Goal: Check status: Check status

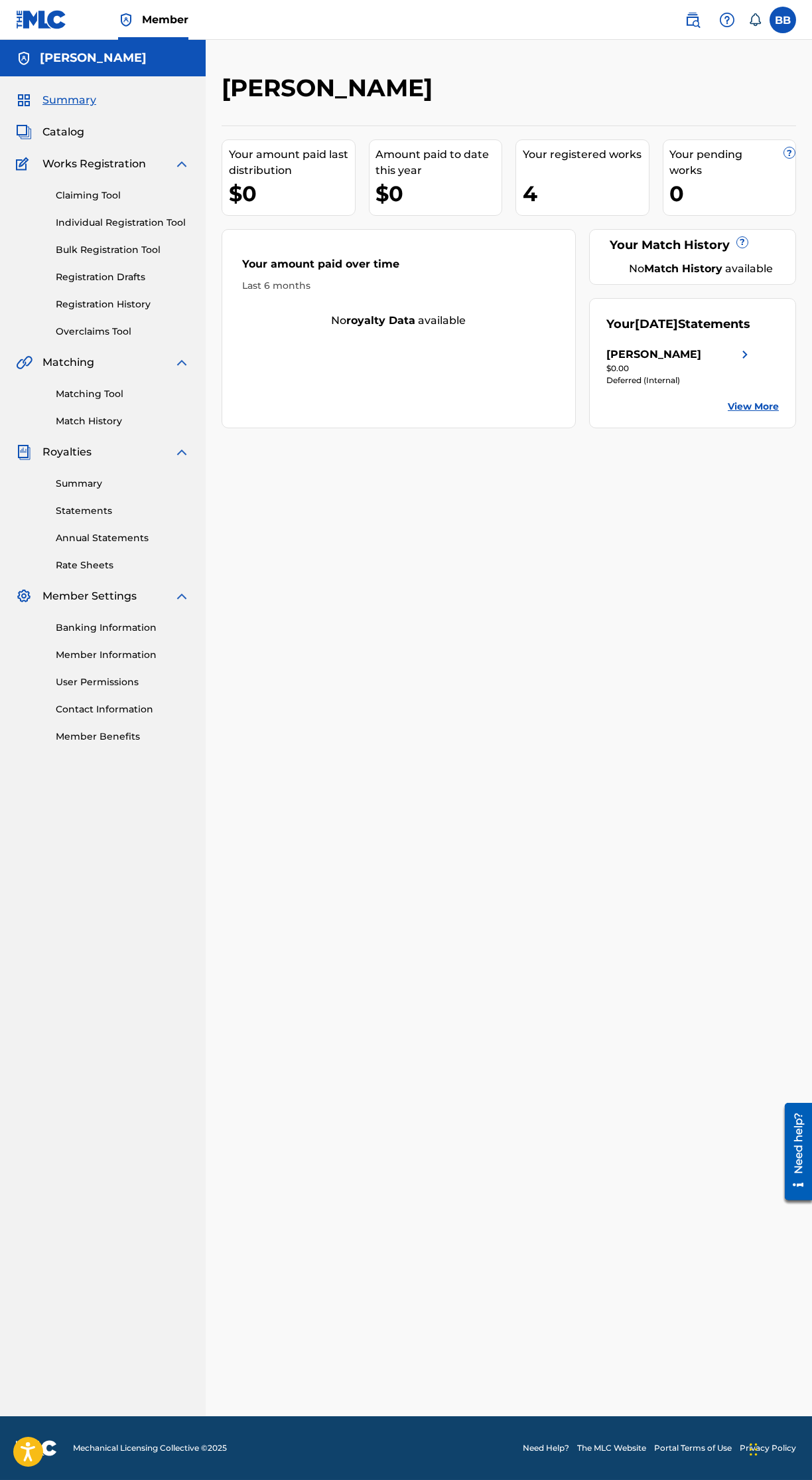
click at [748, 362] on img at bounding box center [745, 354] width 16 height 16
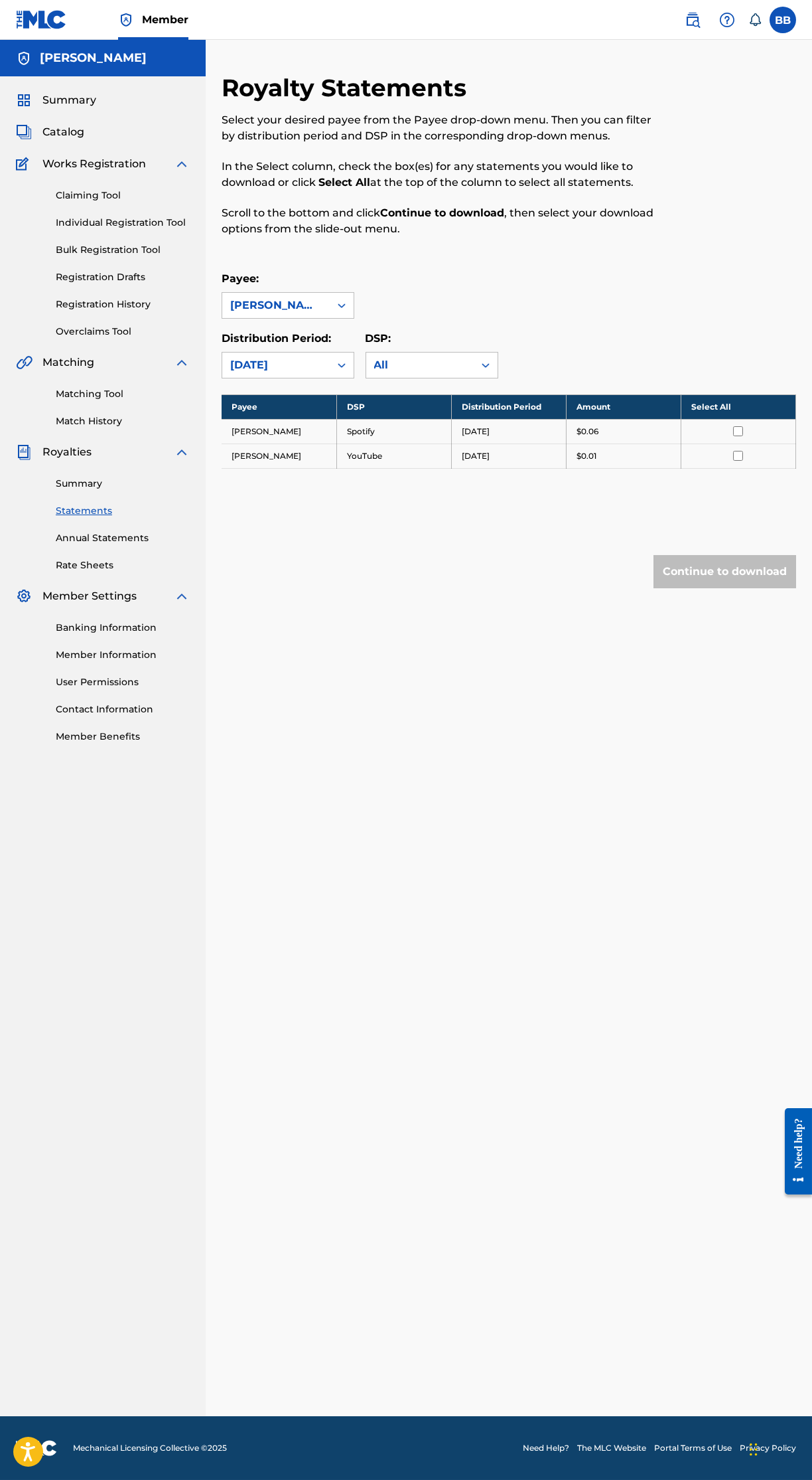
click at [737, 436] on input "checkbox" at bounding box center [737, 431] width 10 height 10
click at [737, 461] on input "checkbox" at bounding box center [737, 455] width 10 height 10
click at [759, 588] on button "Continue to download" at bounding box center [724, 572] width 143 height 33
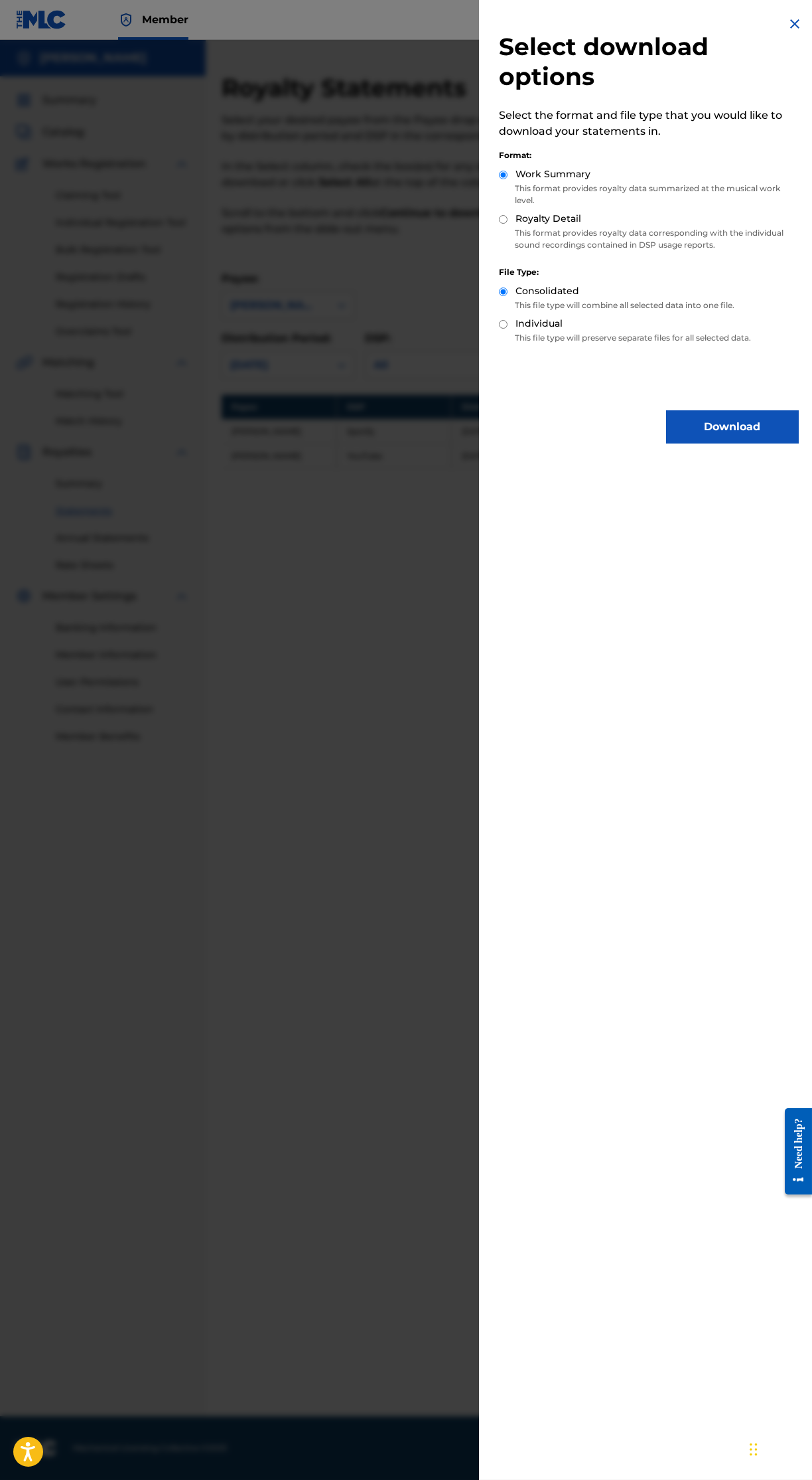
click at [752, 431] on button "Download" at bounding box center [732, 427] width 132 height 33
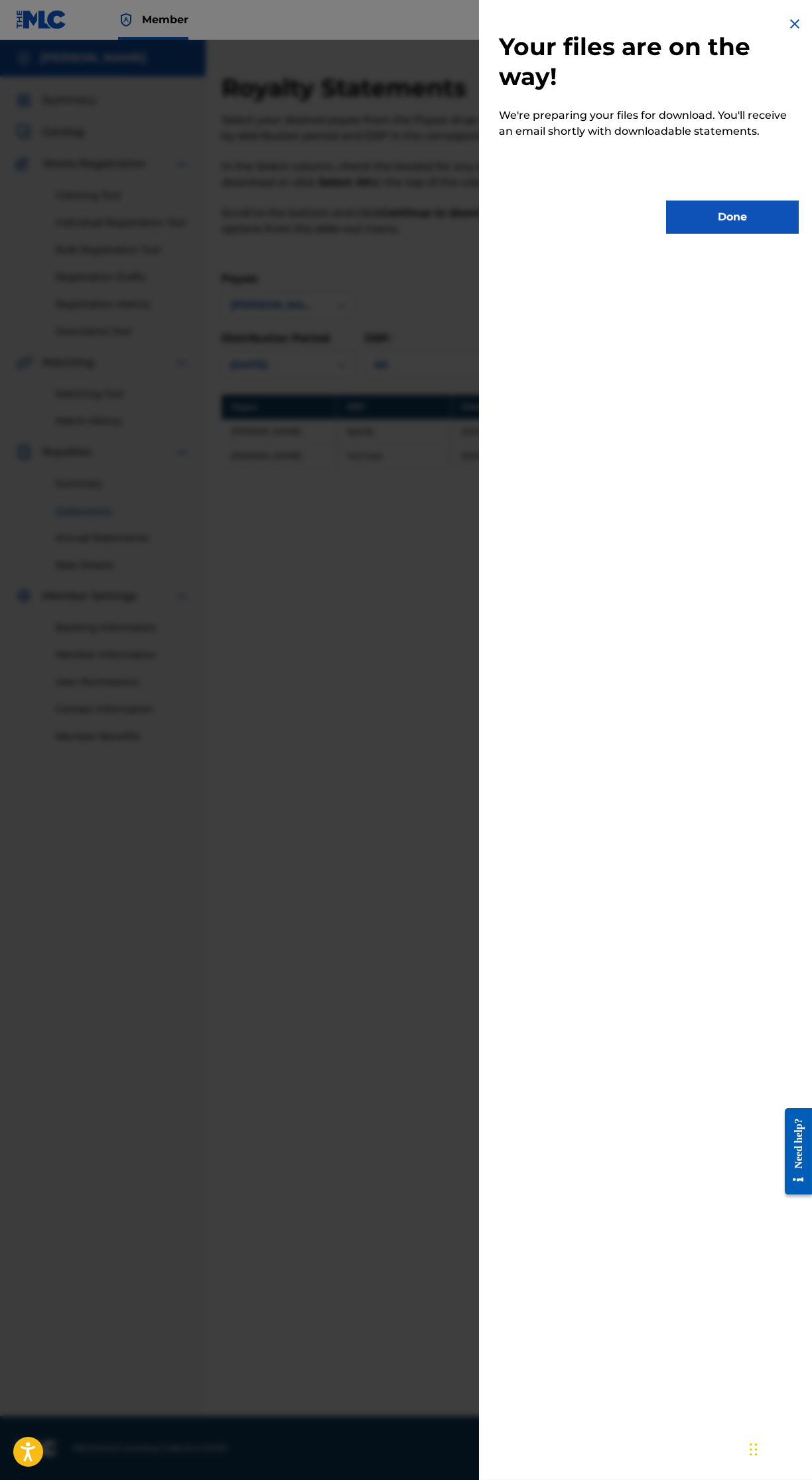
click at [752, 219] on button "Done" at bounding box center [732, 217] width 132 height 33
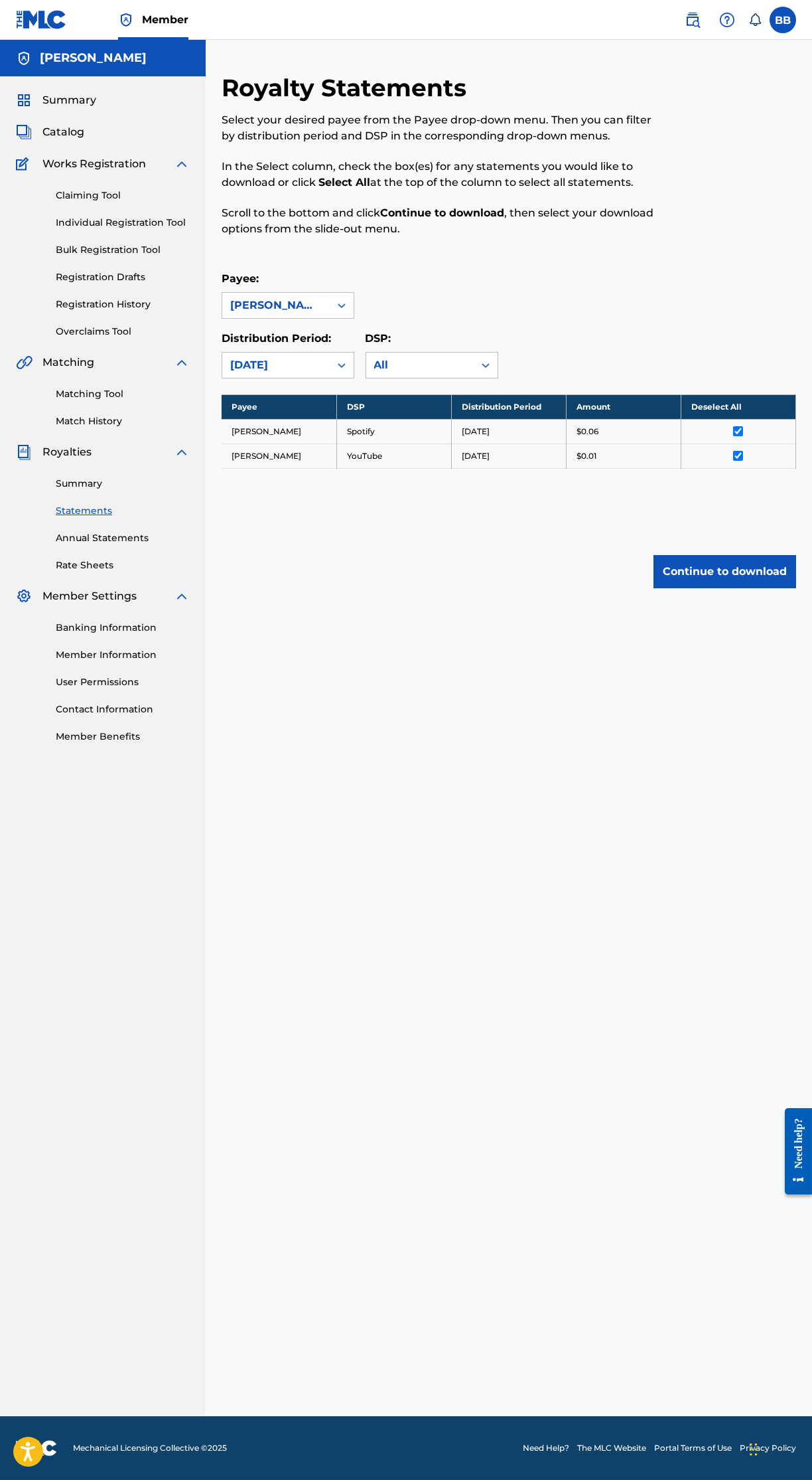
click at [760, 588] on button "Continue to download" at bounding box center [724, 572] width 143 height 33
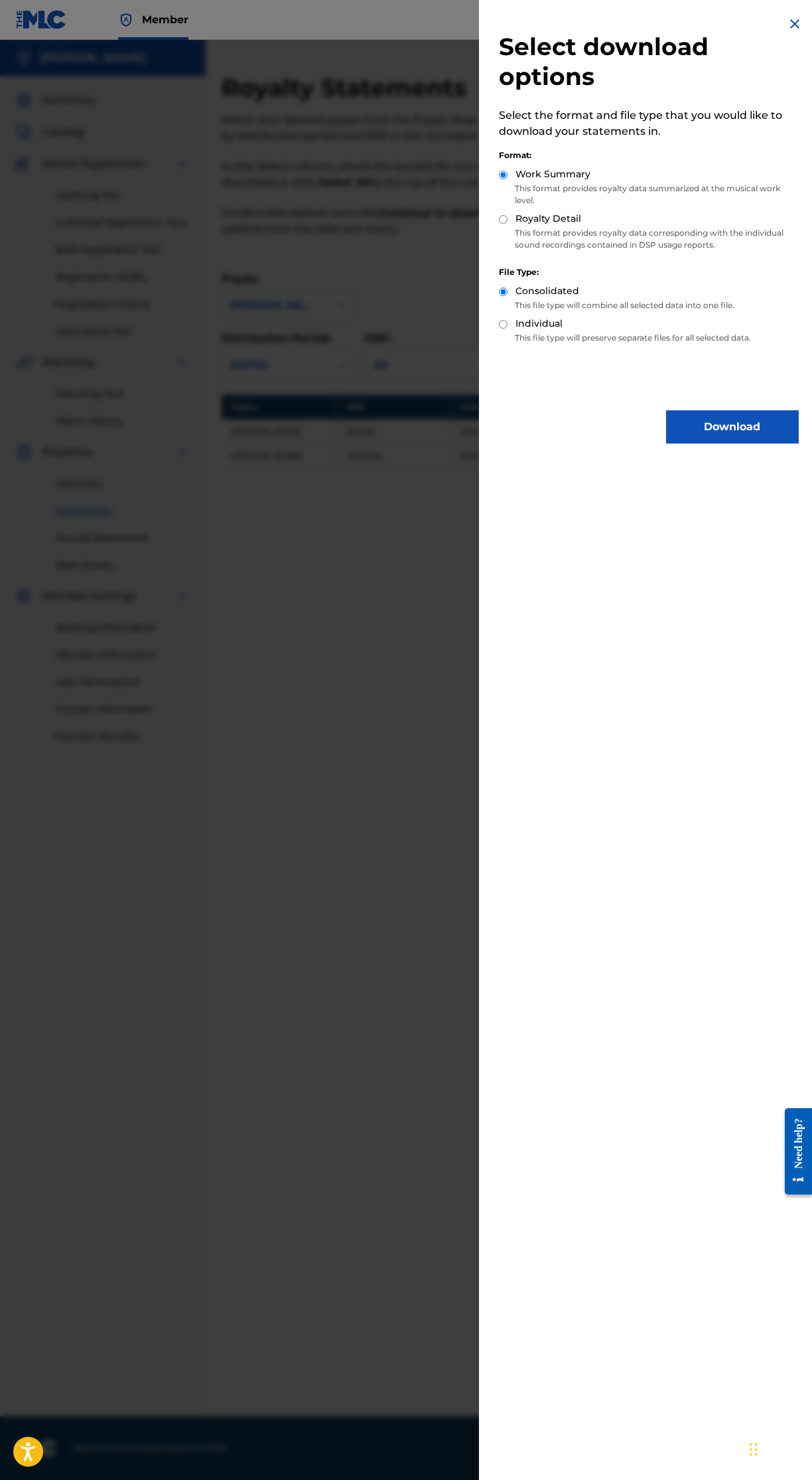
click at [499, 224] on input "Royalty Detail" at bounding box center [503, 219] width 9 height 9
radio input "true"
click at [759, 431] on button "Download" at bounding box center [732, 427] width 132 height 33
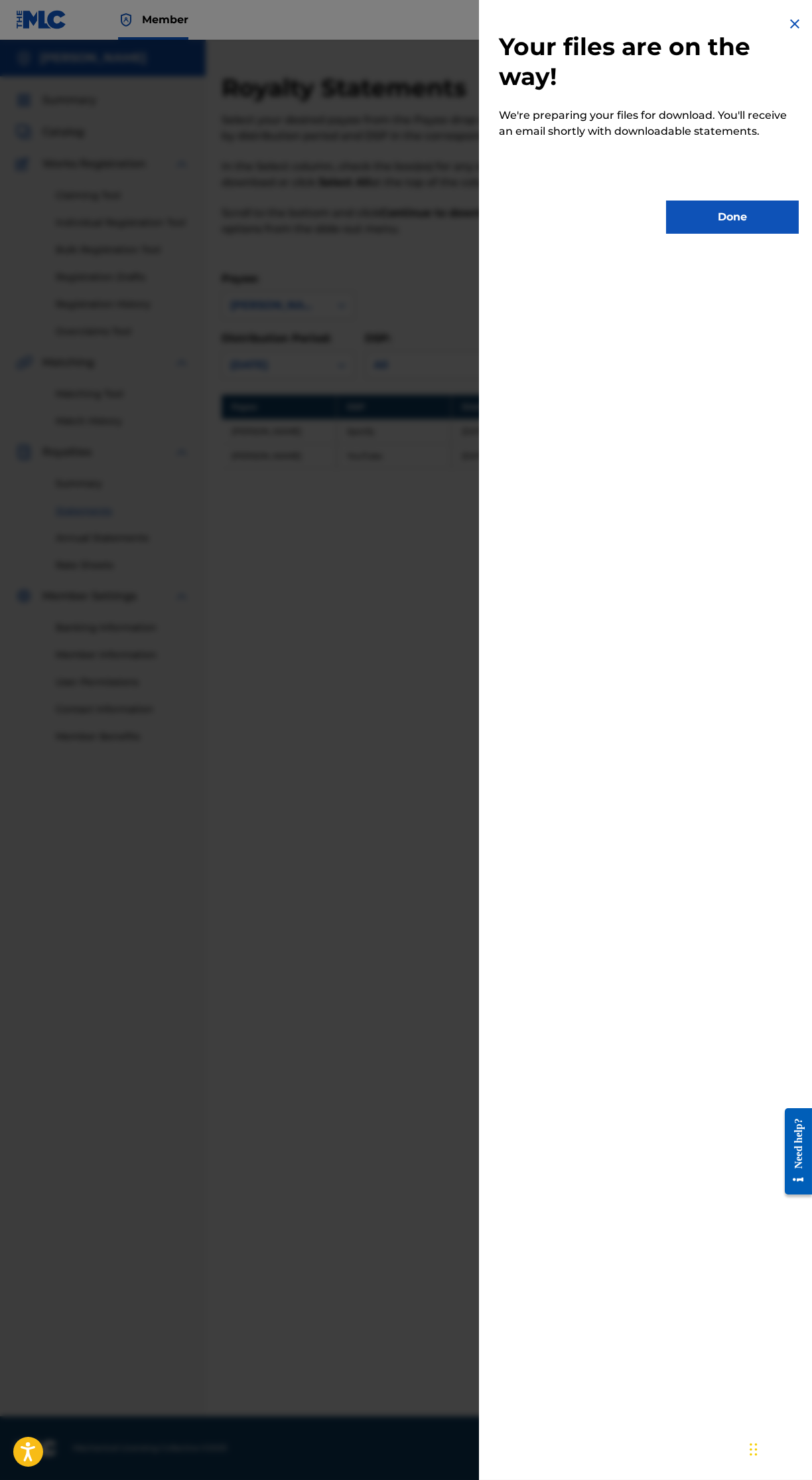
click at [743, 212] on button "Done" at bounding box center [732, 217] width 132 height 33
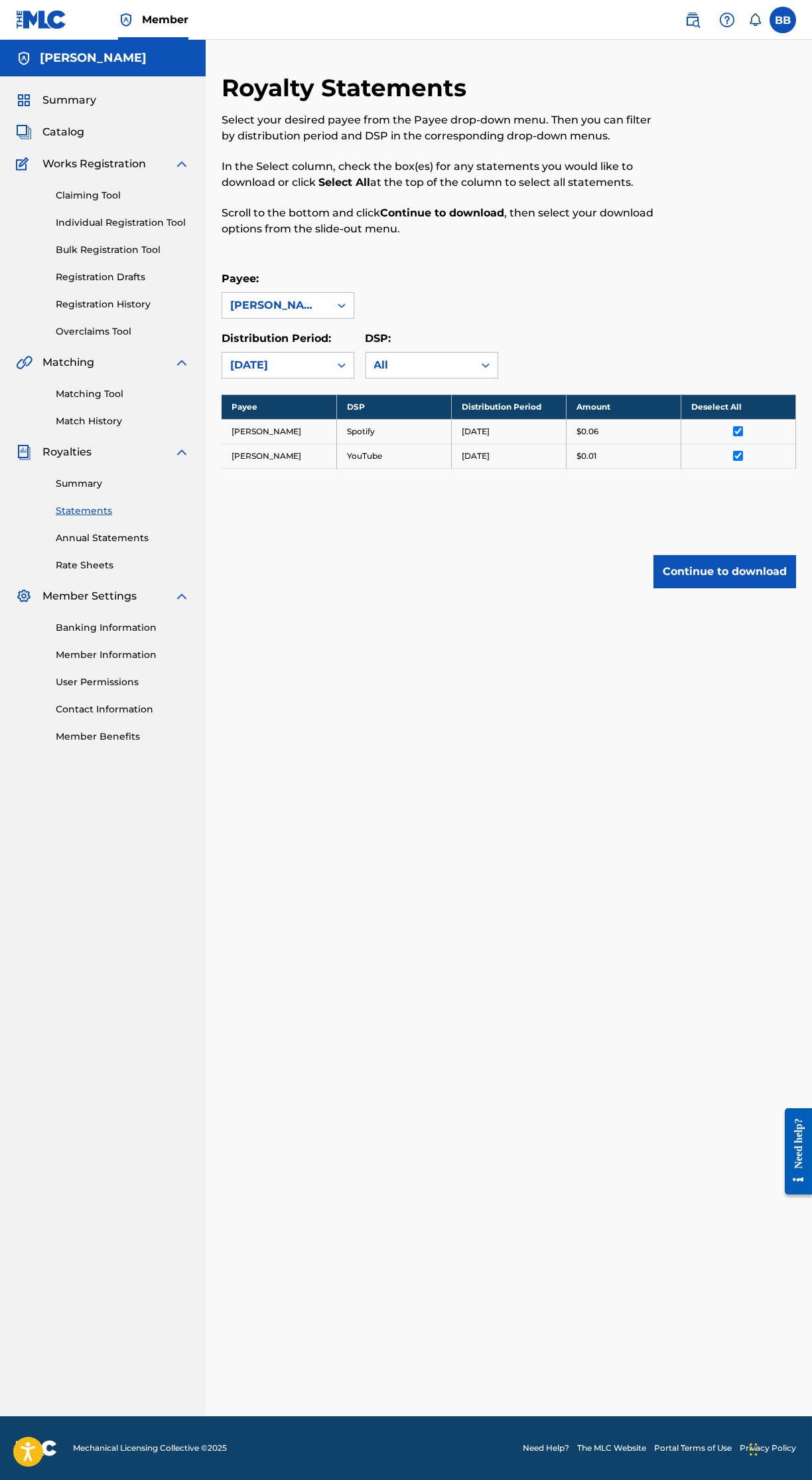
click at [114, 421] on link "Match History" at bounding box center [123, 421] width 134 height 14
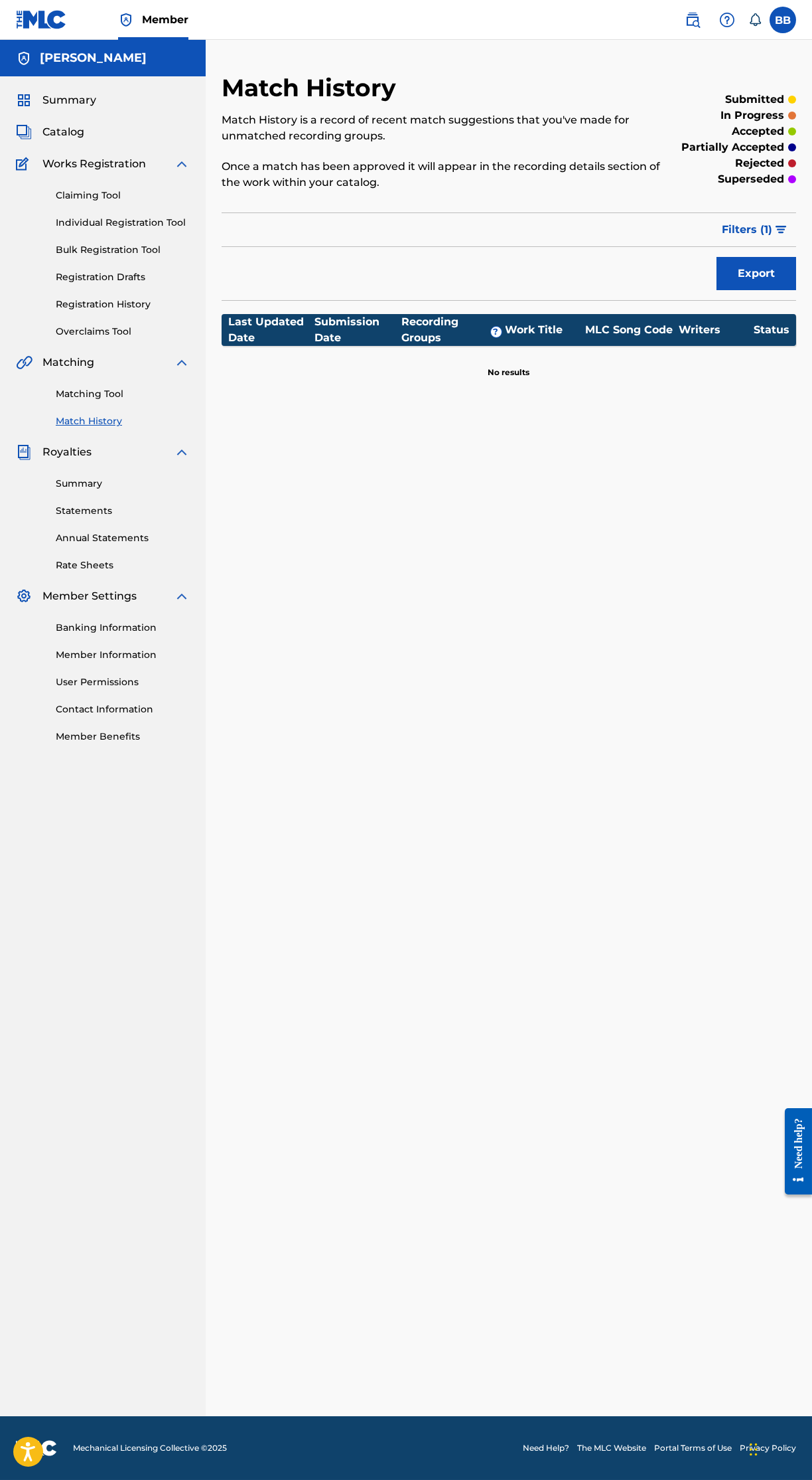
click at [99, 189] on link "Claiming Tool" at bounding box center [123, 196] width 134 height 14
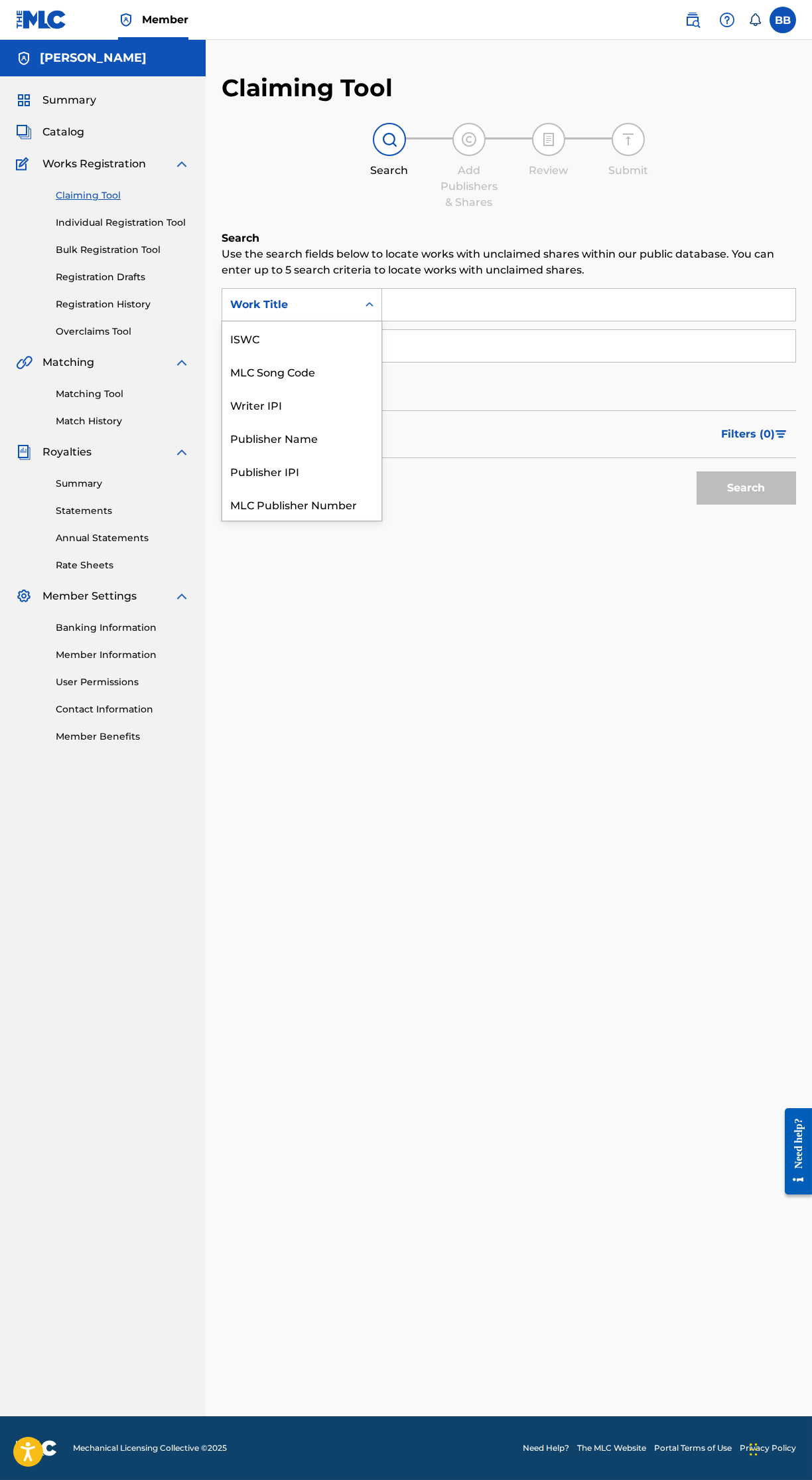
scroll to position [33, 0]
click at [313, 965] on div "Claiming Tool Search Add Publishers & Shares Review Submit Search Use the searc…" at bounding box center [509, 744] width 607 height 1343
click at [503, 304] on input "Search Form" at bounding box center [588, 304] width 413 height 32
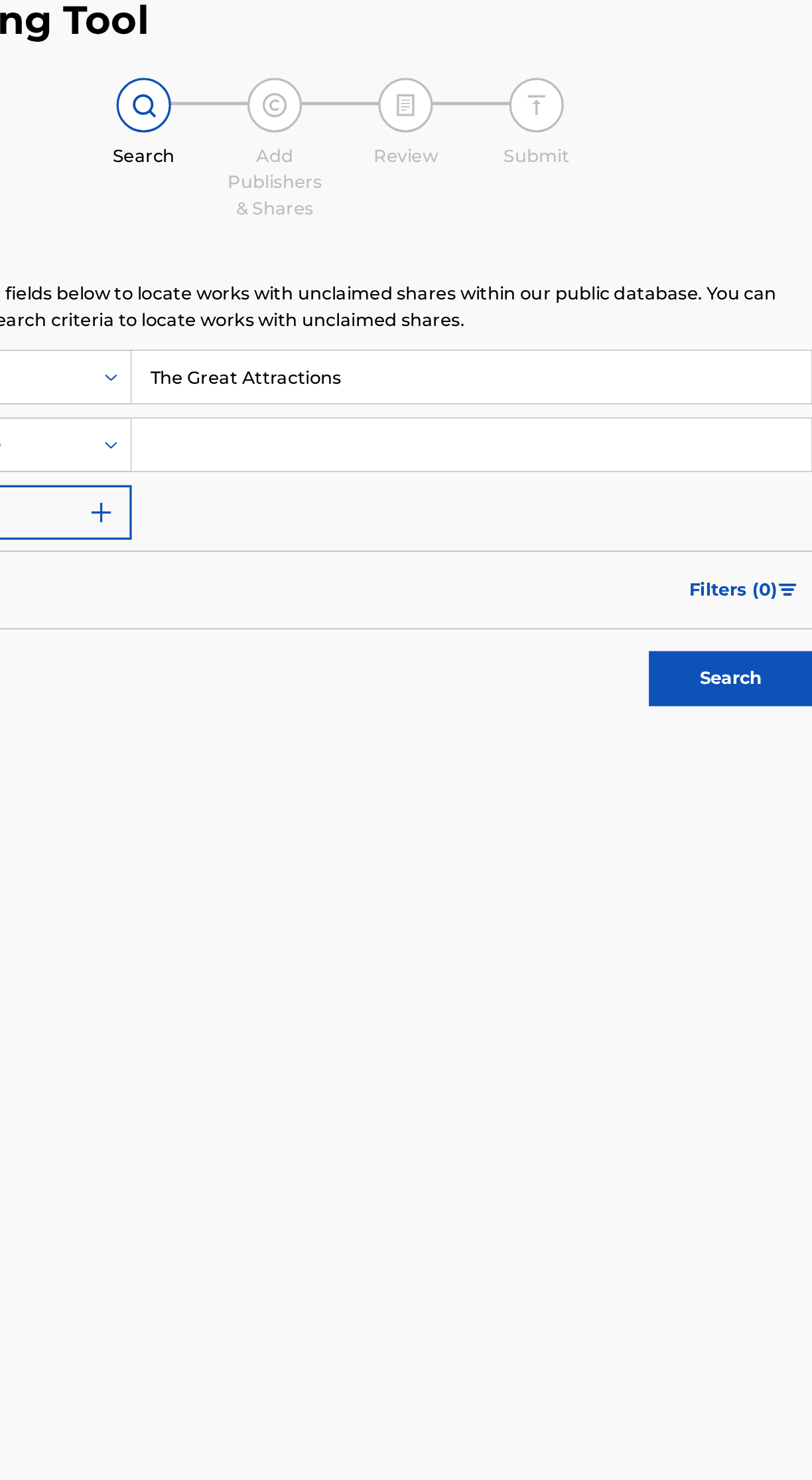
type input "The Great Attractions"
click at [737, 342] on input "Search Form" at bounding box center [588, 346] width 413 height 32
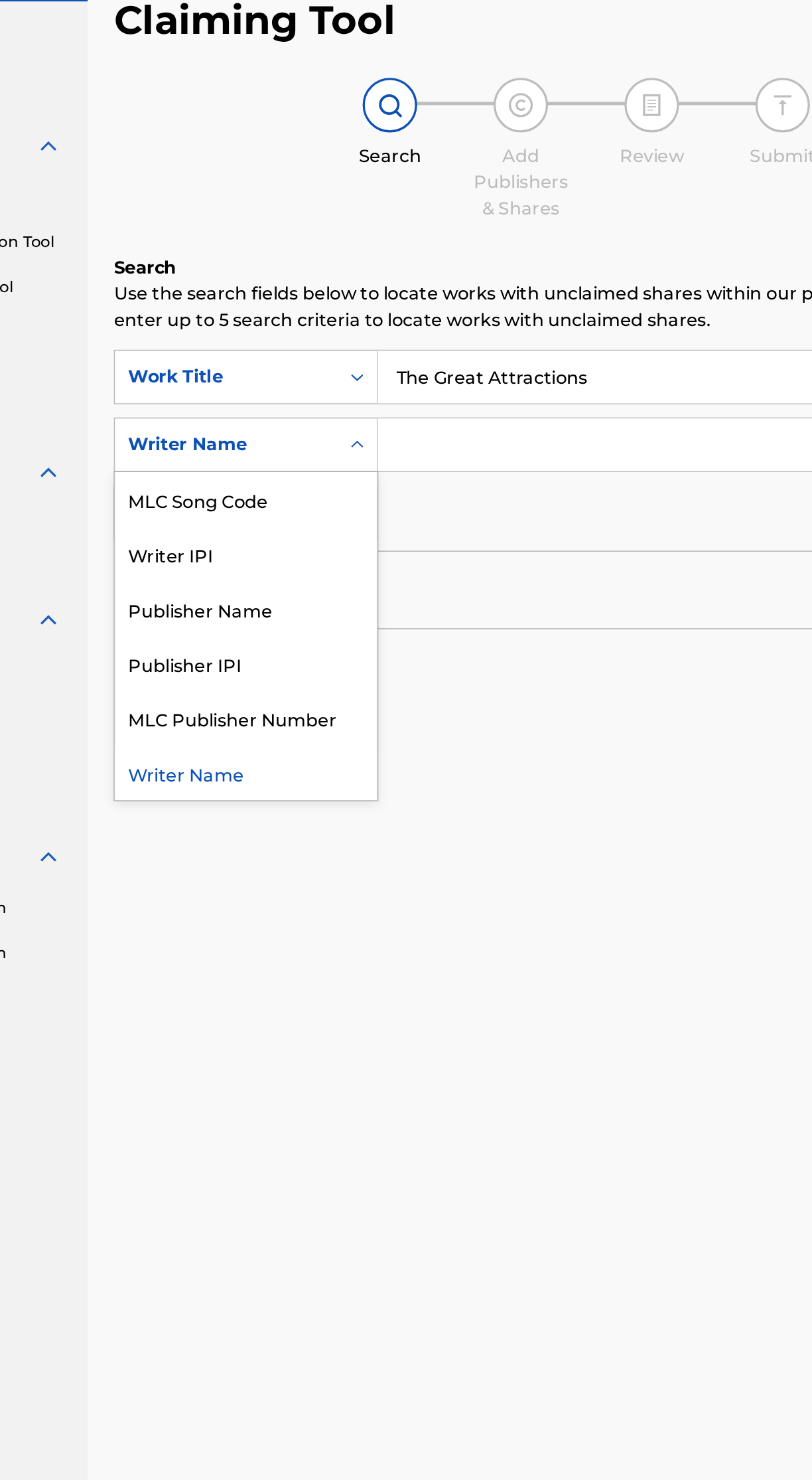
click at [288, 550] on div "Writer Name" at bounding box center [302, 545] width 160 height 33
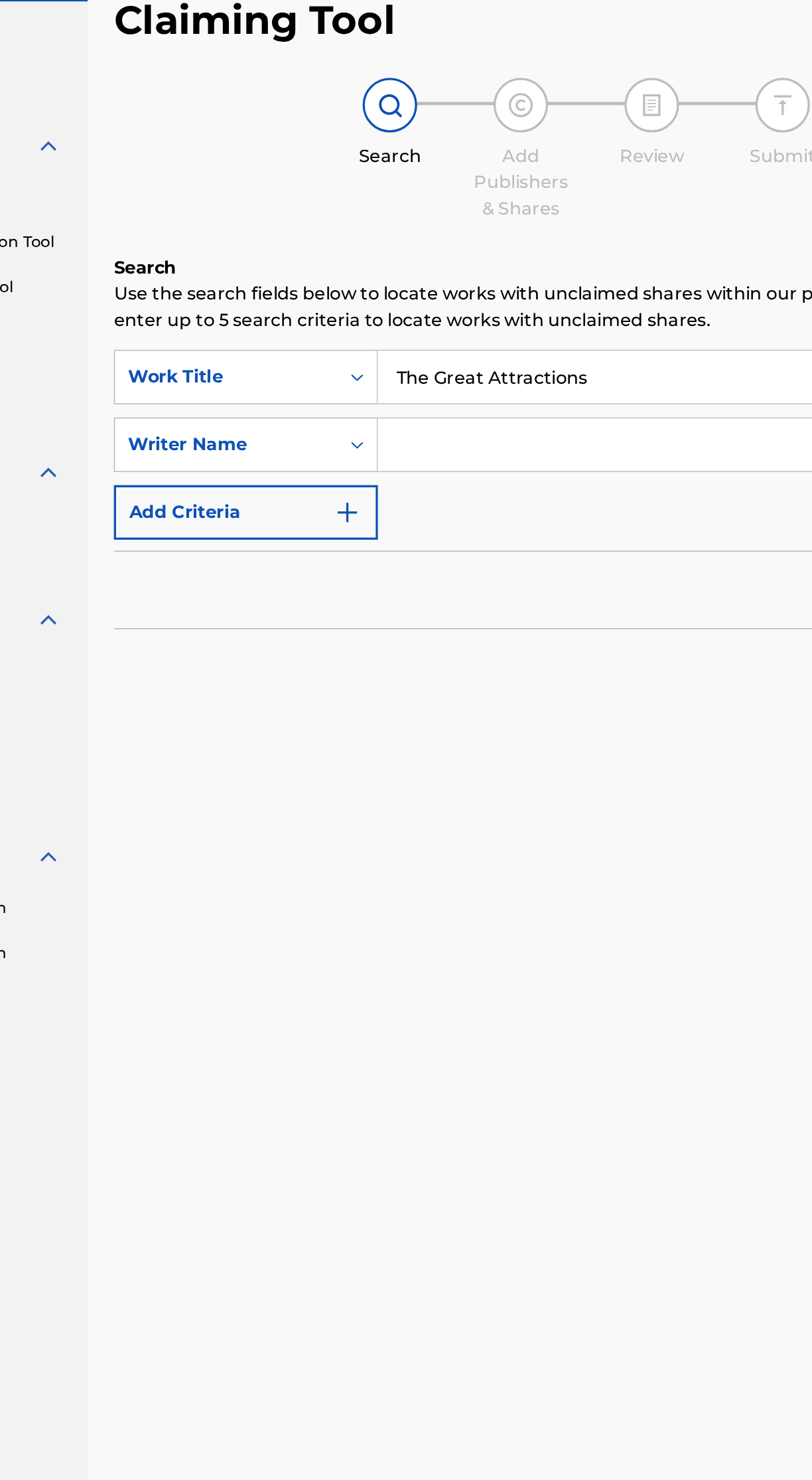
click at [500, 348] on input "Search Form" at bounding box center [588, 346] width 413 height 32
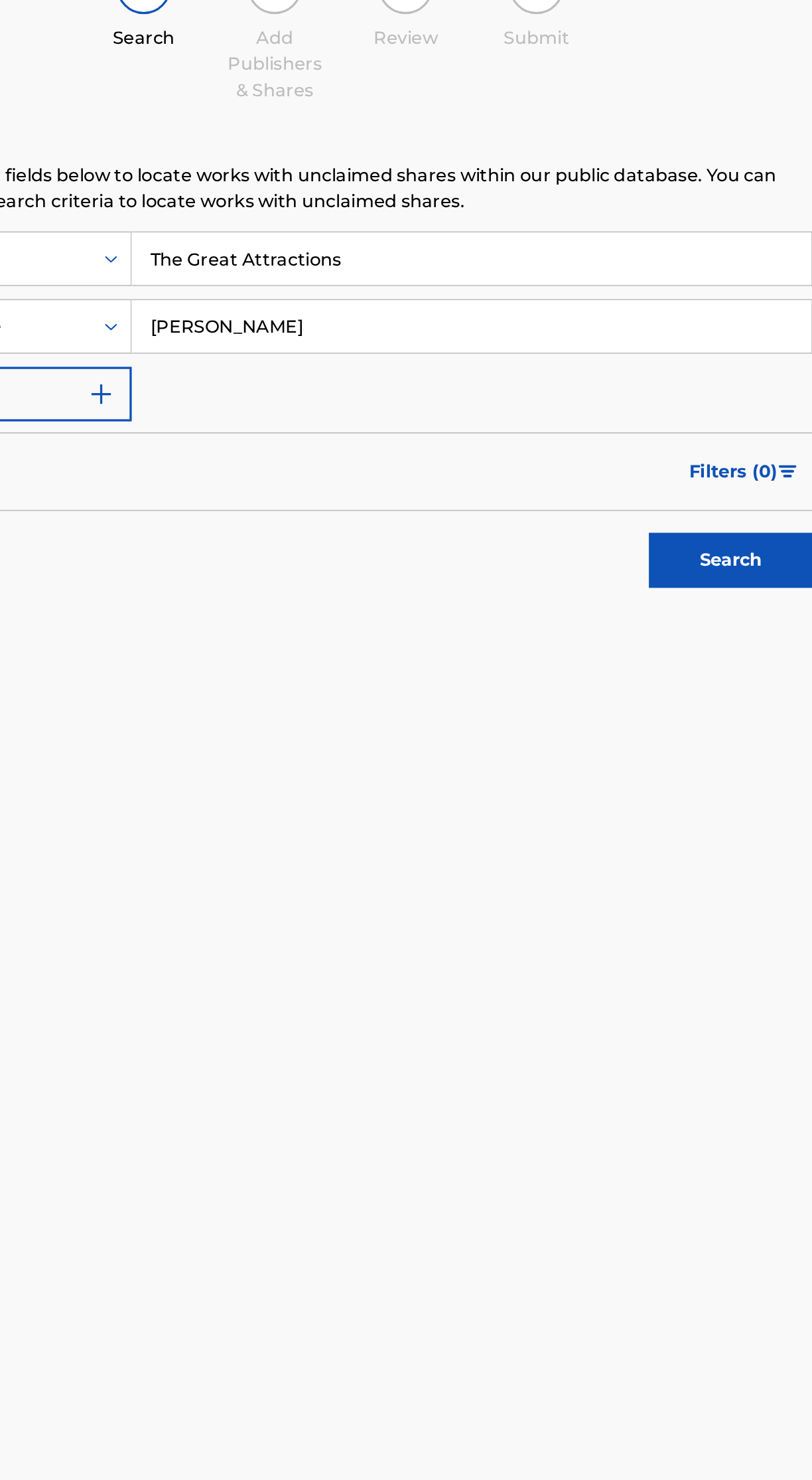
type input "Bernardo Evangelista Badilla Jr"
click at [759, 487] on button "Search" at bounding box center [745, 488] width 99 height 33
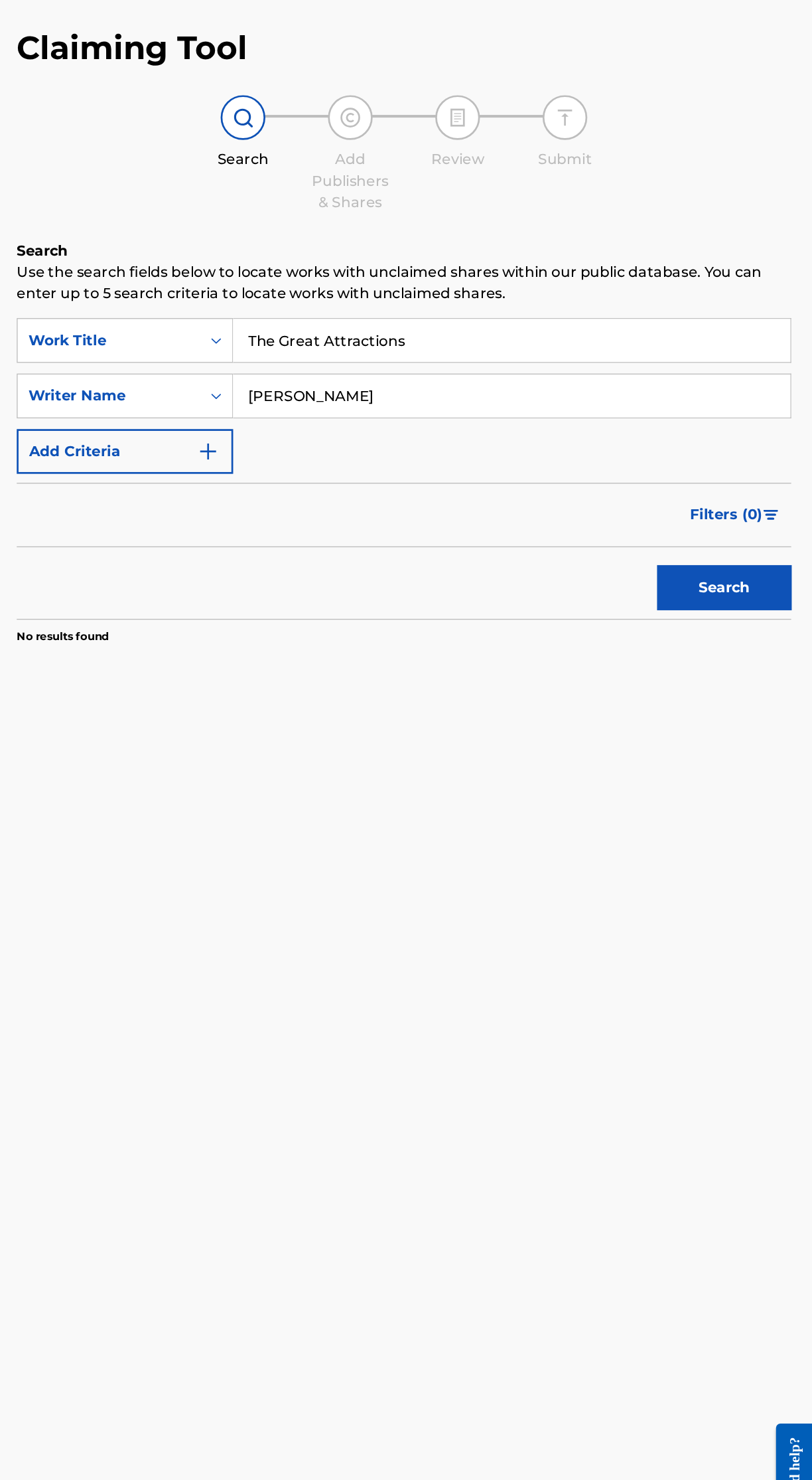
scroll to position [0, 0]
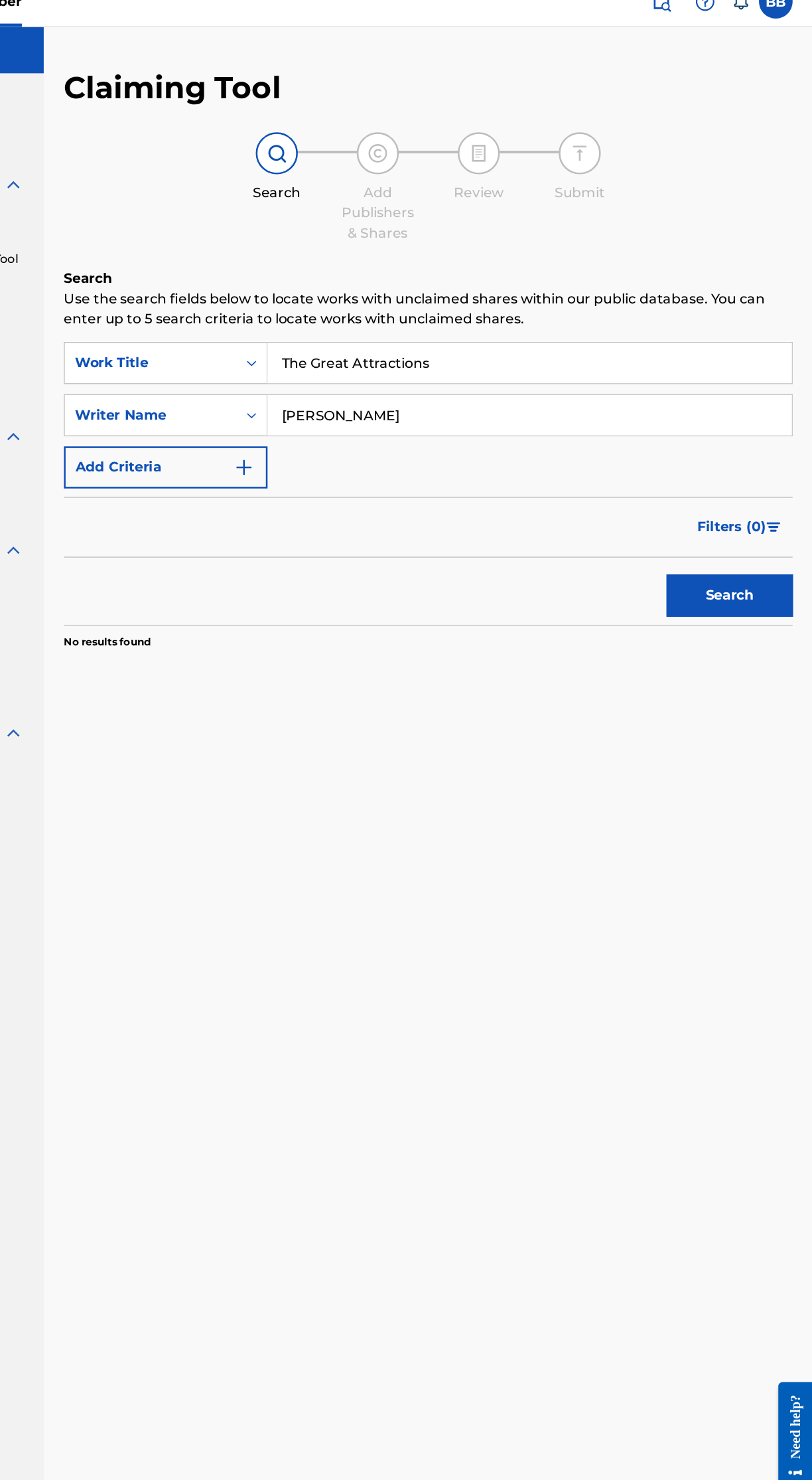
click at [624, 302] on input "The Great Attractions" at bounding box center [588, 304] width 413 height 32
type input "The"
click at [773, 494] on button "Search" at bounding box center [745, 488] width 99 height 33
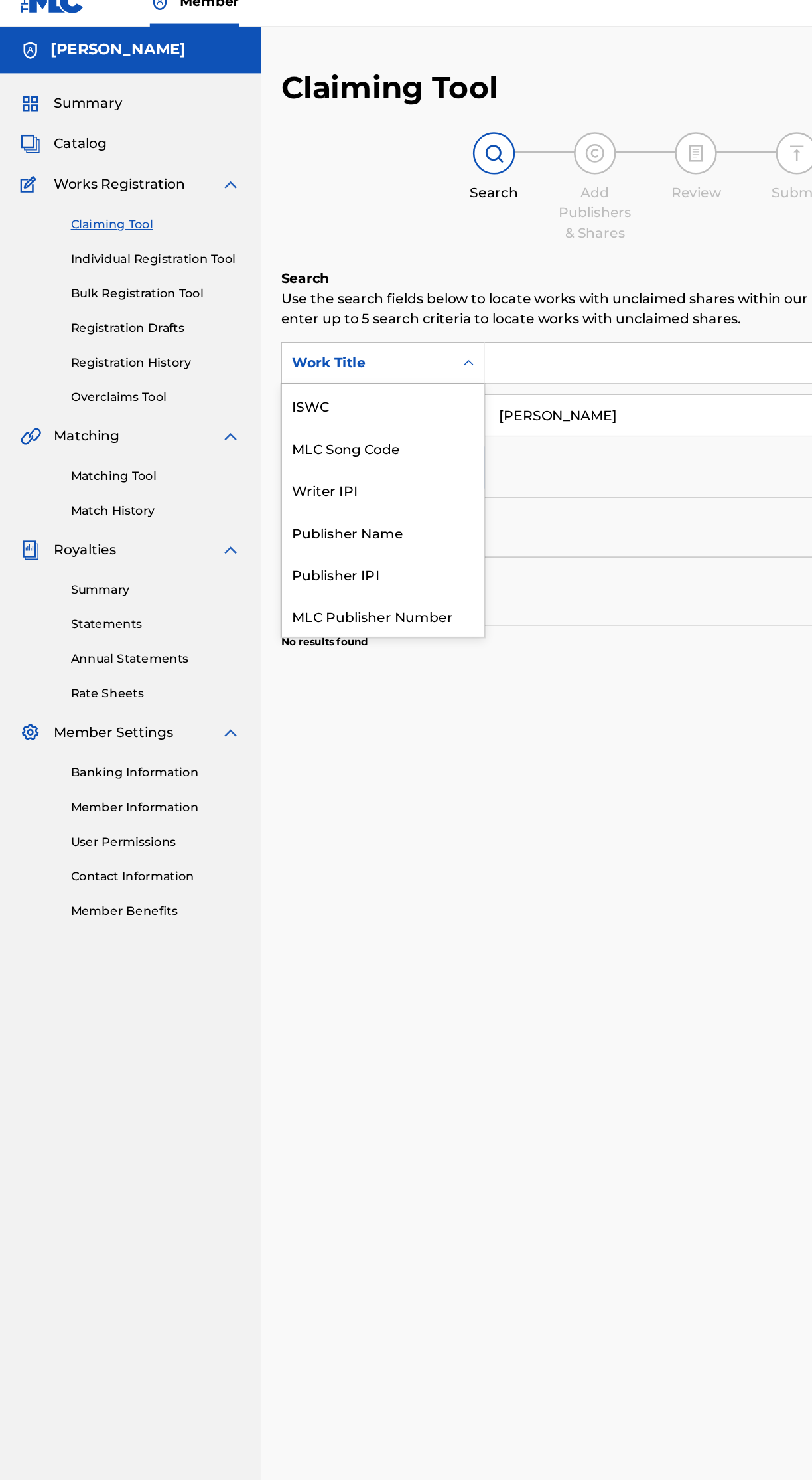
scroll to position [33, 0]
click at [304, 406] on div "Publisher Name" at bounding box center [302, 404] width 160 height 33
click at [268, 405] on div "Writer IPI" at bounding box center [302, 404] width 160 height 33
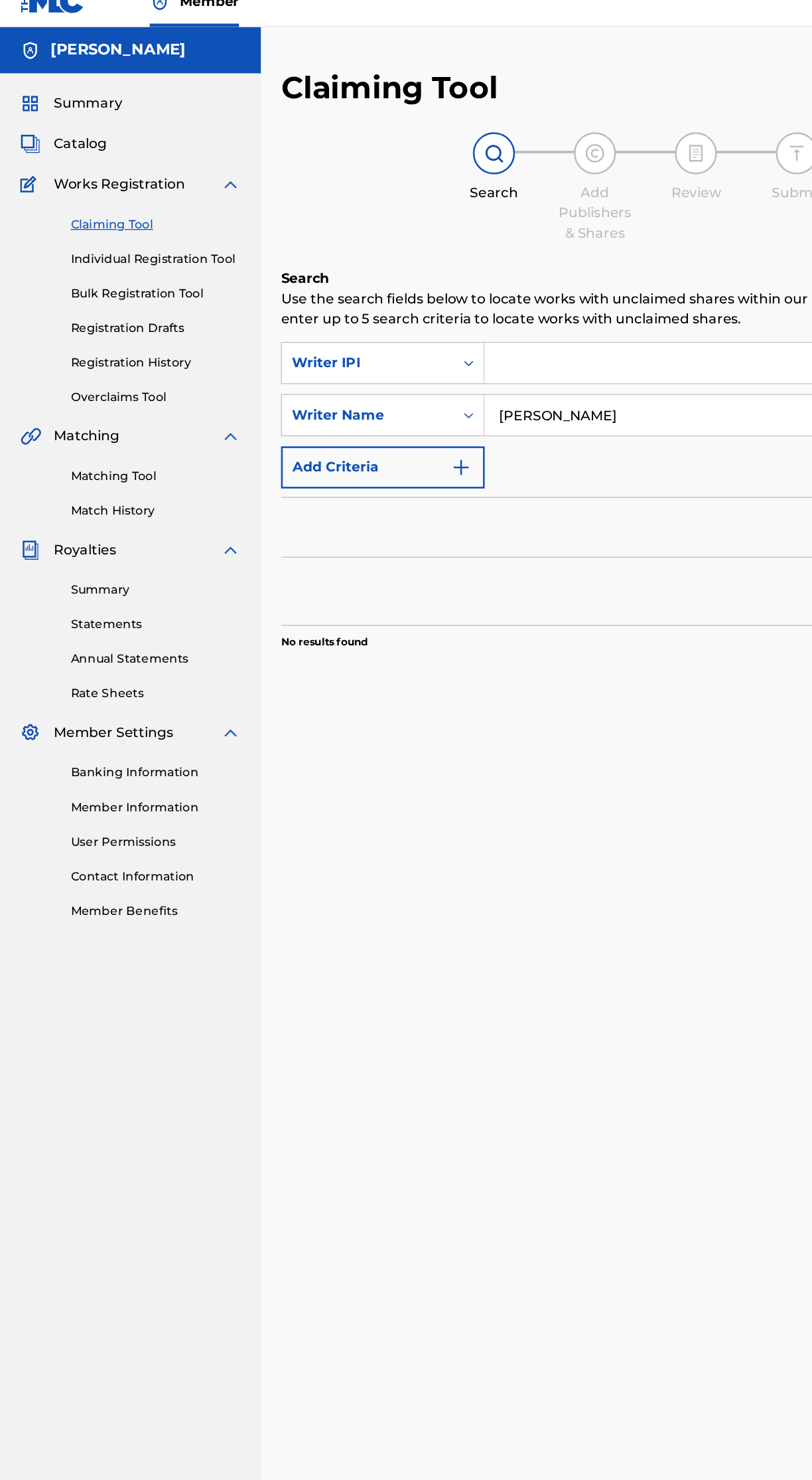
click at [497, 301] on input "Search Form" at bounding box center [588, 304] width 413 height 32
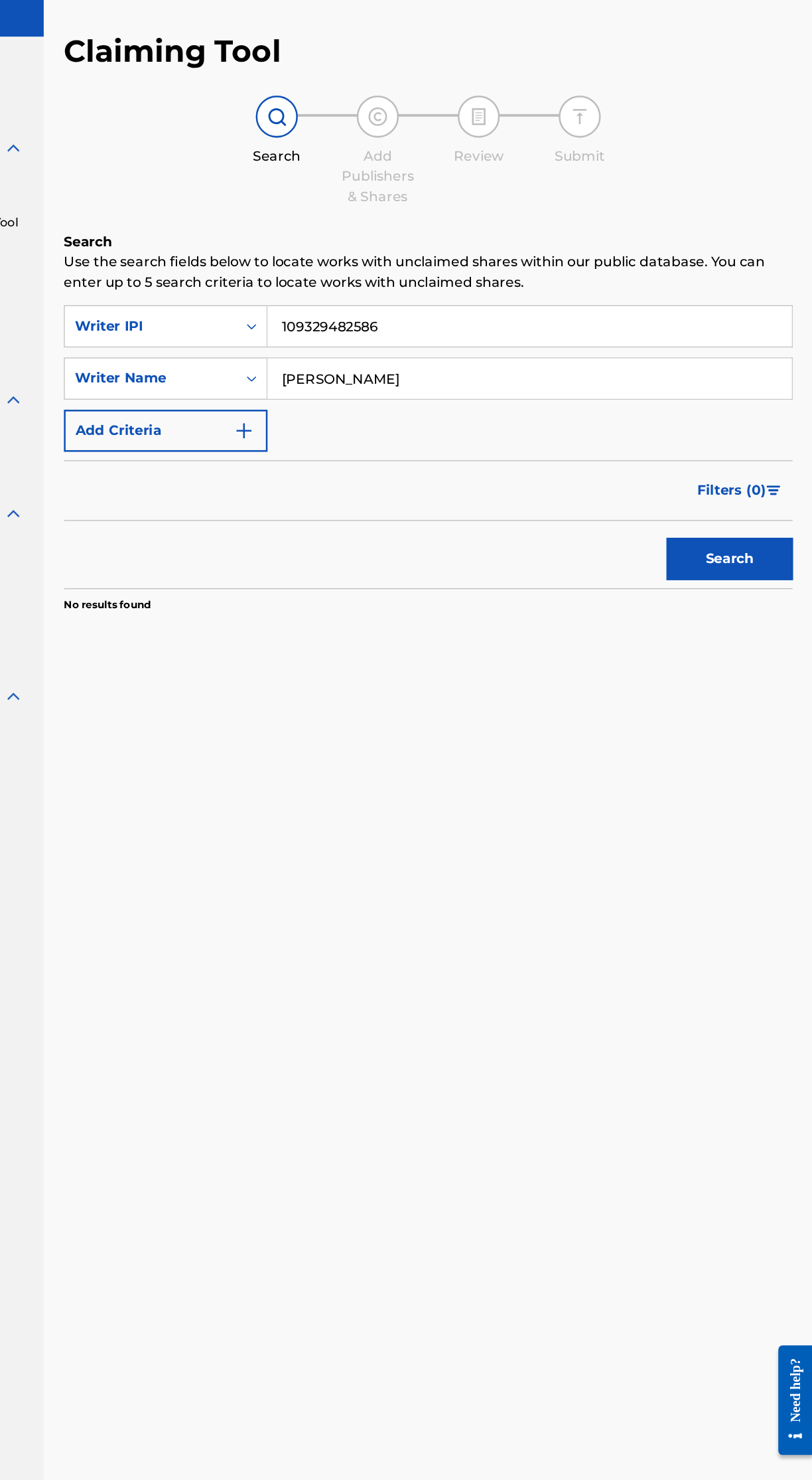
type input "109329482586"
click at [765, 501] on button "Search" at bounding box center [745, 488] width 99 height 33
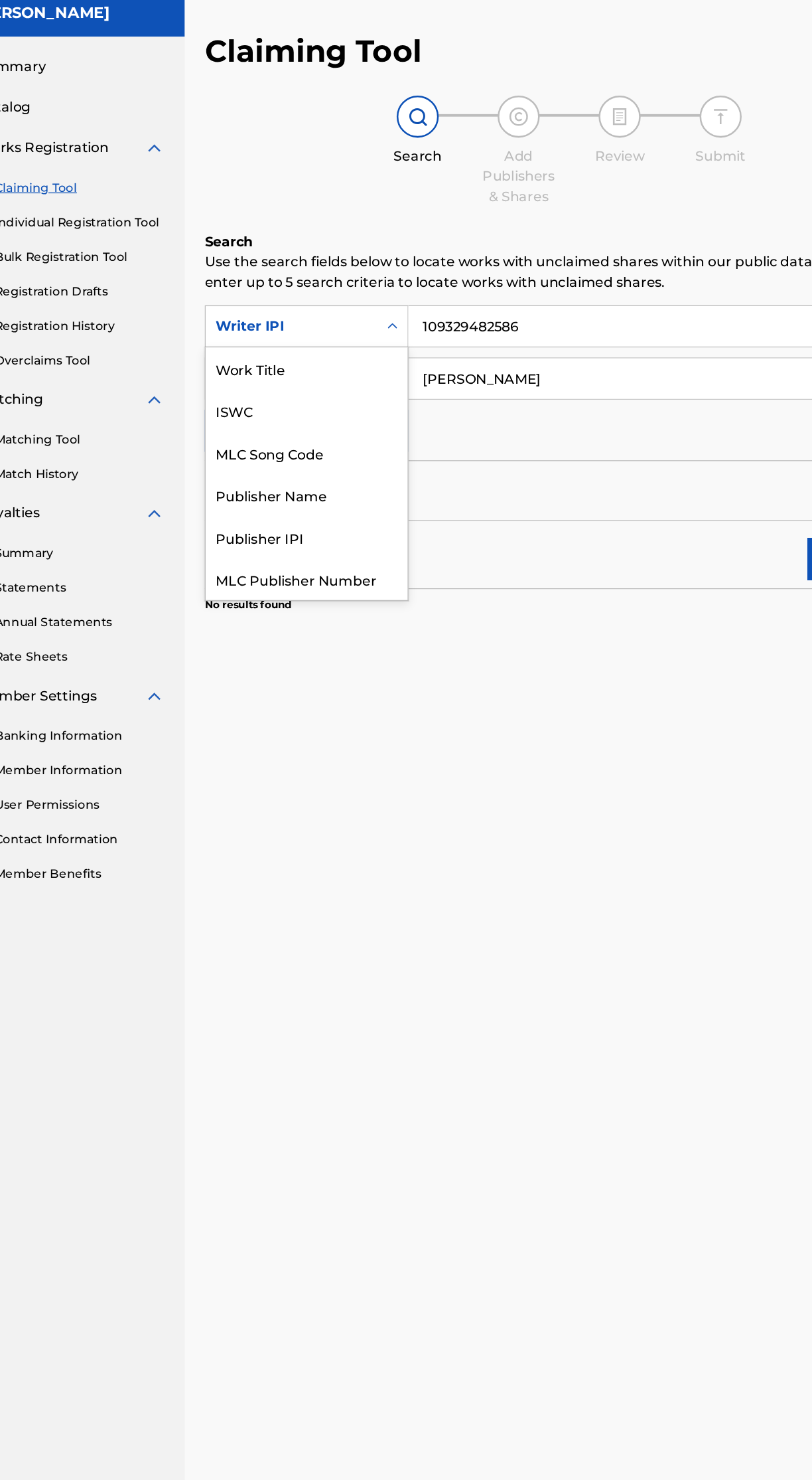
scroll to position [0, 0]
click at [336, 331] on div "Work Title" at bounding box center [302, 338] width 160 height 33
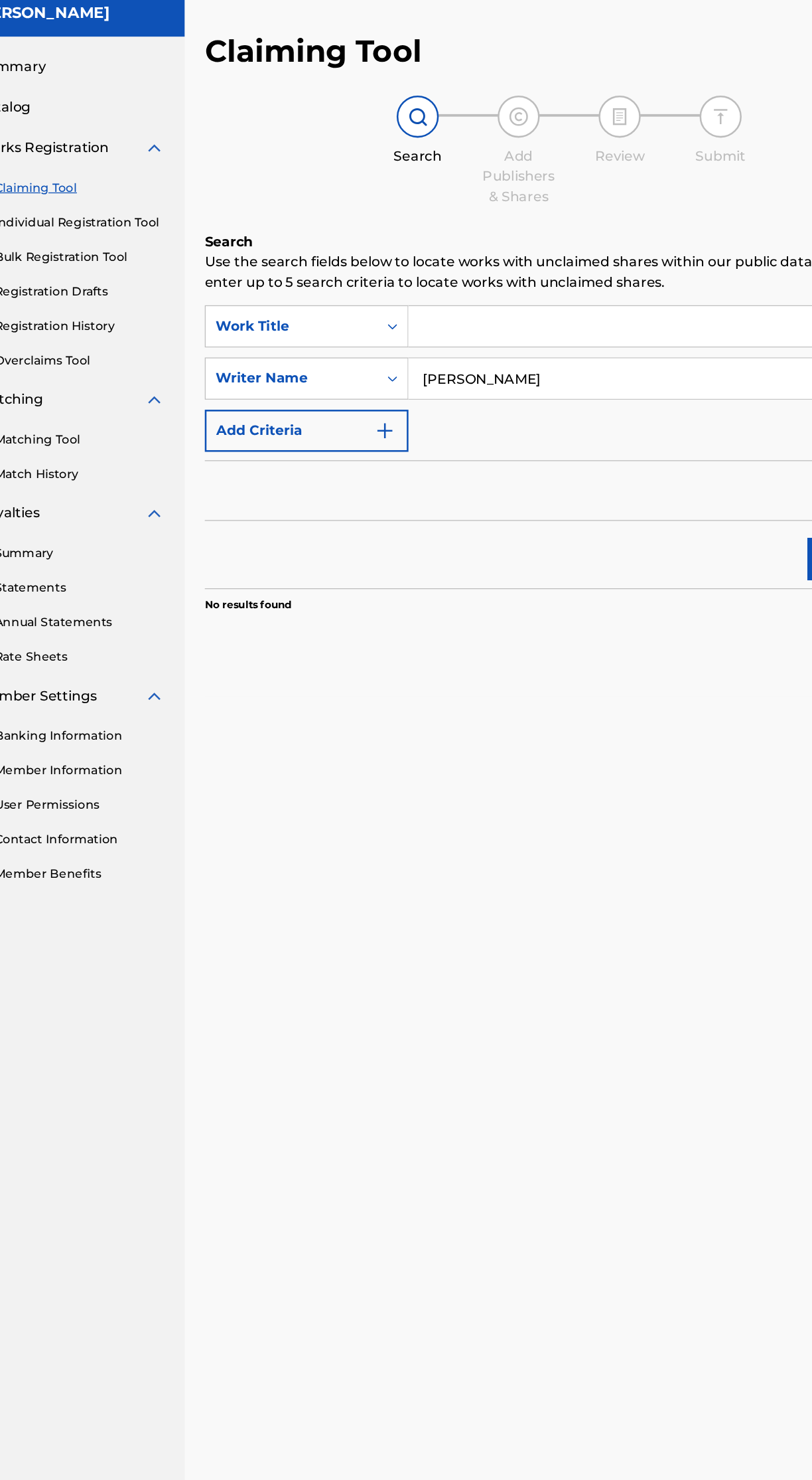
click at [503, 303] on input "Search Form" at bounding box center [588, 304] width 413 height 32
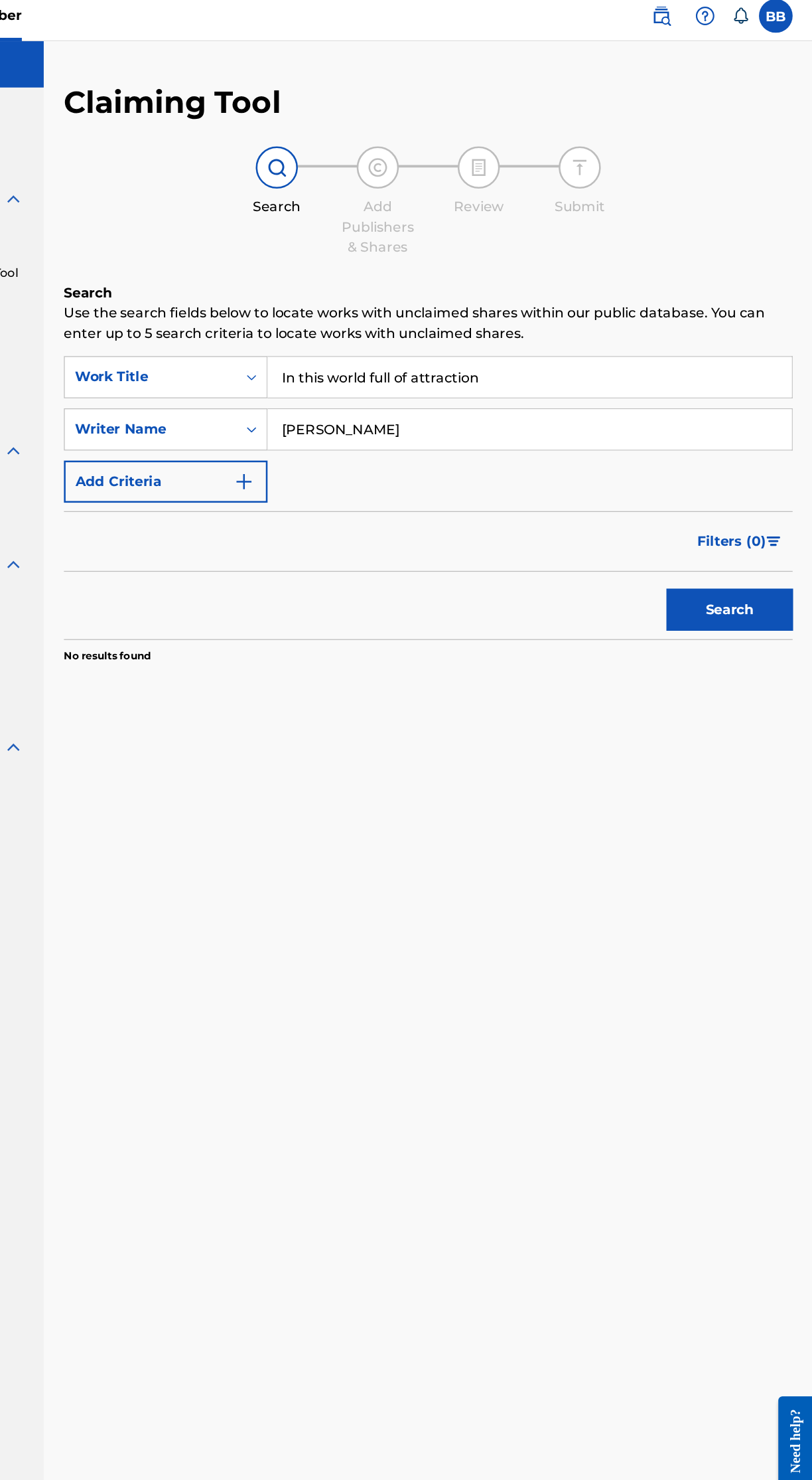
type input "In this world full of attraction"
click at [753, 487] on button "Search" at bounding box center [745, 488] width 99 height 33
click at [659, 343] on input "Bernardo Evangelista Badilla Jr" at bounding box center [588, 346] width 413 height 32
type input "[PERSON_NAME]"
click at [766, 489] on button "Search" at bounding box center [745, 488] width 99 height 33
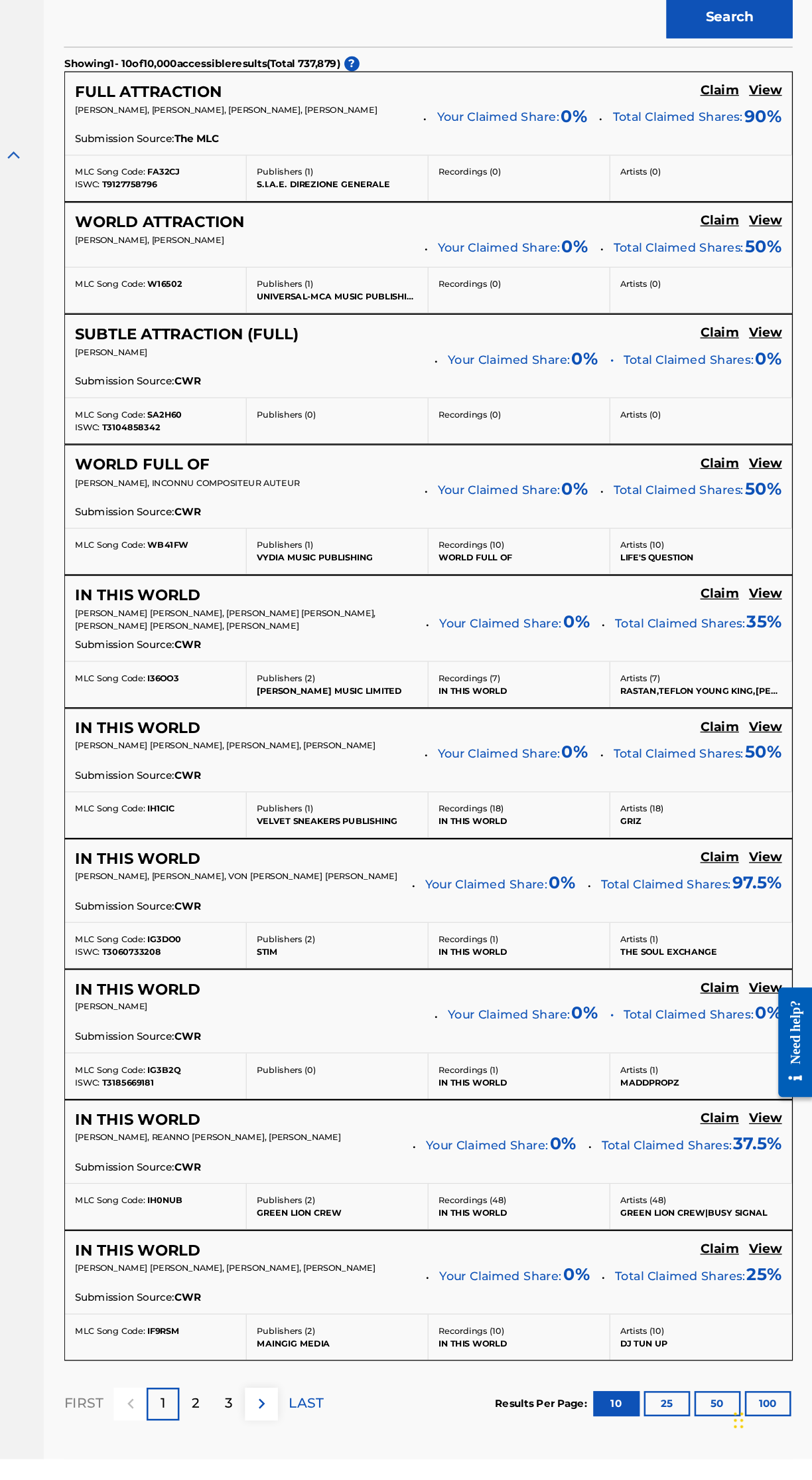
scroll to position [145, 0]
click at [378, 1434] on img at bounding box center [377, 1435] width 16 height 16
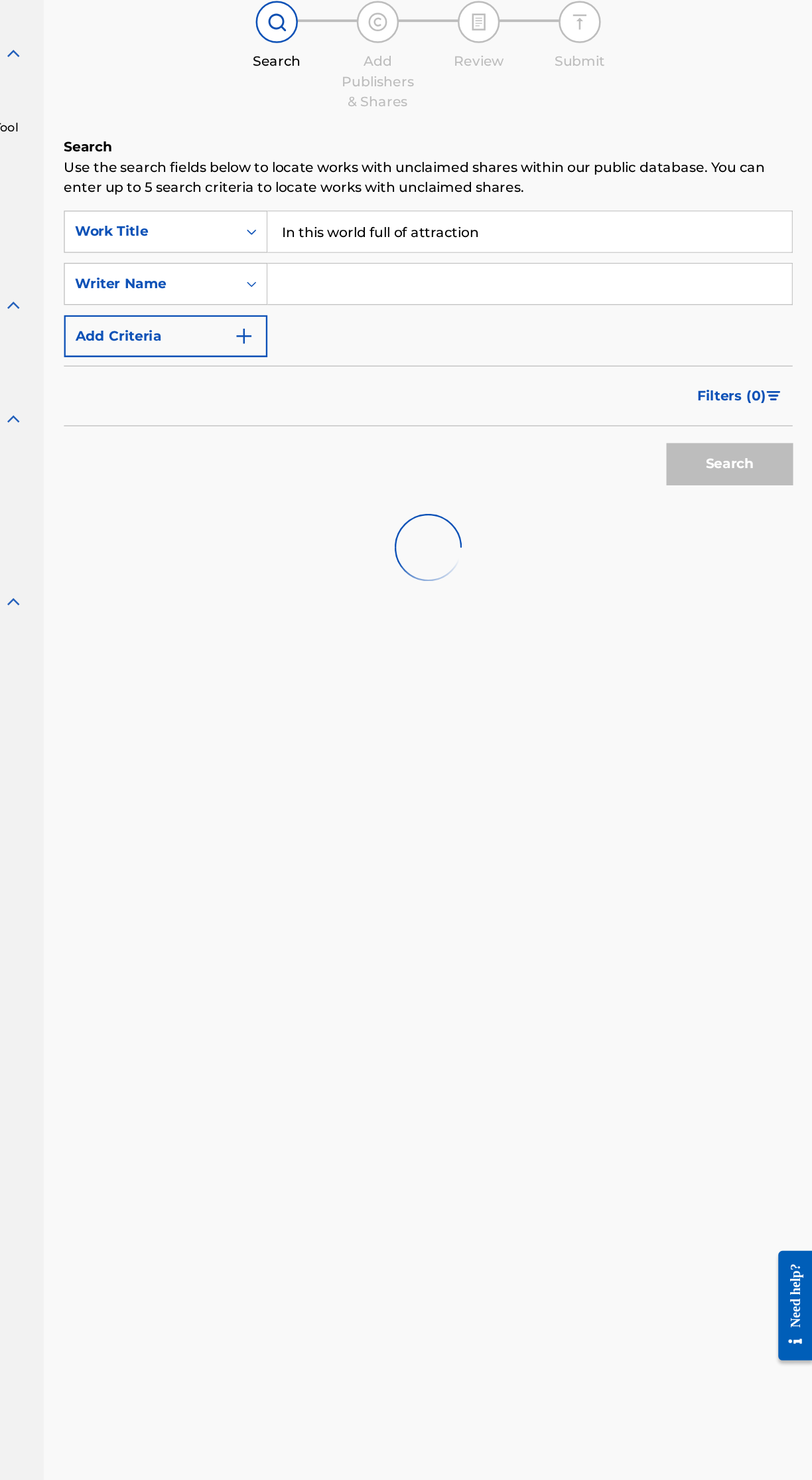
scroll to position [0, 0]
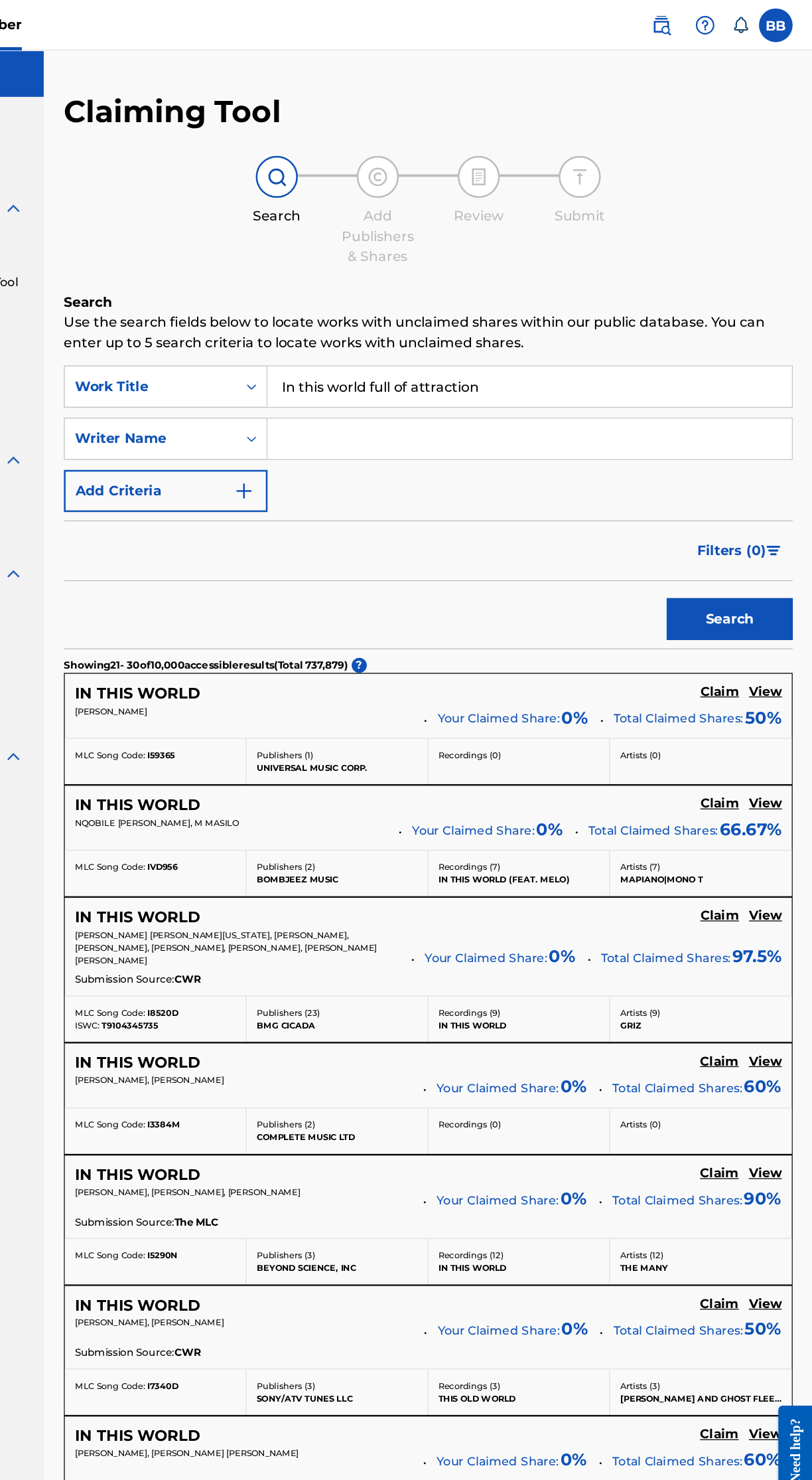
click at [356, 394] on img "Search Form" at bounding box center [364, 387] width 16 height 16
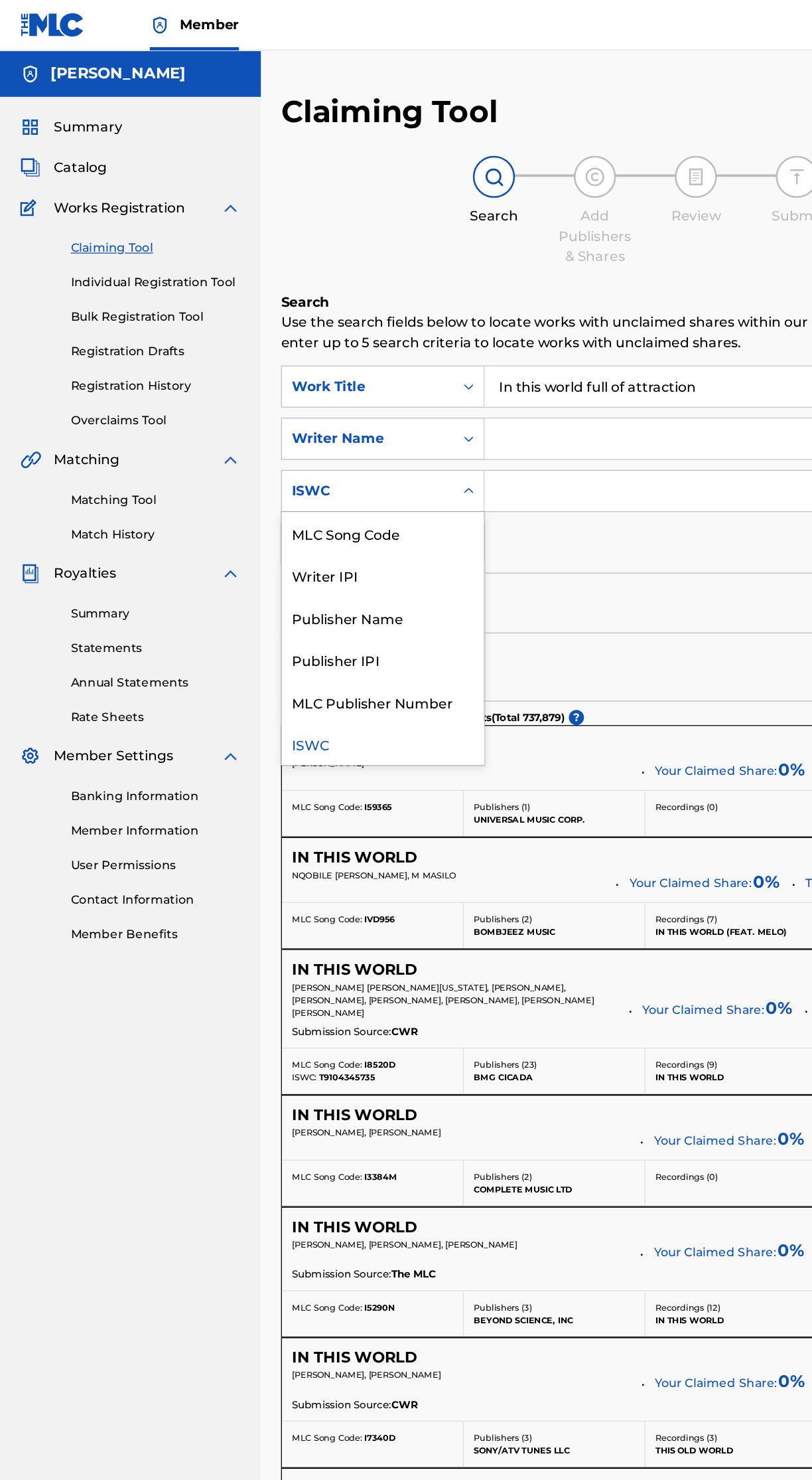
click at [343, 554] on div "MLC Publisher Number" at bounding box center [302, 553] width 160 height 33
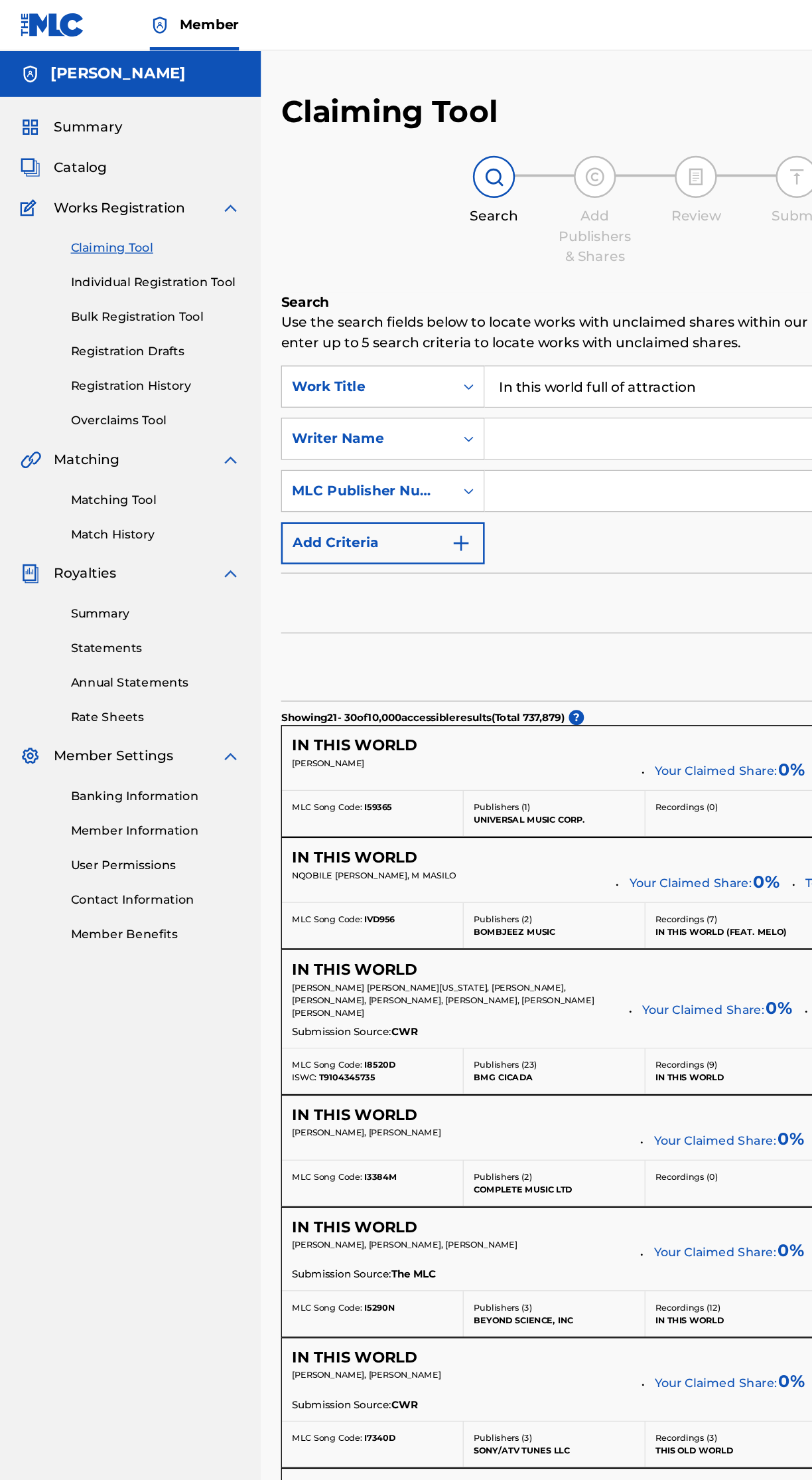
click at [504, 387] on input "Search Form" at bounding box center [576, 387] width 388 height 32
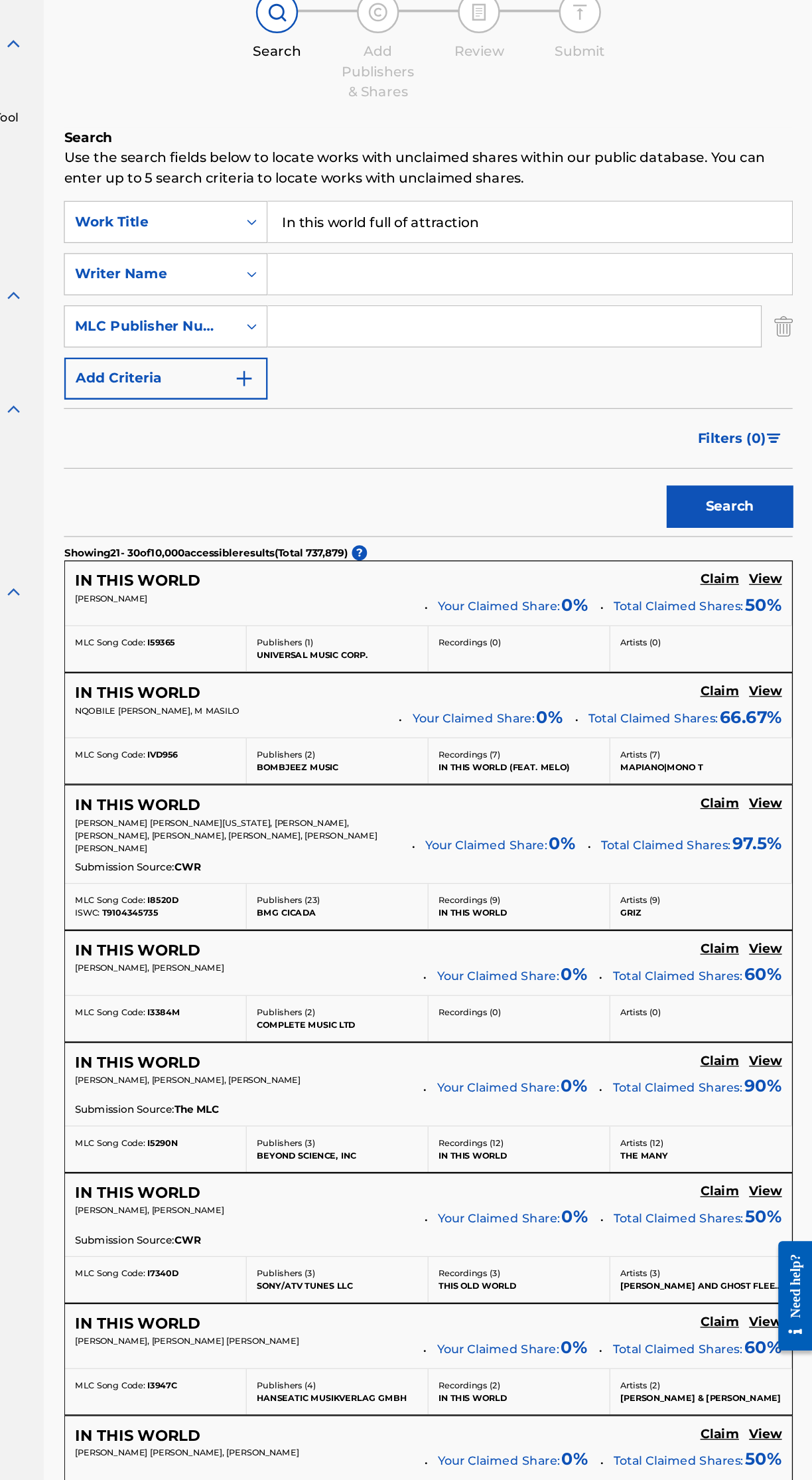
click at [551, 431] on div "SearchWithCriteriadc791265-bd9b-47c2-a0e9-676e7d561529 Work Title In this world…" at bounding box center [509, 366] width 574 height 157
click at [527, 387] on input "Search Form" at bounding box center [576, 387] width 388 height 32
paste input "P548ON"
type input "P548ON"
click at [765, 536] on button "Search" at bounding box center [745, 529] width 99 height 33
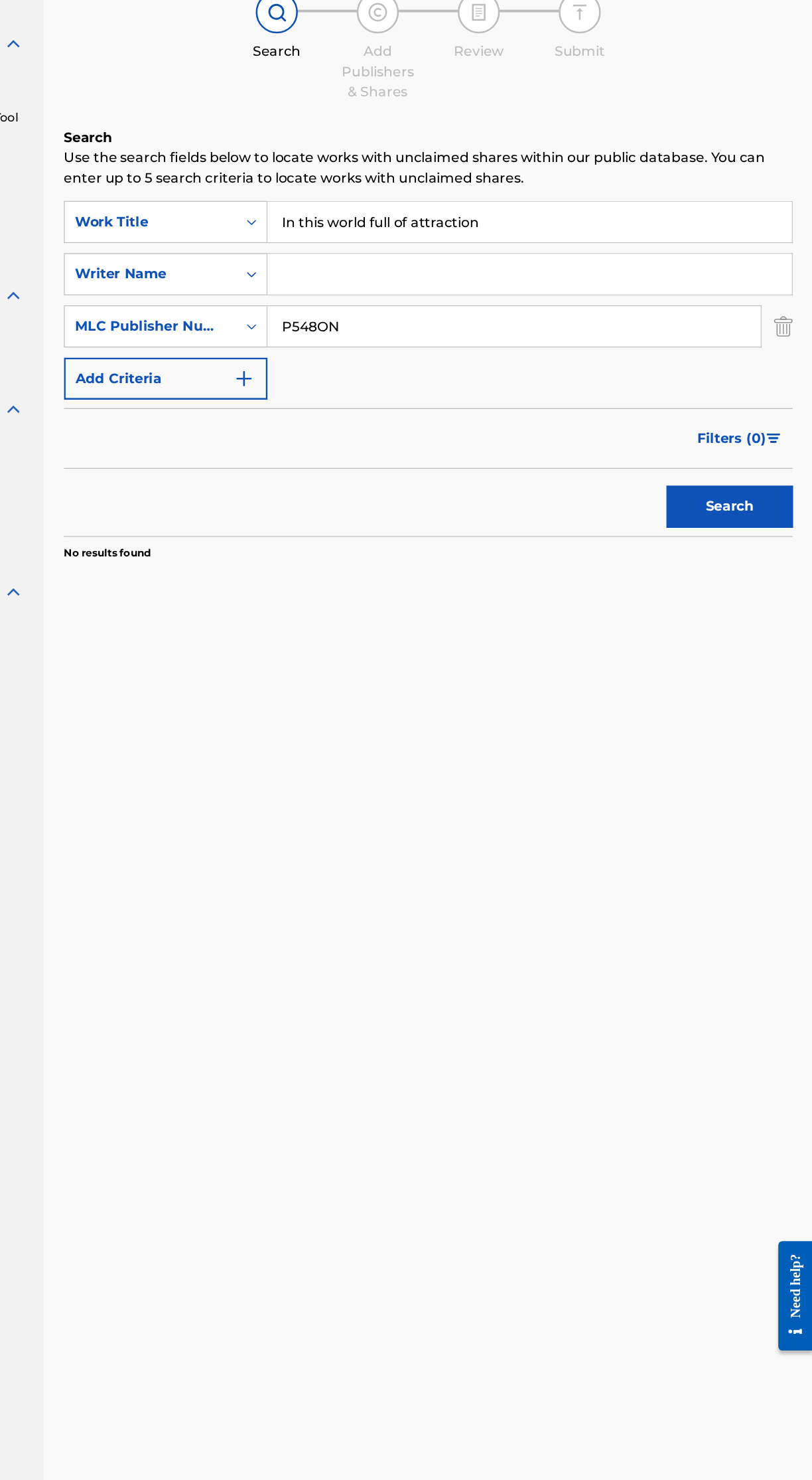
click at [631, 304] on input "In this world full of attraction" at bounding box center [588, 304] width 413 height 32
type input "In"
click at [775, 527] on button "Search" at bounding box center [745, 529] width 99 height 33
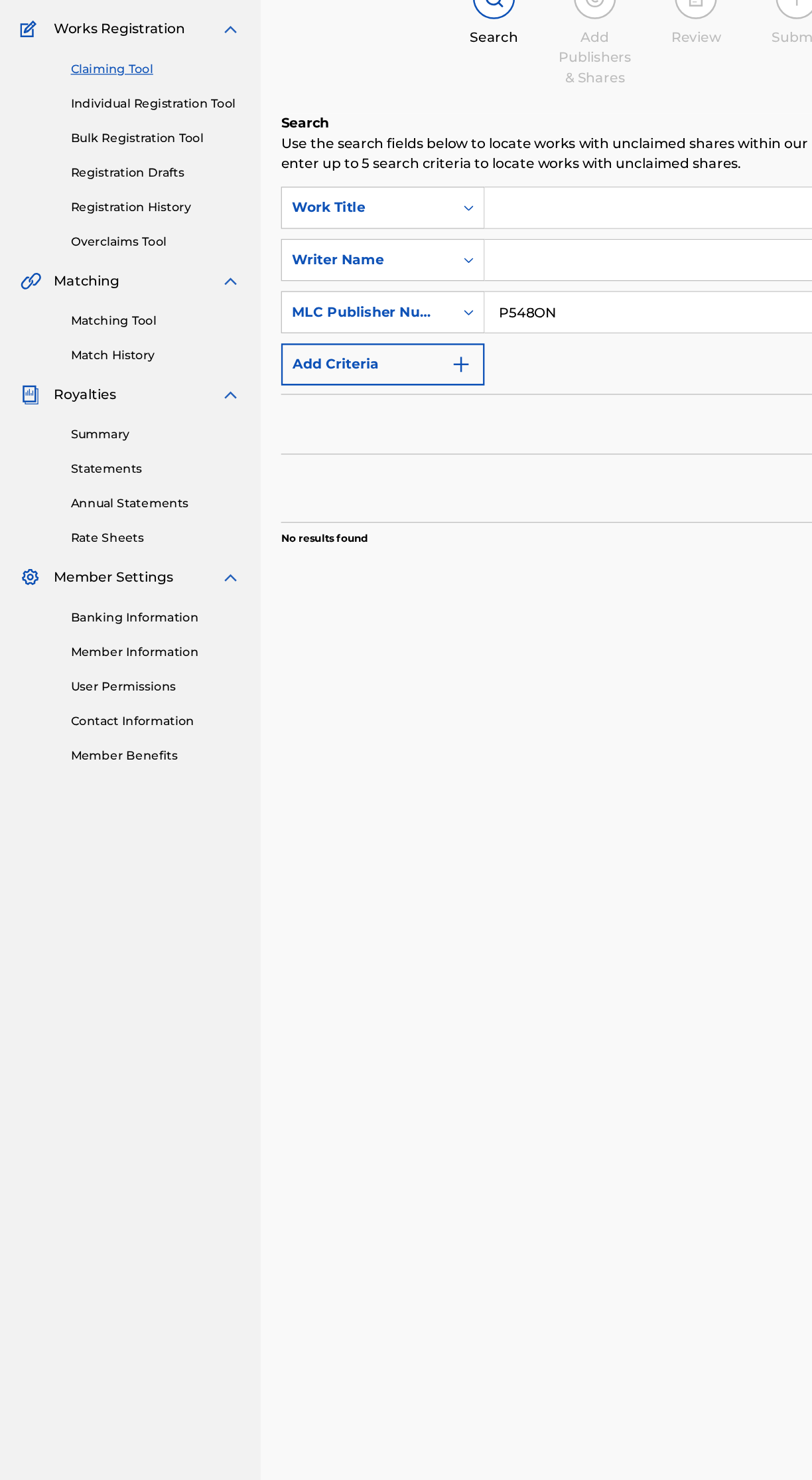
click at [297, 954] on div "Claiming Tool Search Add Publishers & Shares Review Submit Search Use the searc…" at bounding box center [509, 744] width 607 height 1343
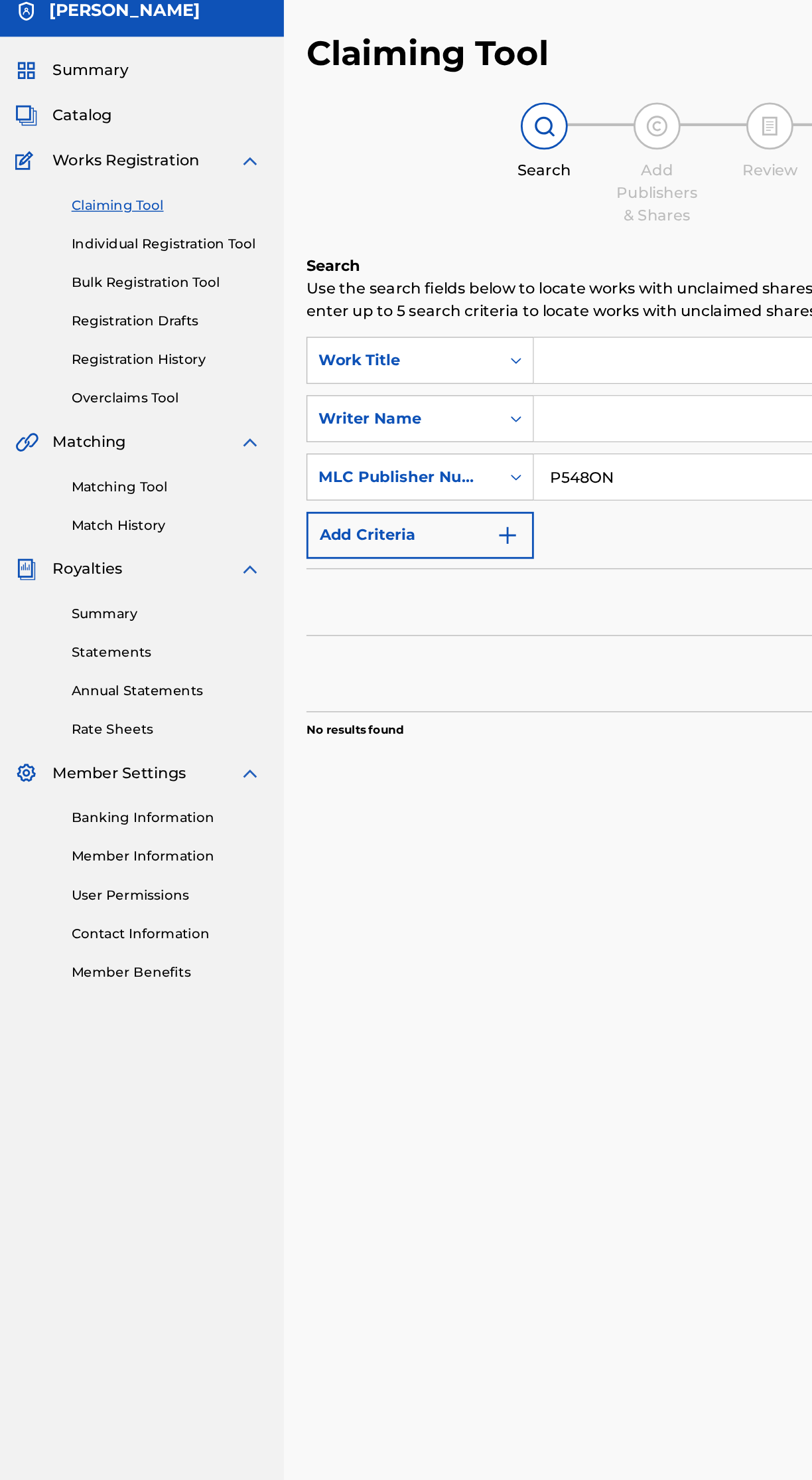
click at [134, 304] on link "Registration History" at bounding box center [123, 304] width 134 height 14
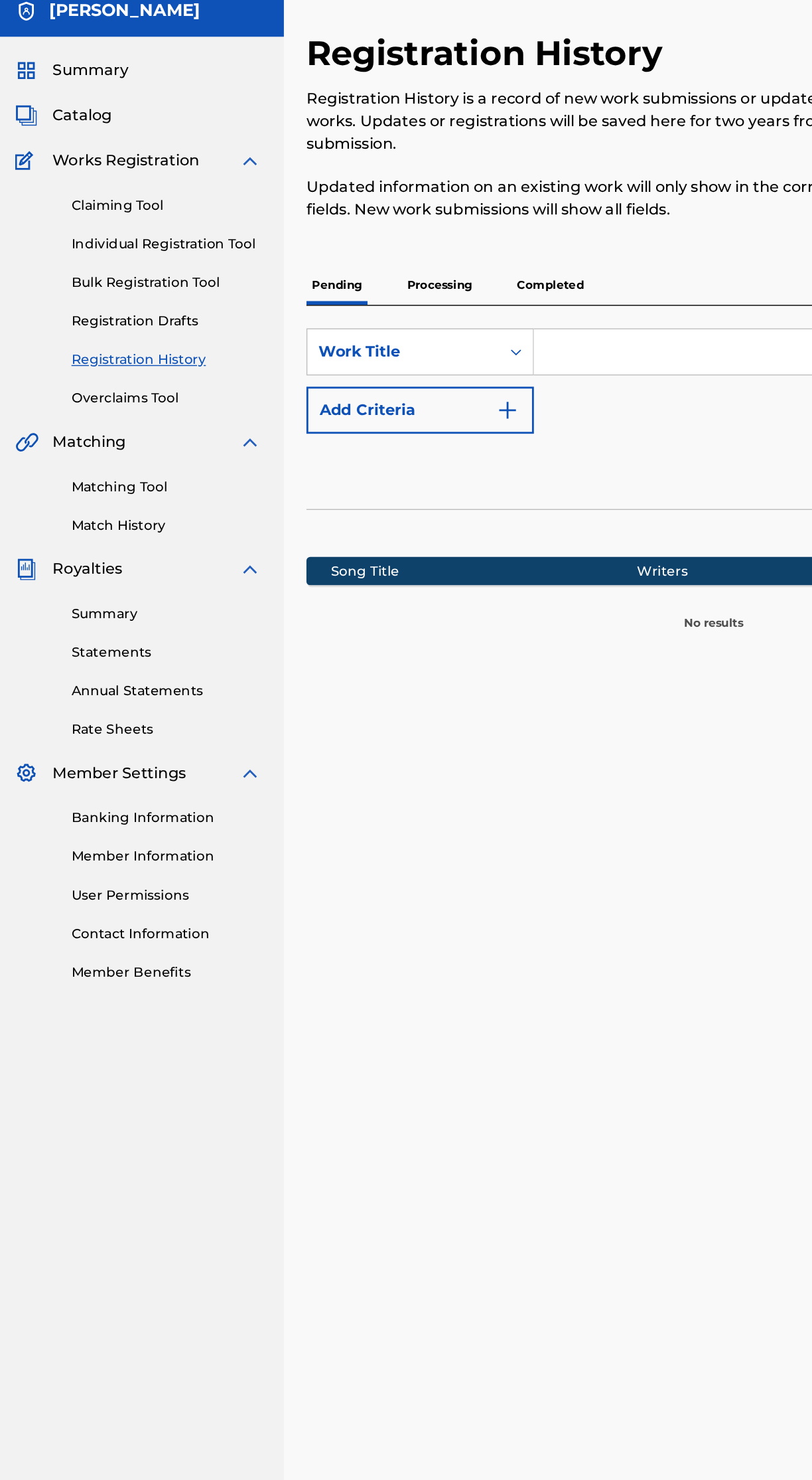
click at [317, 251] on p "Processing" at bounding box center [315, 252] width 53 height 28
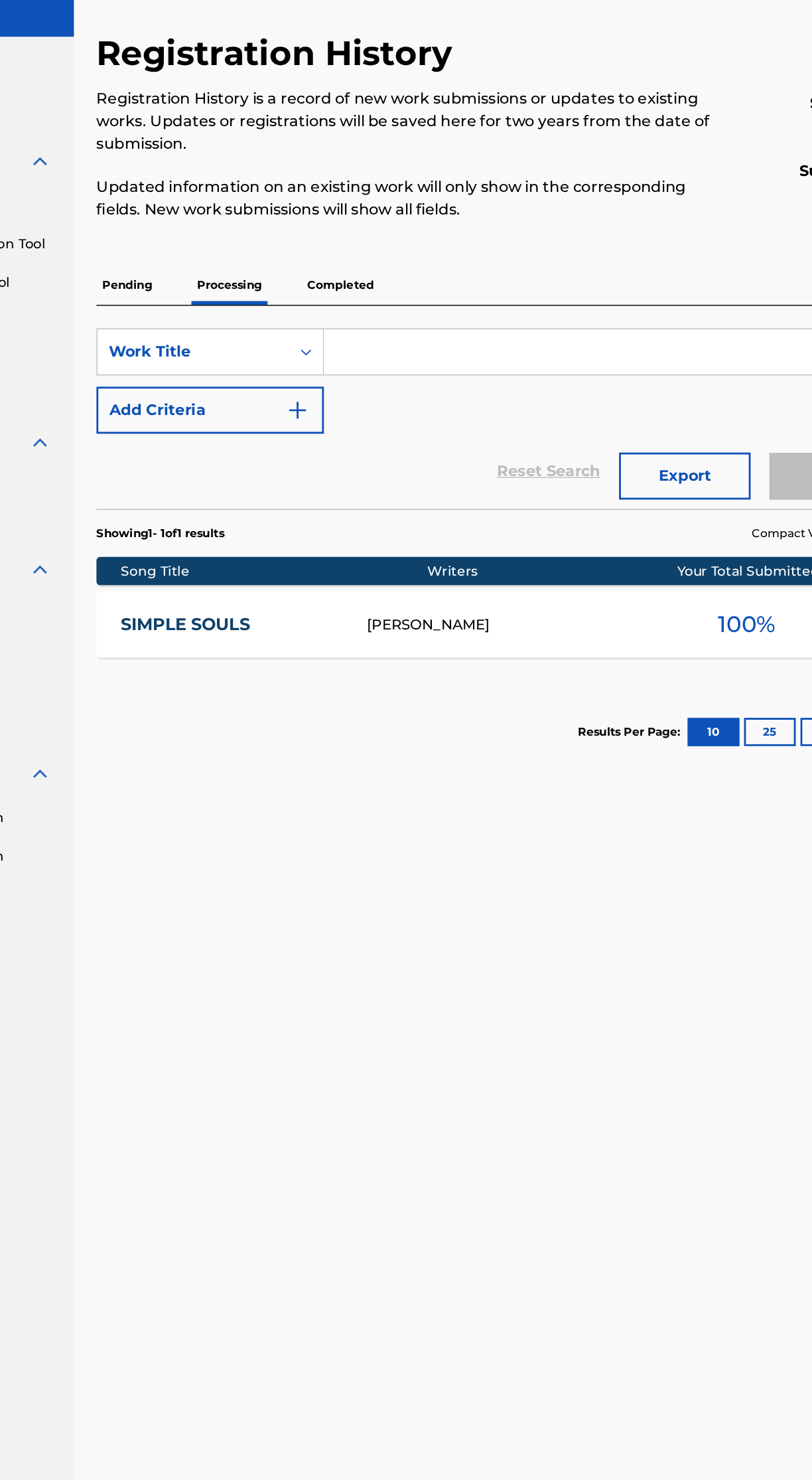
click at [418, 245] on p "Completed" at bounding box center [394, 252] width 55 height 28
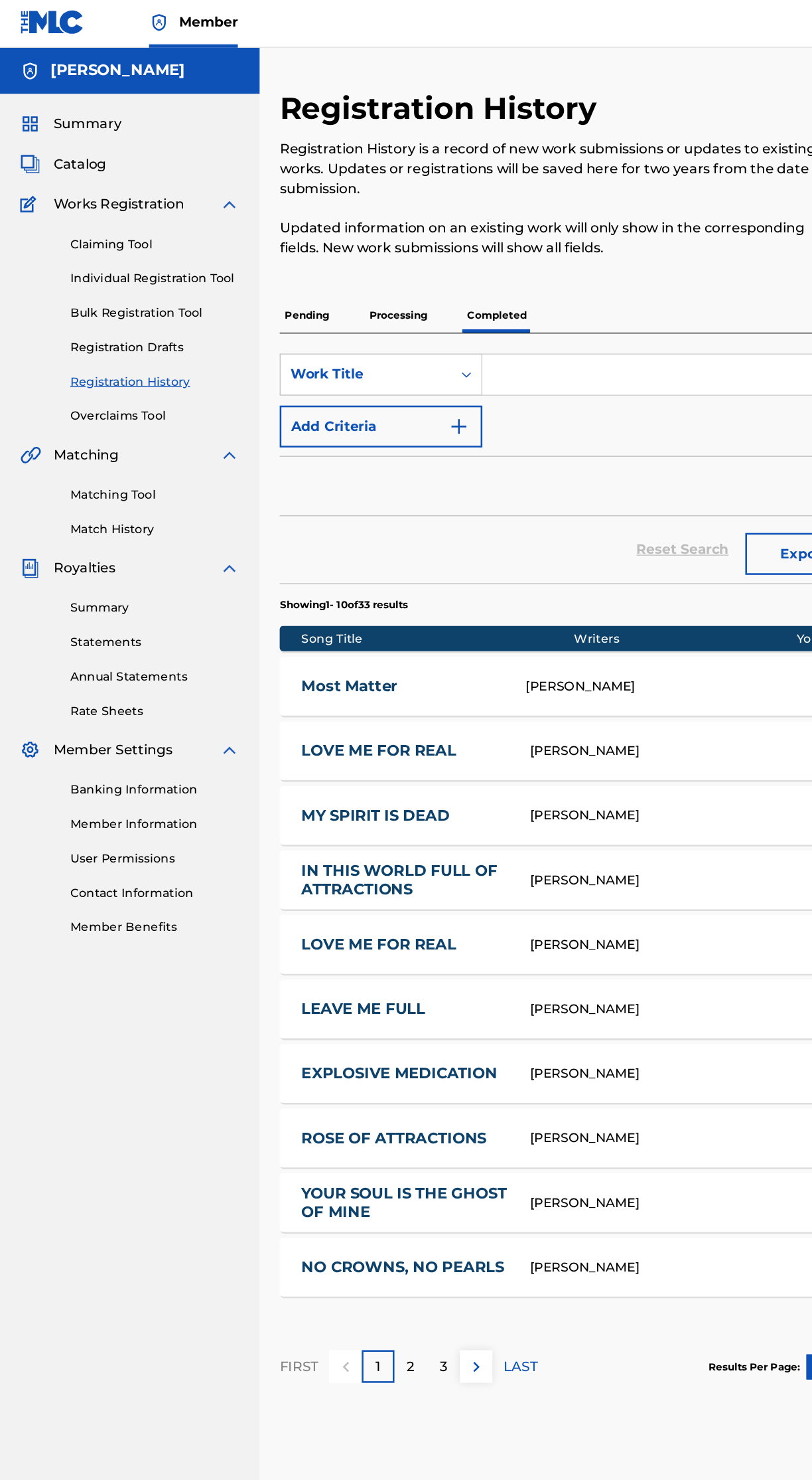
click at [310, 545] on link "Most Matter" at bounding box center [318, 546] width 160 height 15
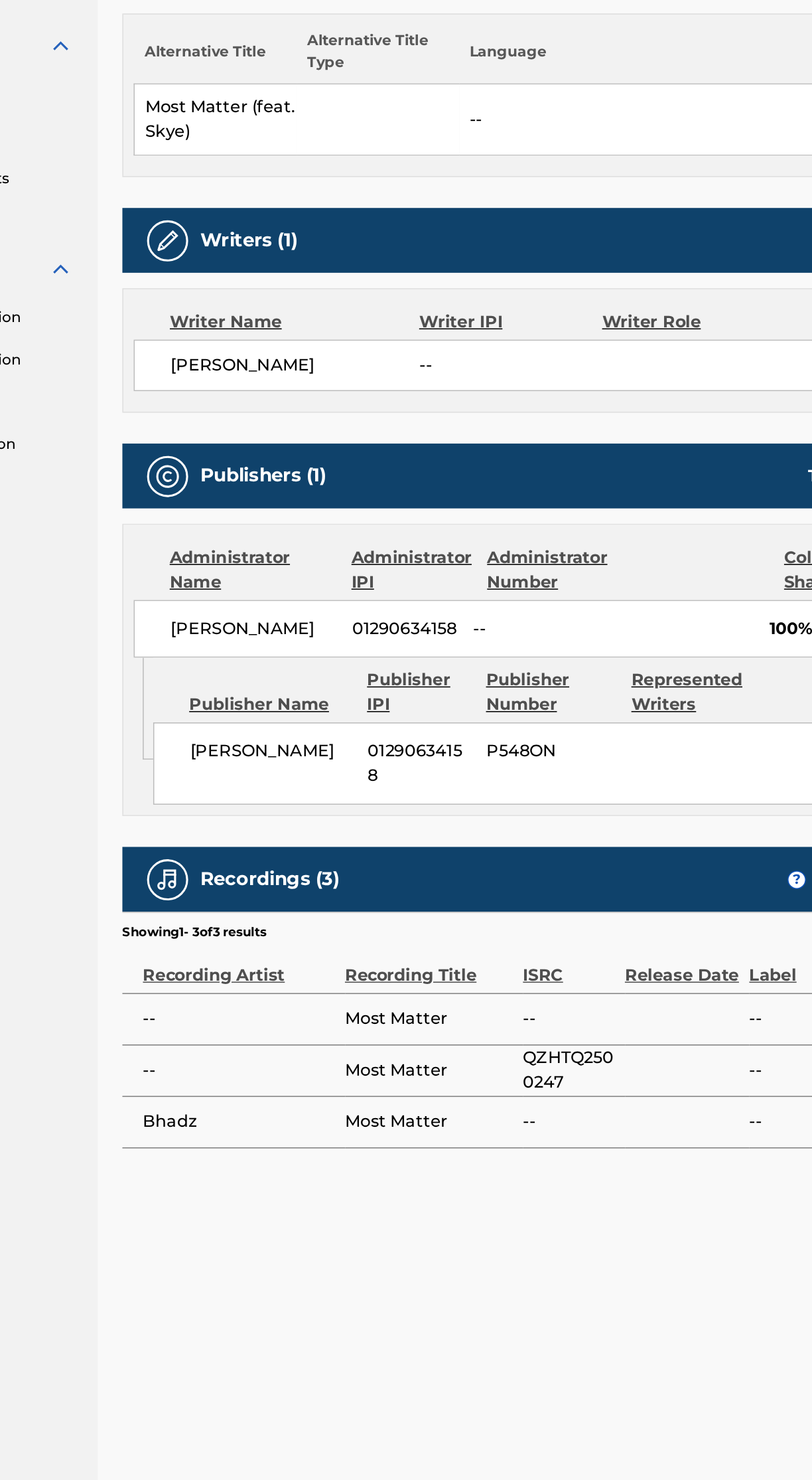
click at [408, 1121] on span "Most Matter" at bounding box center [419, 1113] width 108 height 16
click at [244, 1295] on div "< Back Submission Date: August 22, 2025 Most Matter Work Detail Member Work Ide…" at bounding box center [509, 744] width 607 height 1343
copy span "QZHTQ2500247"
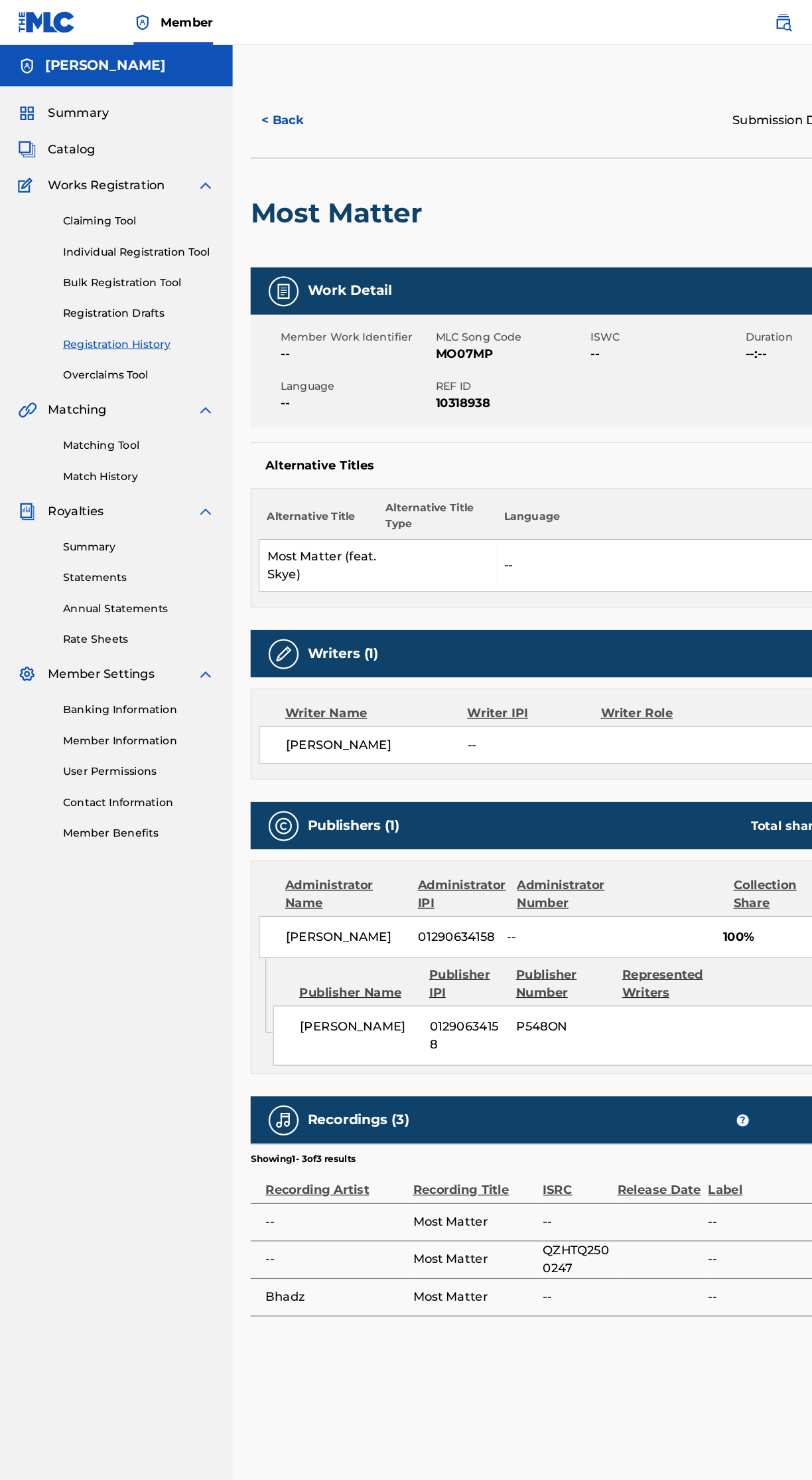
click at [103, 194] on link "Claiming Tool" at bounding box center [123, 196] width 134 height 14
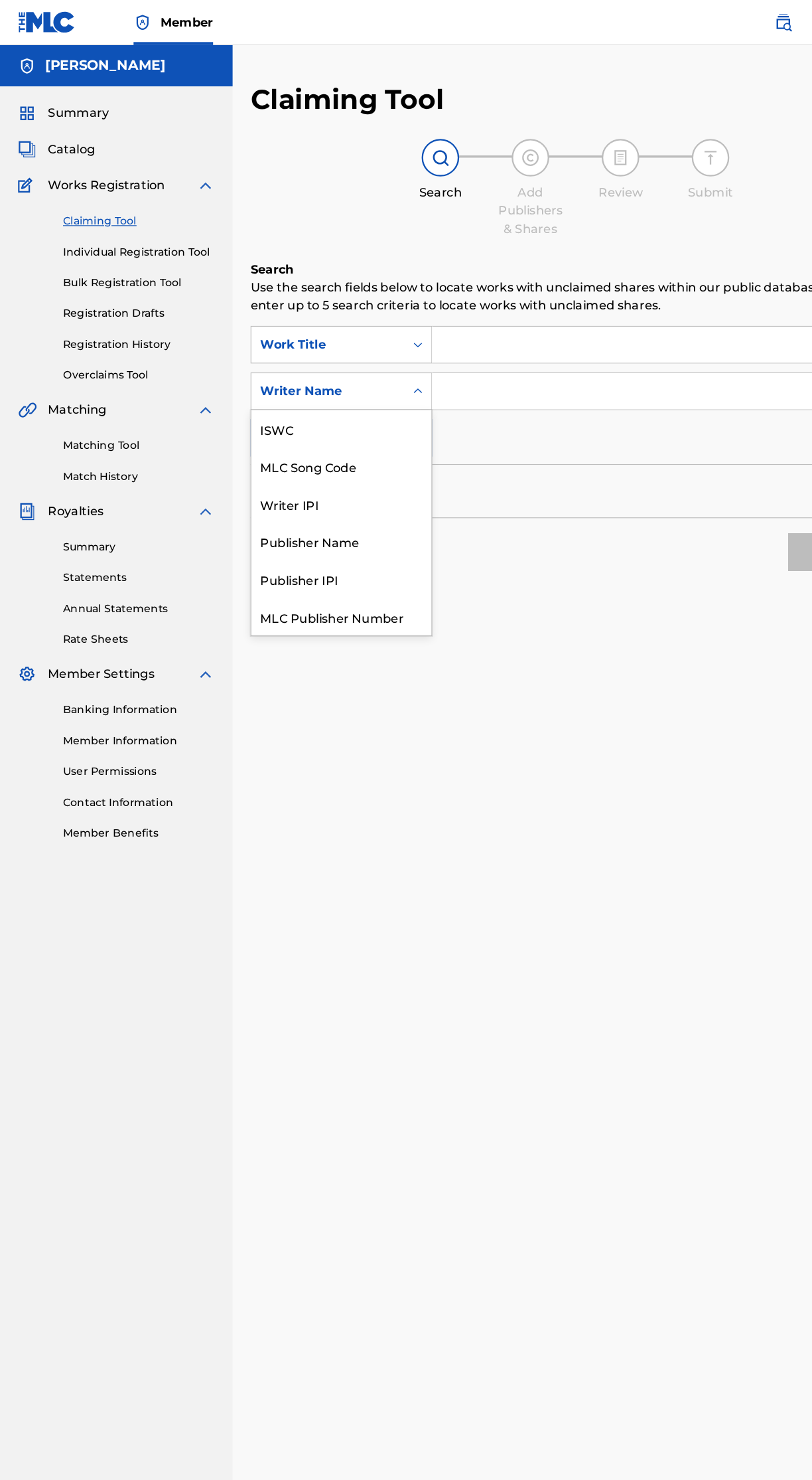
scroll to position [7, 0]
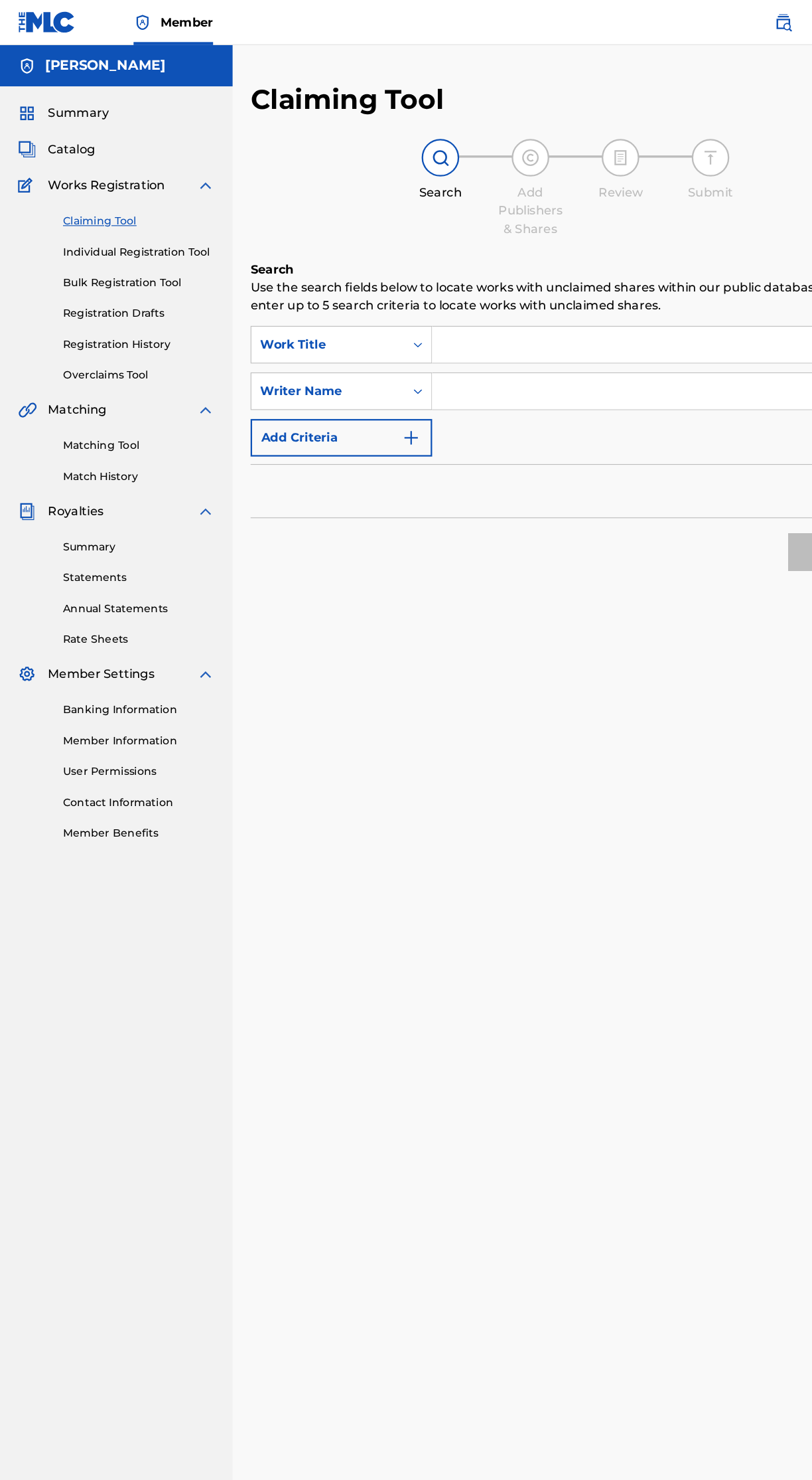
click at [492, 577] on div "Claiming Tool Search Add Publishers & Shares Review Submit Search Use the searc…" at bounding box center [509, 744] width 607 height 1343
click at [360, 394] on img "Search Form" at bounding box center [364, 387] width 16 height 16
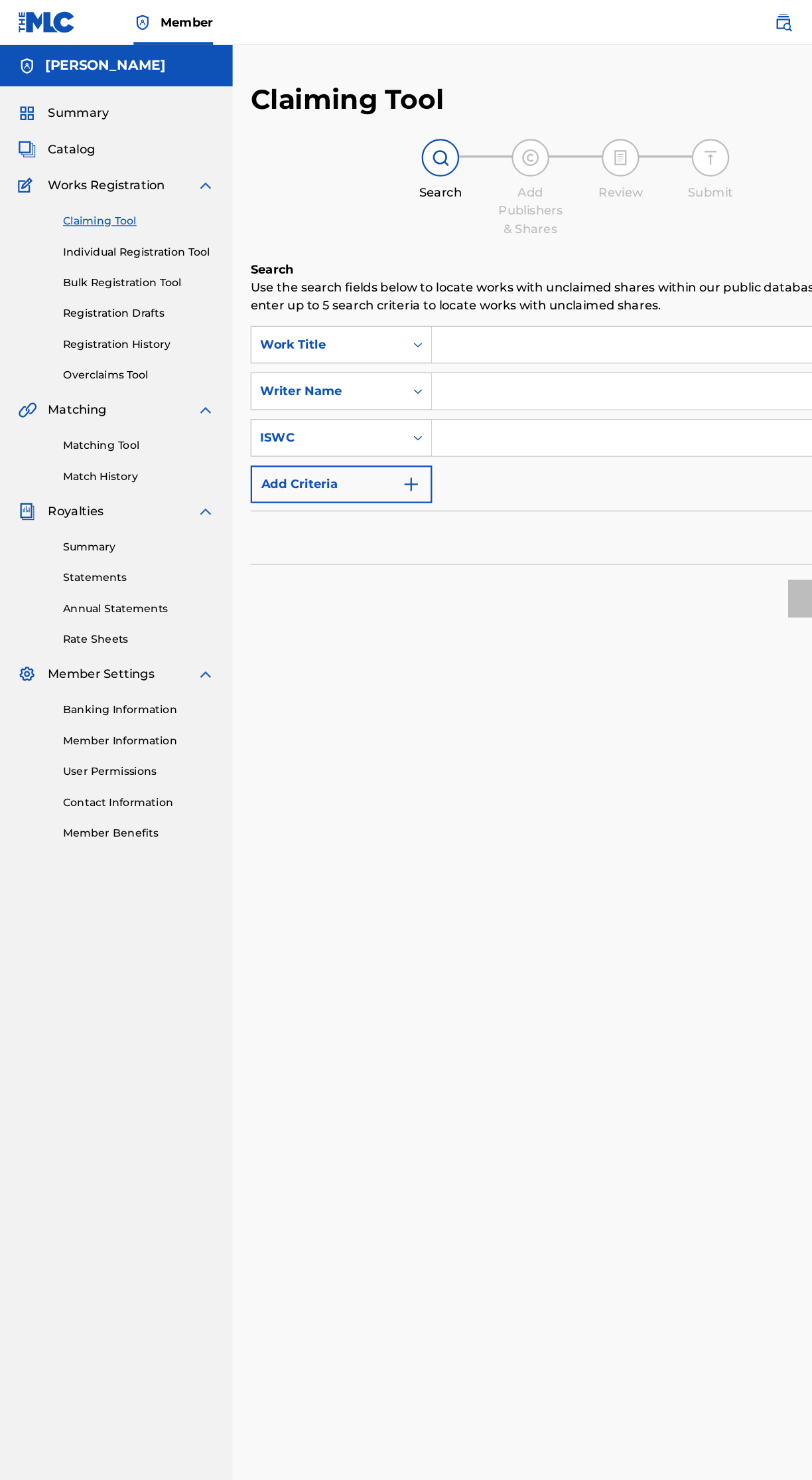
click at [488, 598] on div "Search Use the search fields below to locate works with unclaimed shares within…" at bounding box center [509, 425] width 574 height 389
click at [362, 433] on img "Search Form" at bounding box center [364, 428] width 16 height 16
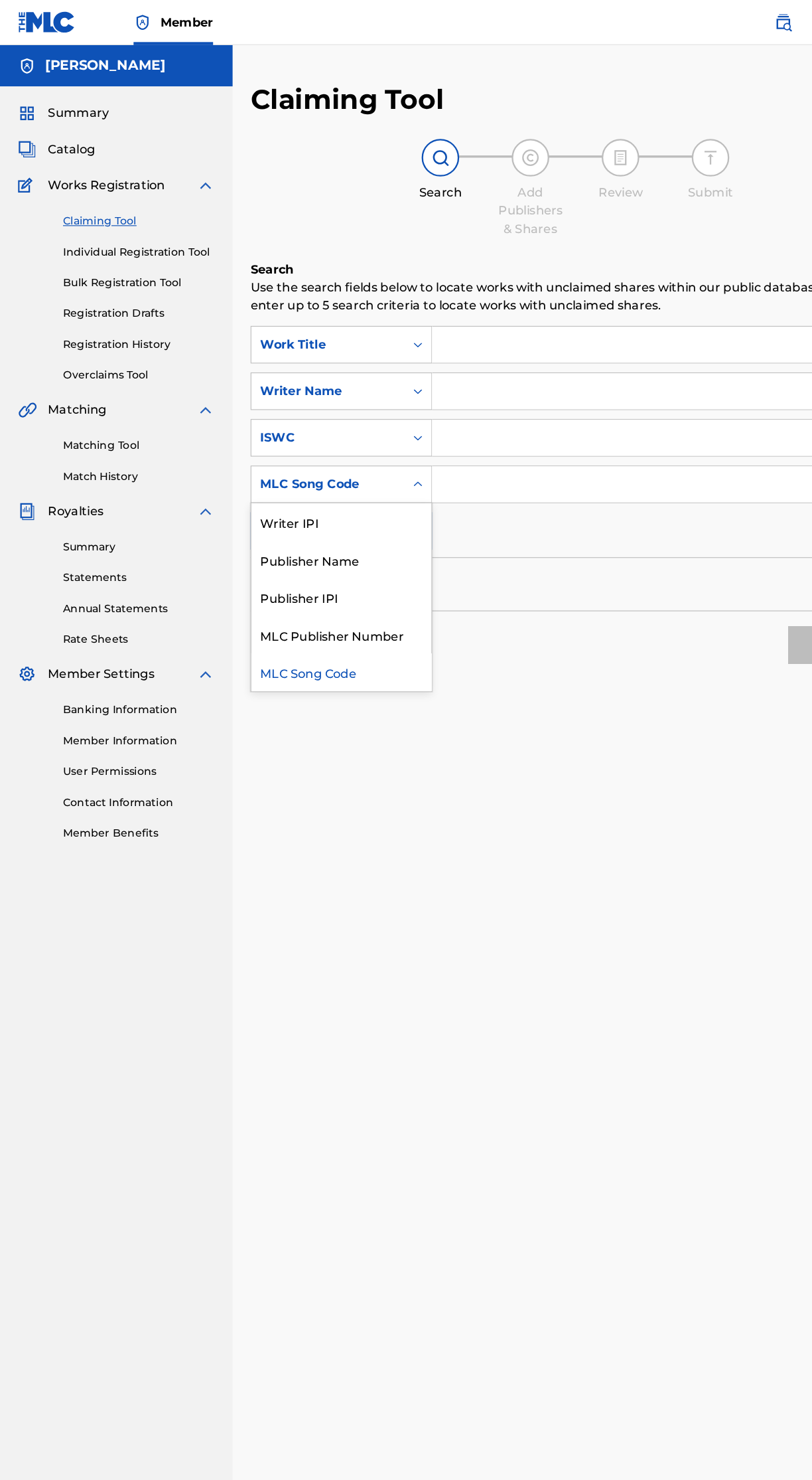
click at [298, 928] on div "Claiming Tool Search Add Publishers & Shares Review Submit Search Use the searc…" at bounding box center [509, 744] width 607 height 1343
click at [516, 304] on input "Search Form" at bounding box center [588, 304] width 413 height 32
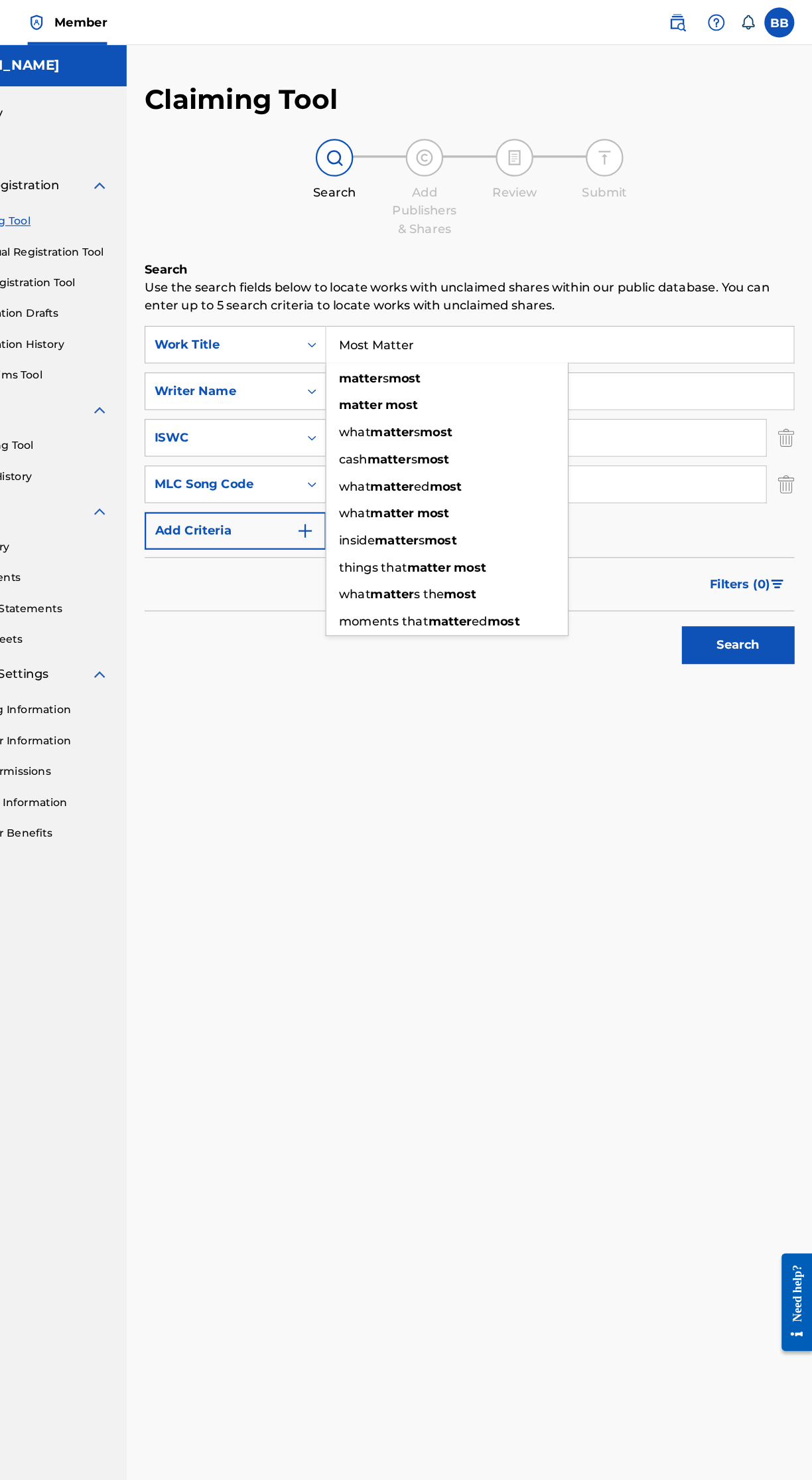
type input "Most Matter"
click at [350, 910] on div "Claiming Tool Search Add Publishers & Shares Review Submit Search Use the searc…" at bounding box center [509, 744] width 607 height 1343
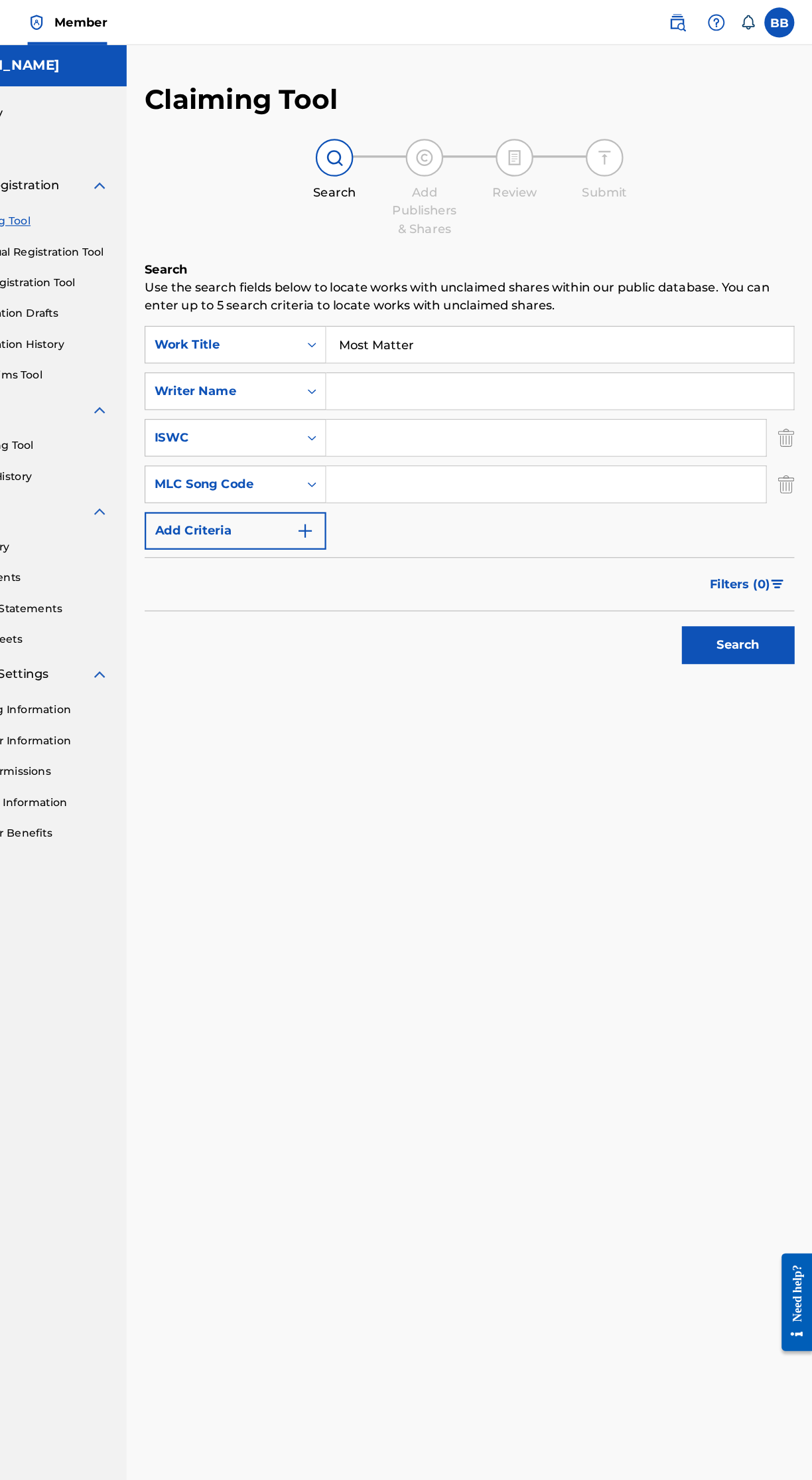
click at [765, 573] on button "Search" at bounding box center [745, 570] width 99 height 33
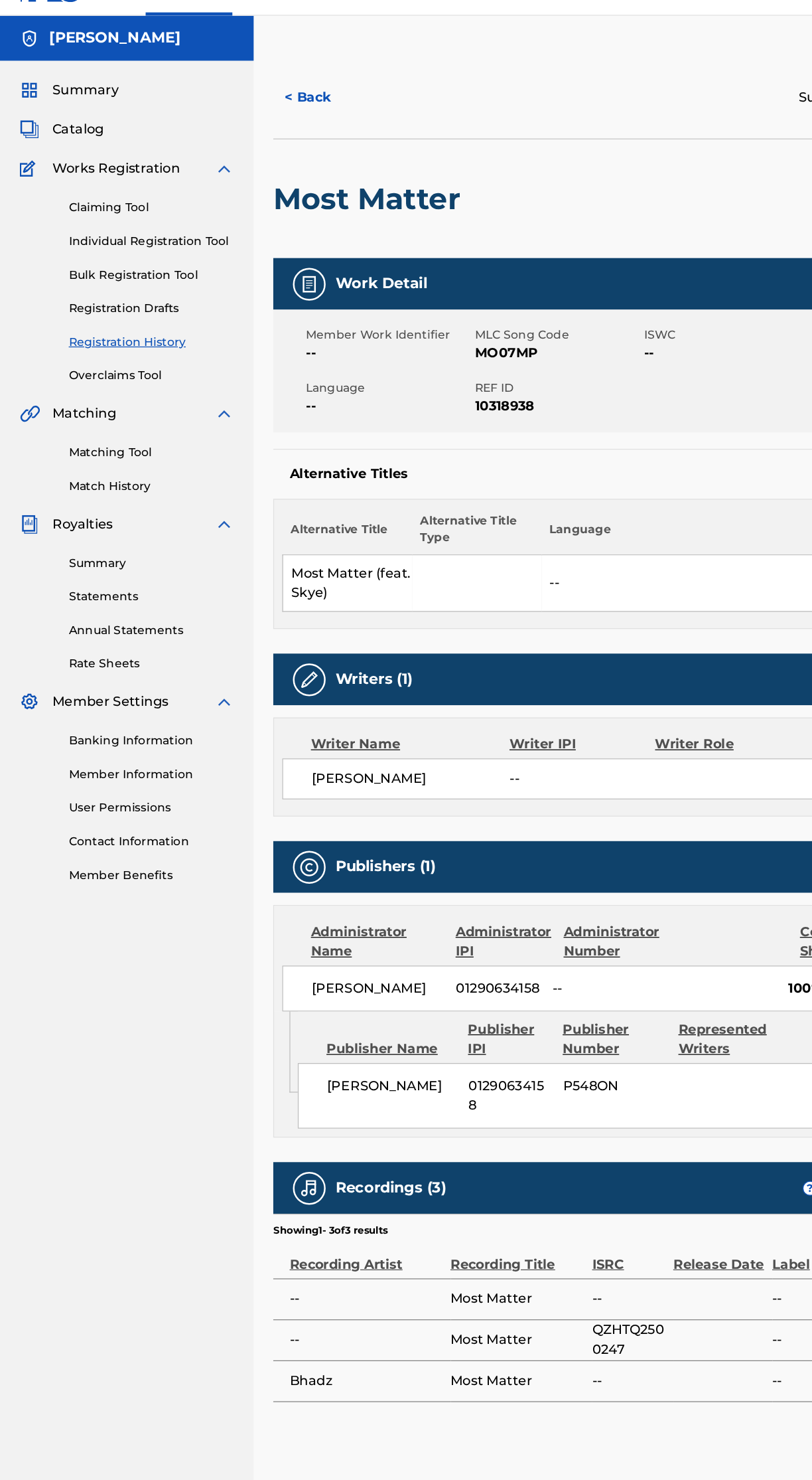
click at [103, 200] on link "Claiming Tool" at bounding box center [123, 196] width 134 height 14
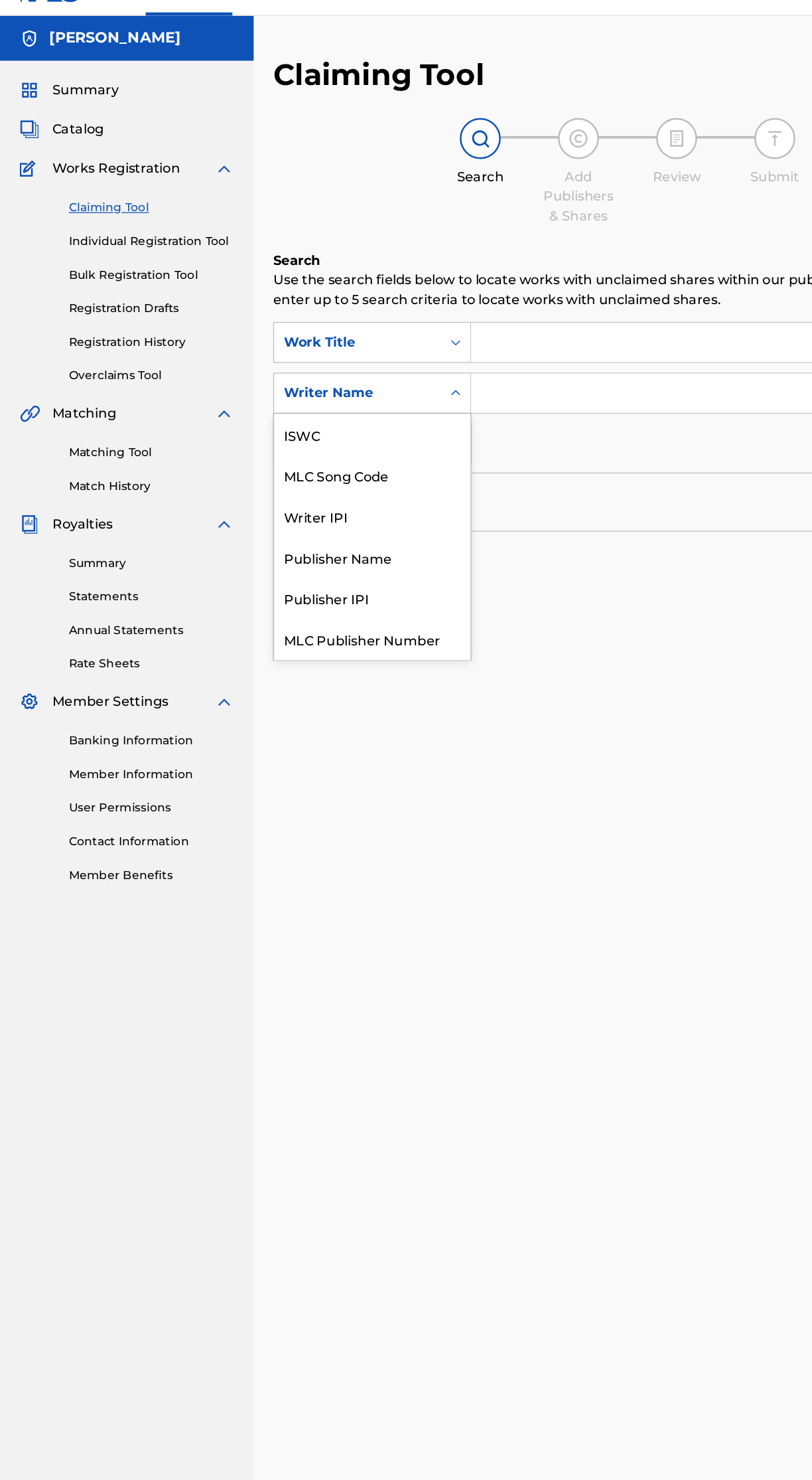
scroll to position [33, 0]
click at [331, 384] on div "MLC Song Code" at bounding box center [302, 379] width 160 height 33
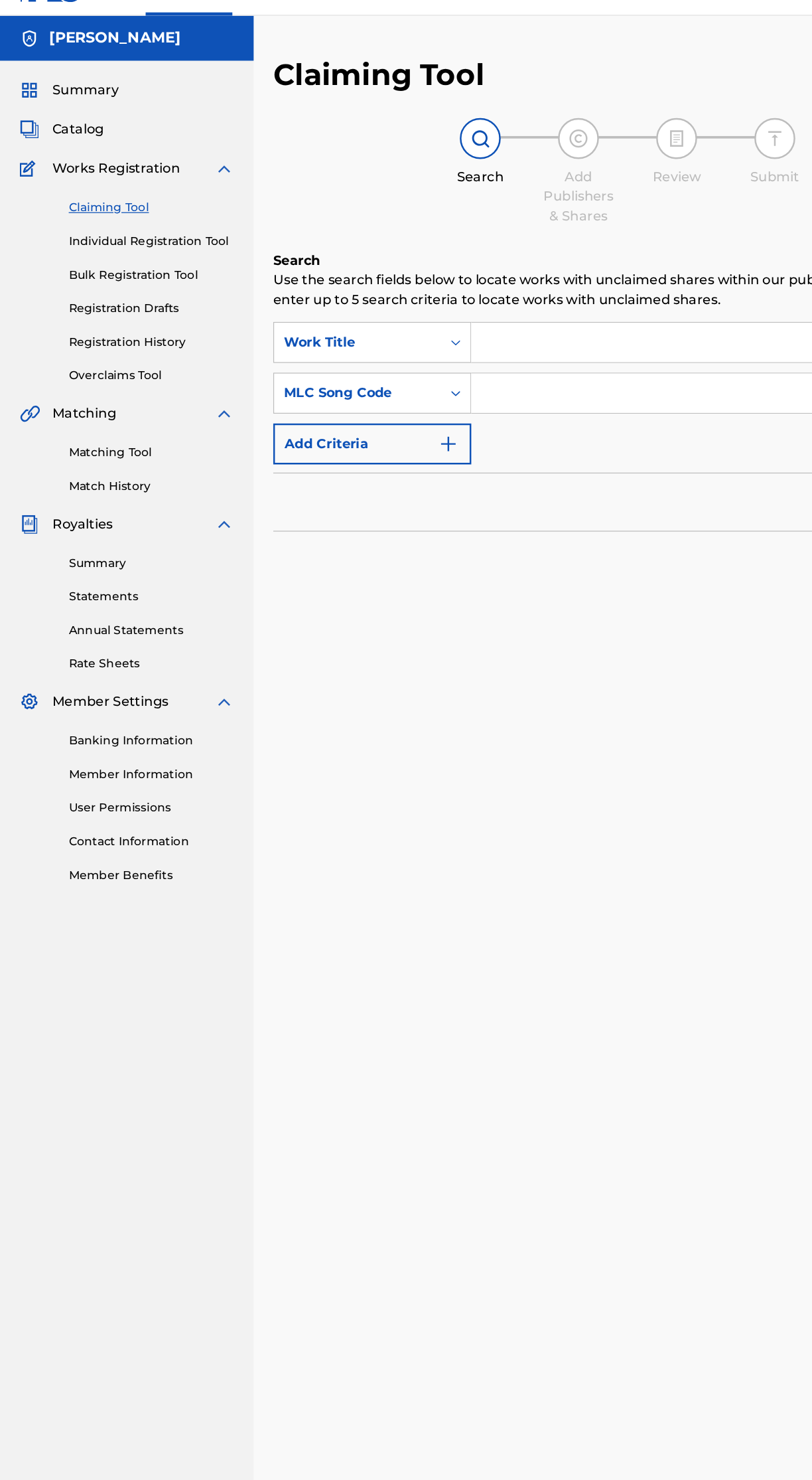
click at [505, 347] on input "Search Form" at bounding box center [588, 346] width 413 height 32
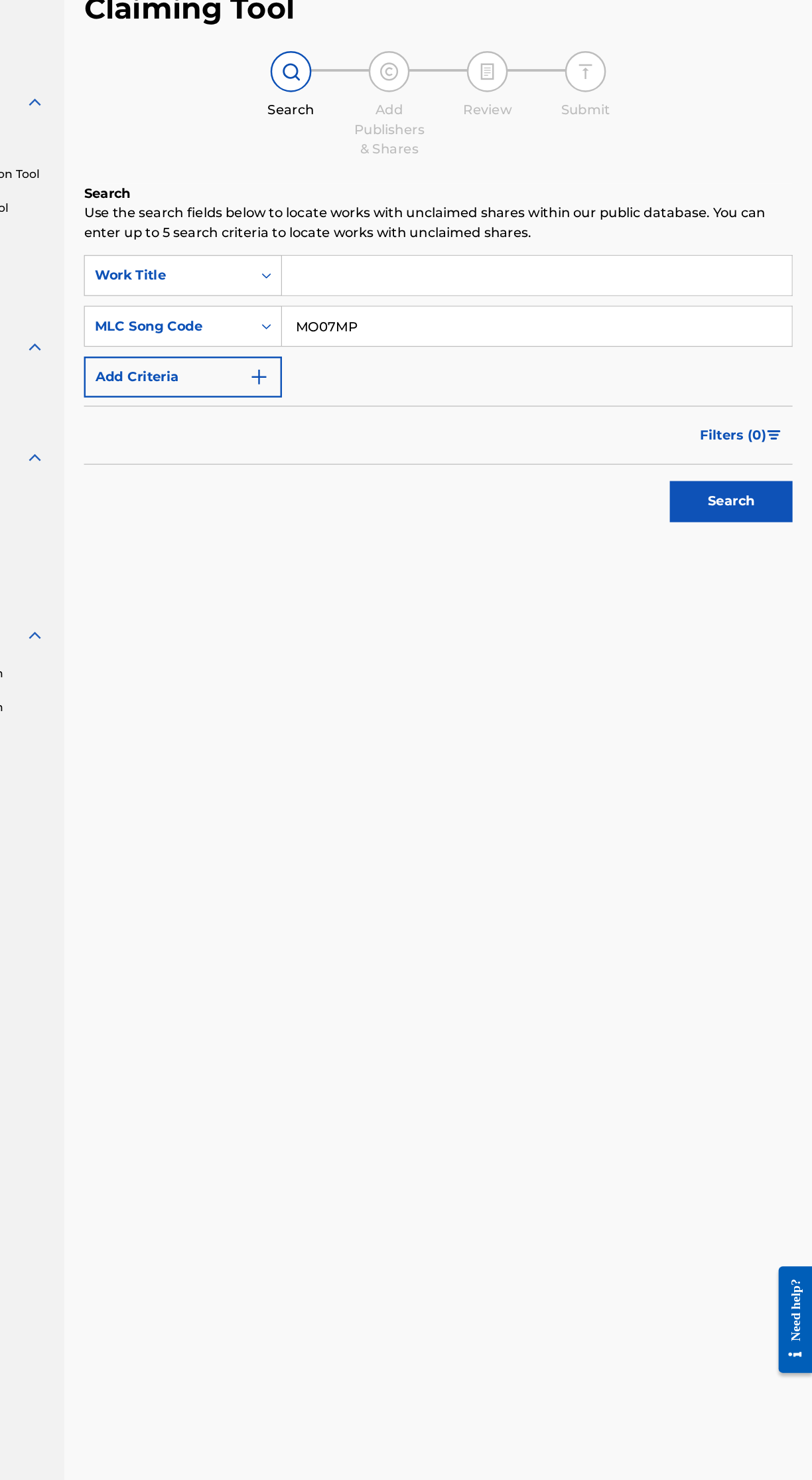
type input "MO07MP"
click at [553, 302] on input "Search Form" at bounding box center [588, 304] width 413 height 32
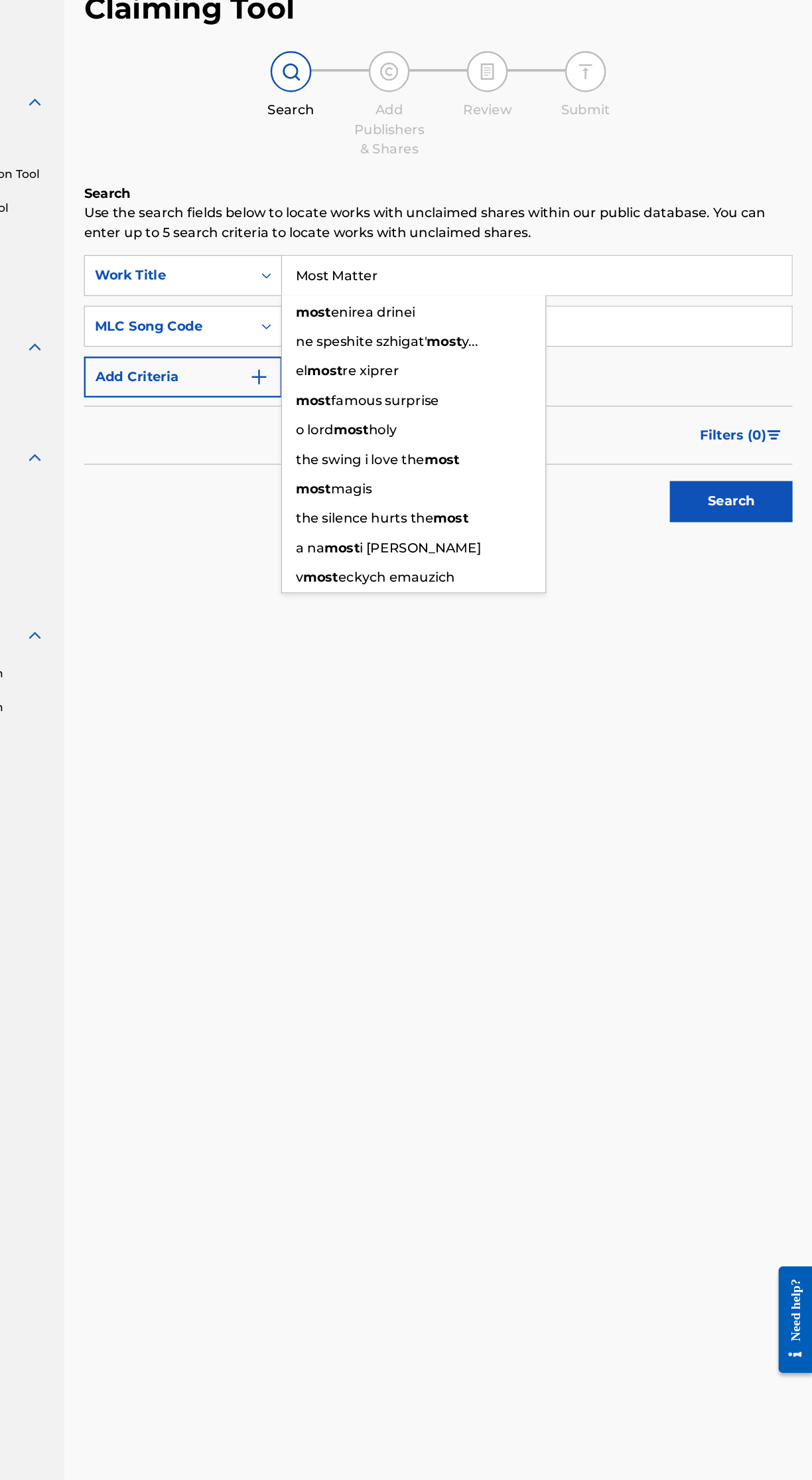
type input "Most Matter"
click at [773, 504] on button "Search" at bounding box center [745, 488] width 99 height 33
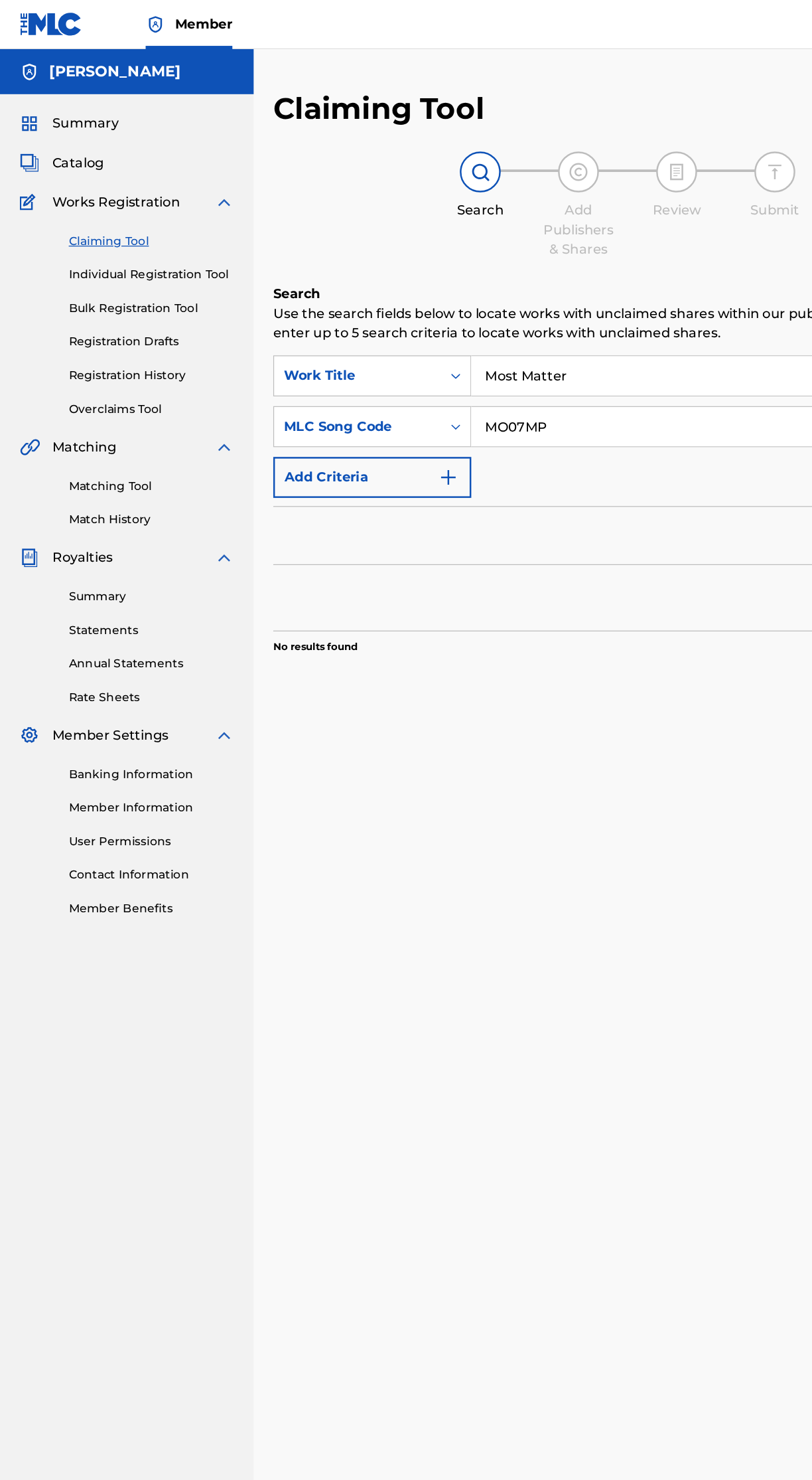
click at [68, 131] on span "Catalog" at bounding box center [63, 132] width 42 height 16
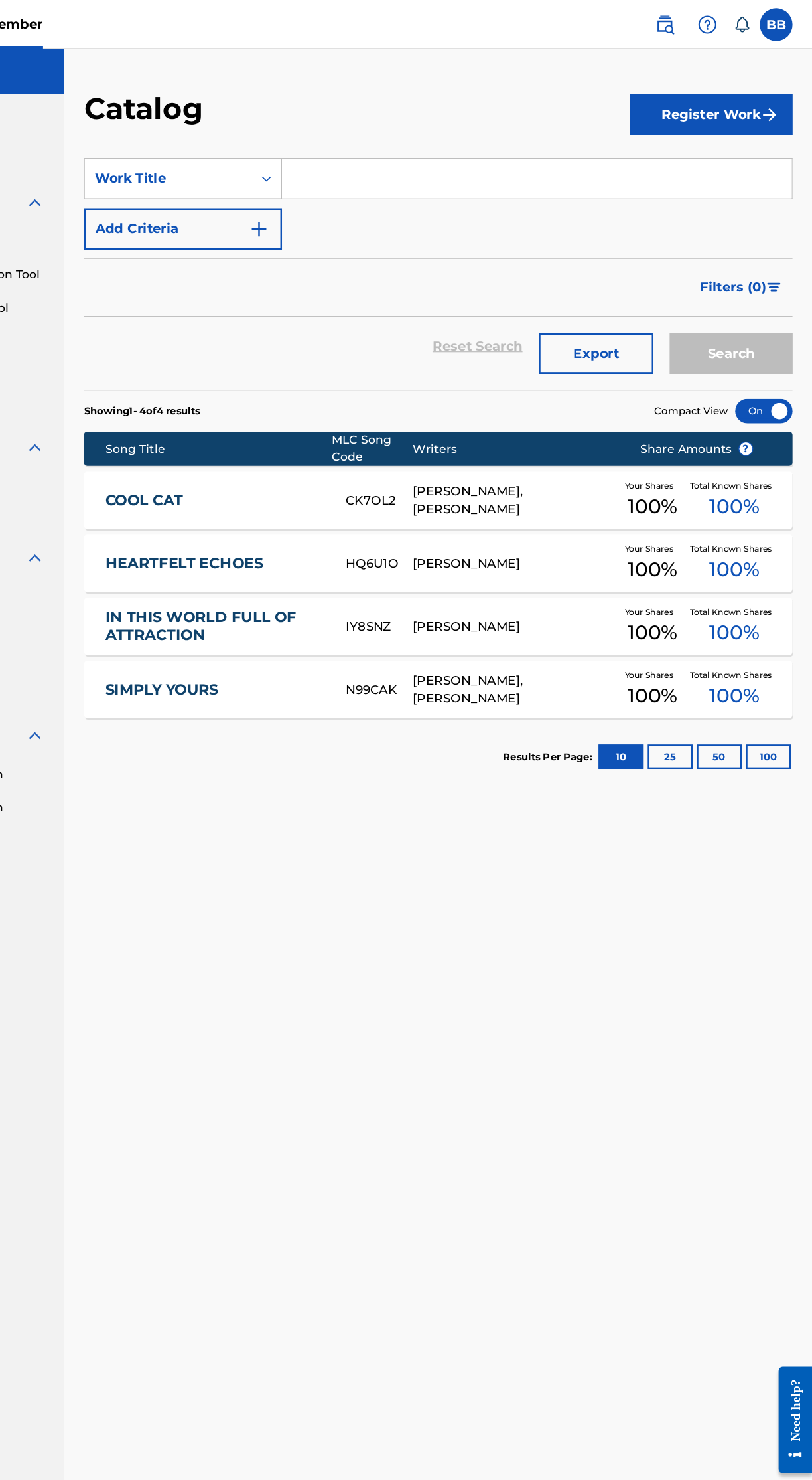
click at [761, 92] on button "Register Work" at bounding box center [730, 93] width 132 height 33
click at [716, 139] on link "Individual" at bounding box center [730, 136] width 132 height 32
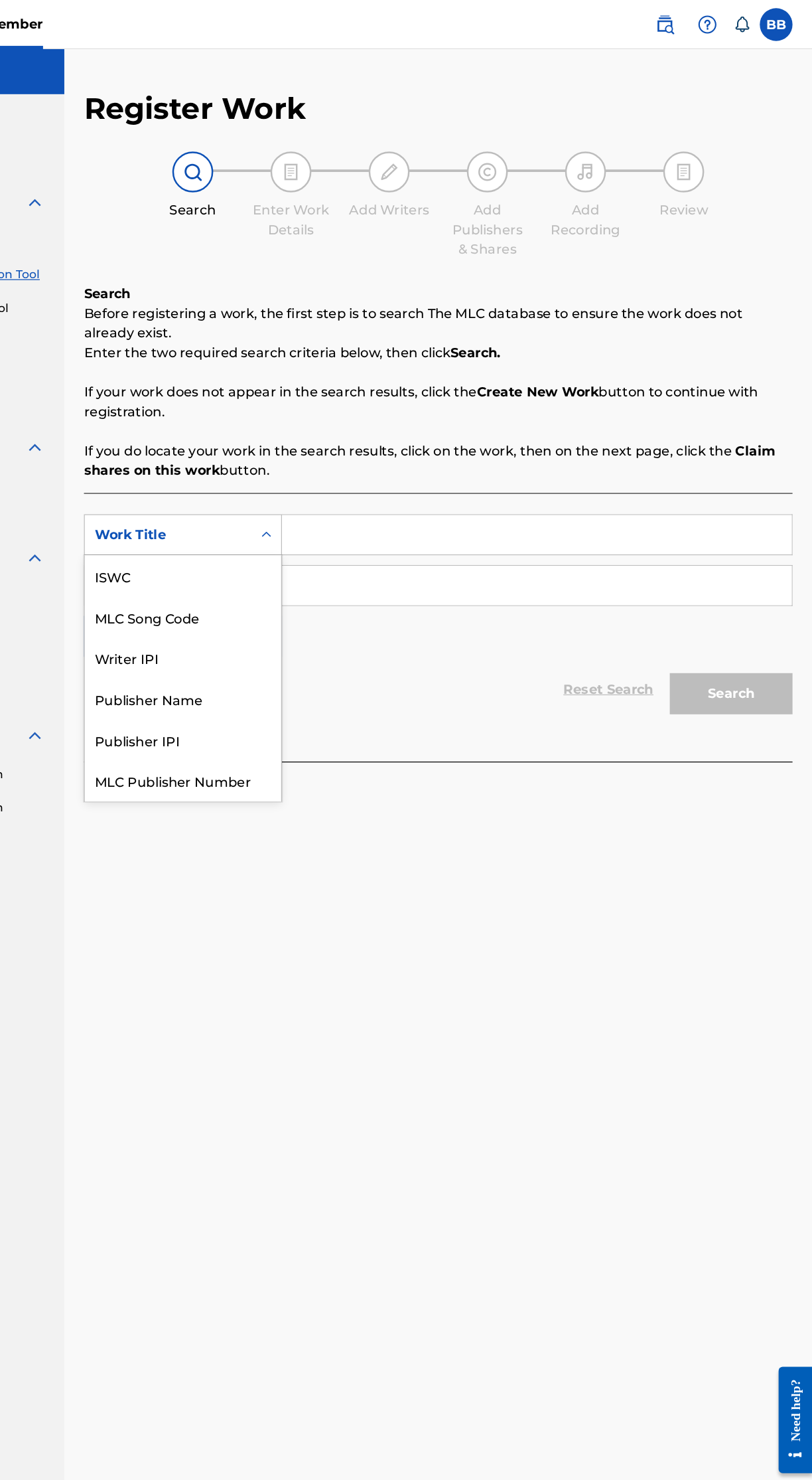
scroll to position [33, 0]
click at [326, 470] on div "MLC Song Code" at bounding box center [302, 467] width 160 height 33
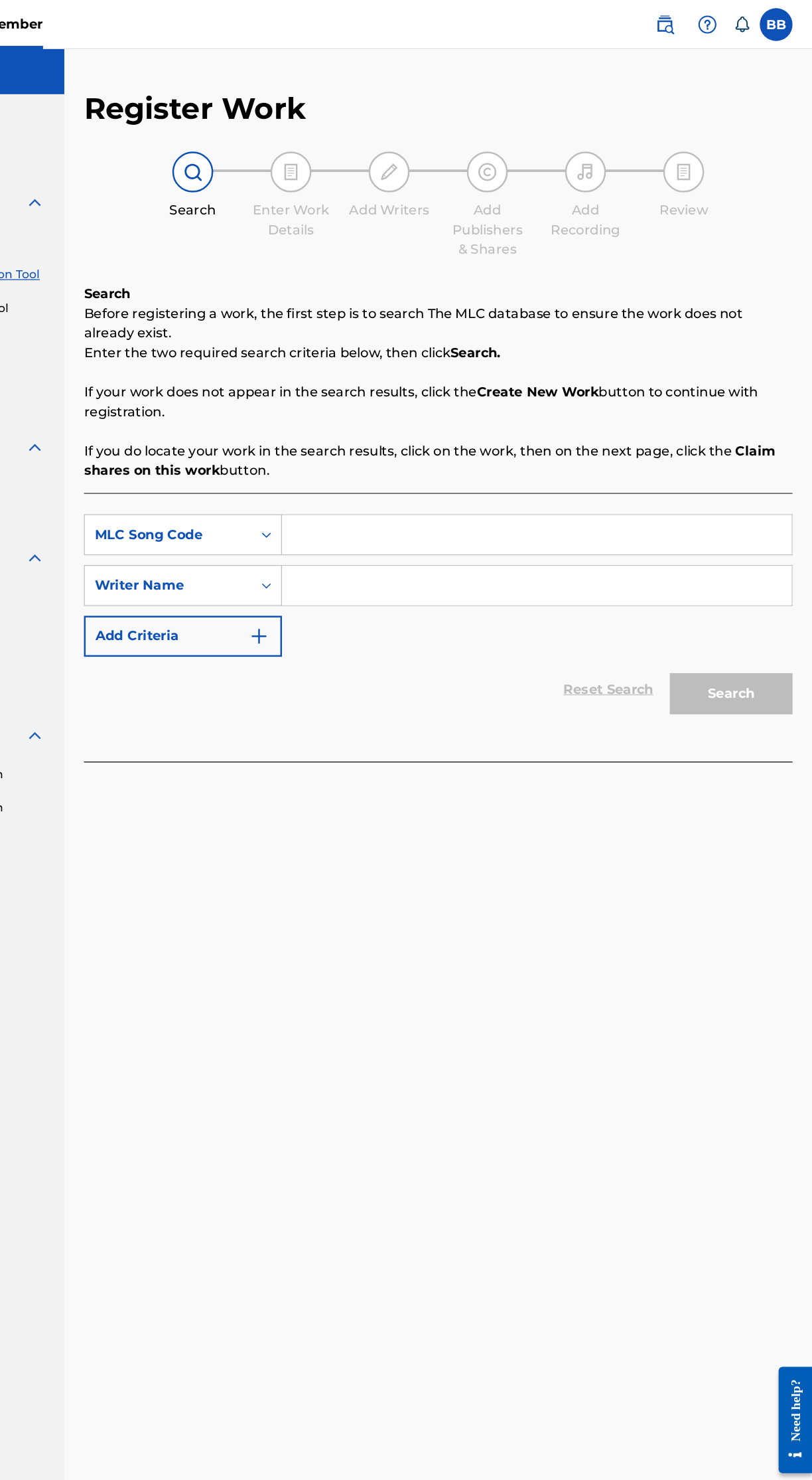
click at [506, 427] on input "Search Form" at bounding box center [588, 433] width 413 height 32
paste input "MO07MP"
type input "MO07MP"
click at [566, 479] on input "Search Form" at bounding box center [588, 475] width 413 height 32
click at [516, 474] on input "Search Form" at bounding box center [588, 475] width 413 height 32
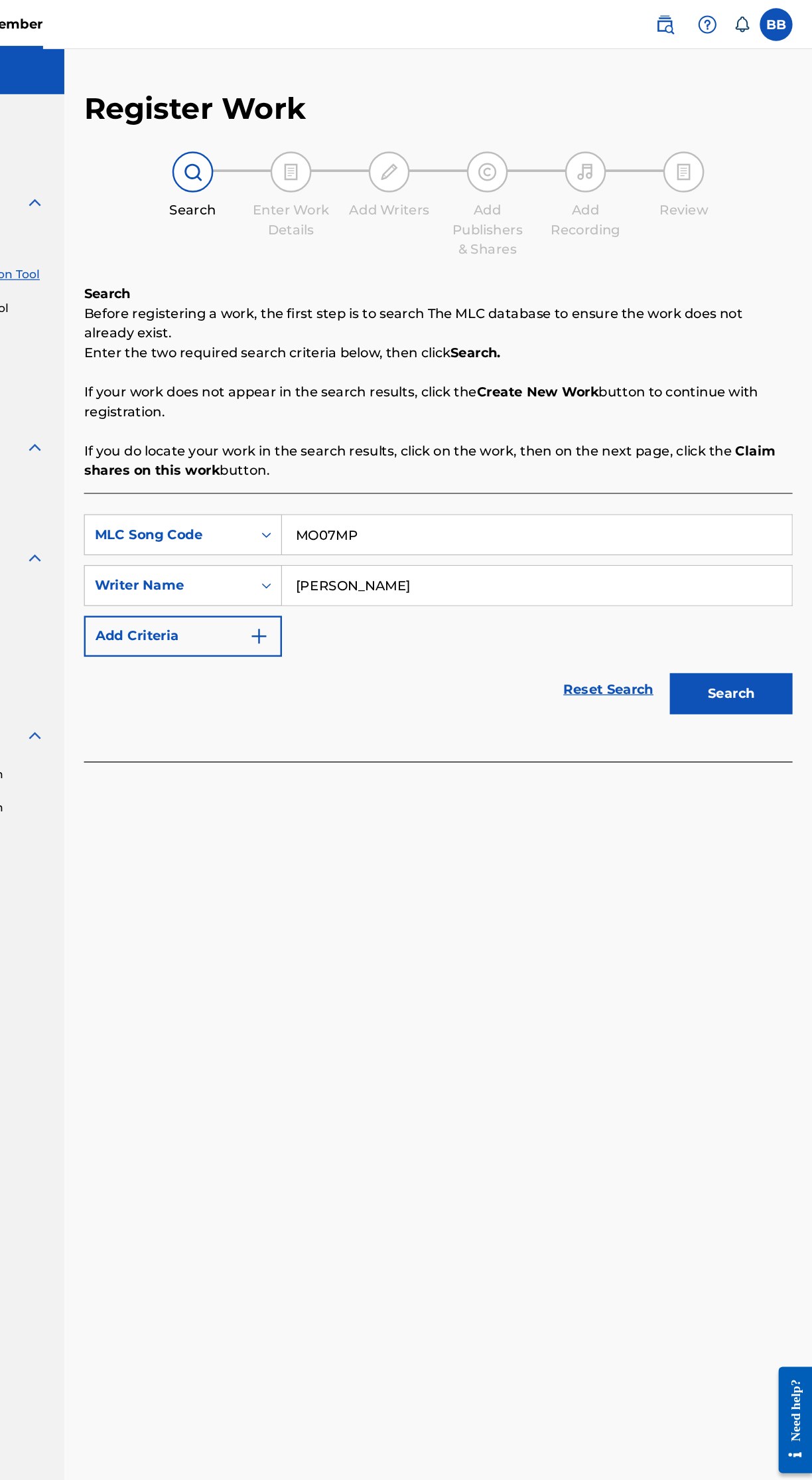
click at [780, 563] on button "Search" at bounding box center [745, 562] width 99 height 33
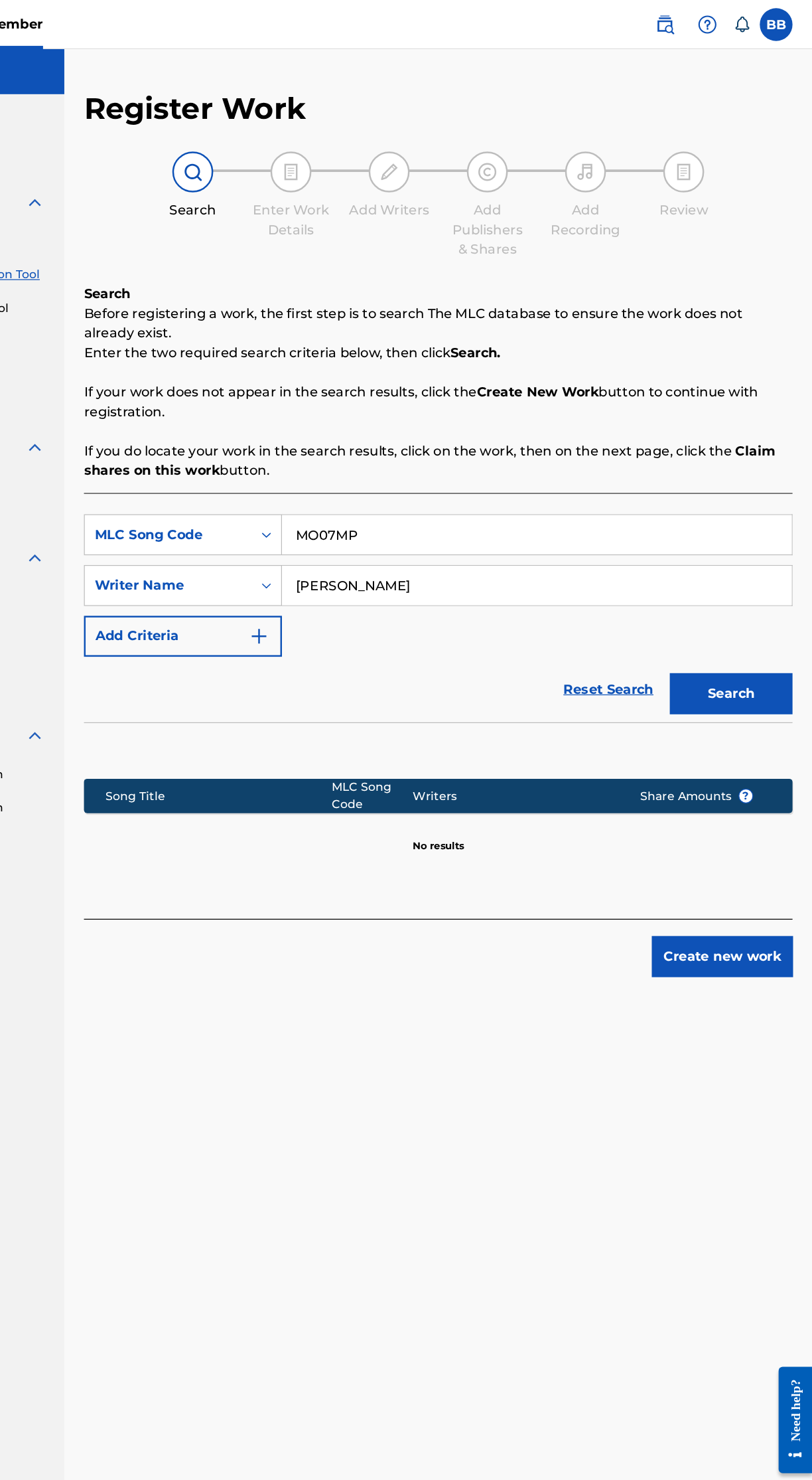
click at [650, 474] on input "Bernardo Evangelista Badilla Jr" at bounding box center [588, 475] width 413 height 32
type input "[PERSON_NAME]"
click at [340, 500] on button "Add Criteria" at bounding box center [302, 516] width 160 height 33
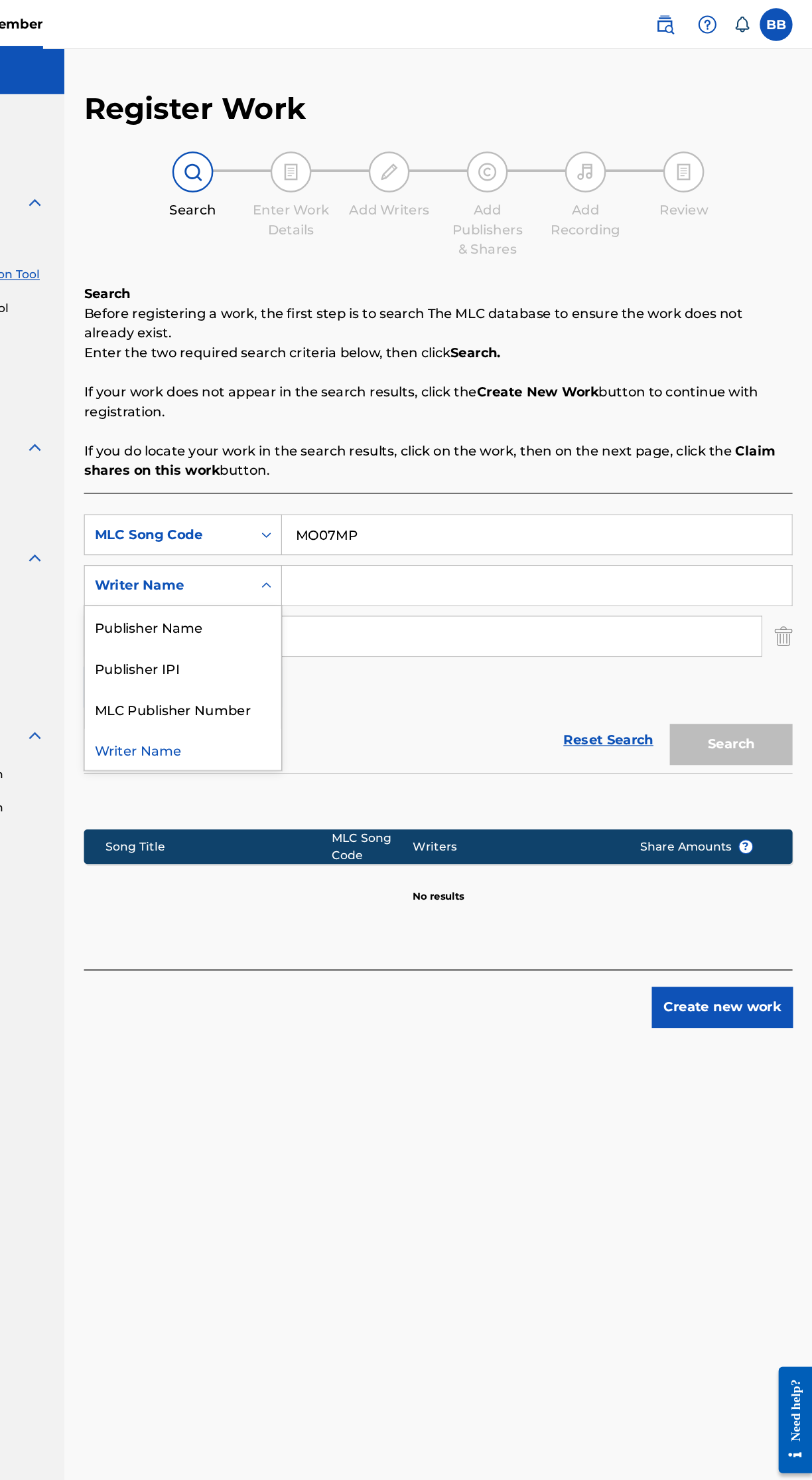
click at [338, 577] on div "MLC Publisher Number" at bounding box center [302, 575] width 160 height 33
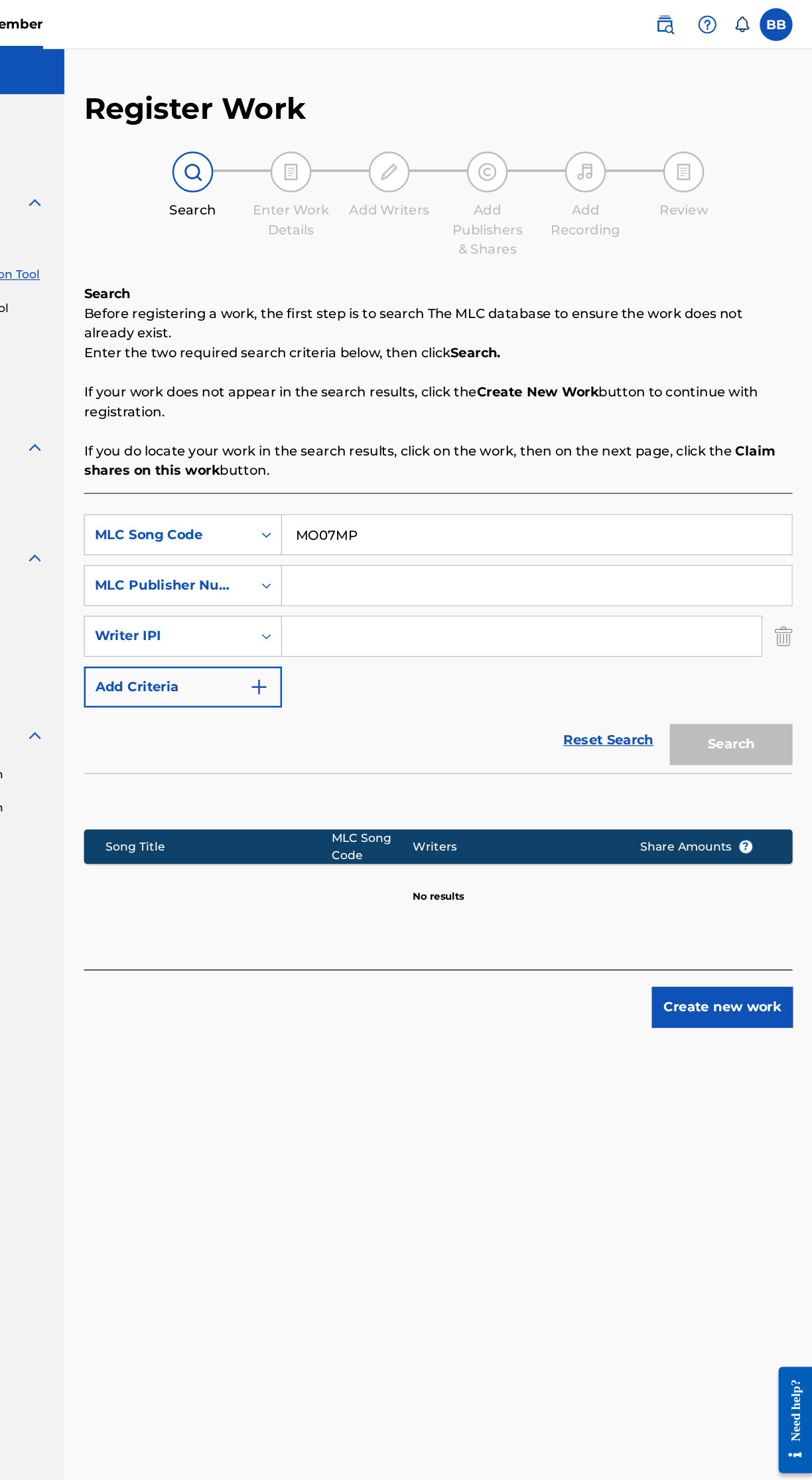
click at [536, 473] on input "Search Form" at bounding box center [588, 475] width 413 height 32
click at [541, 468] on input "Search Form" at bounding box center [588, 475] width 413 height 32
type input "P548ON"
click at [524, 596] on div "Reset Search Search" at bounding box center [509, 600] width 574 height 54
click at [259, 912] on div "Register Work Search Enter Work Details Add Writers Add Publishers & Shares Add…" at bounding box center [509, 744] width 607 height 1343
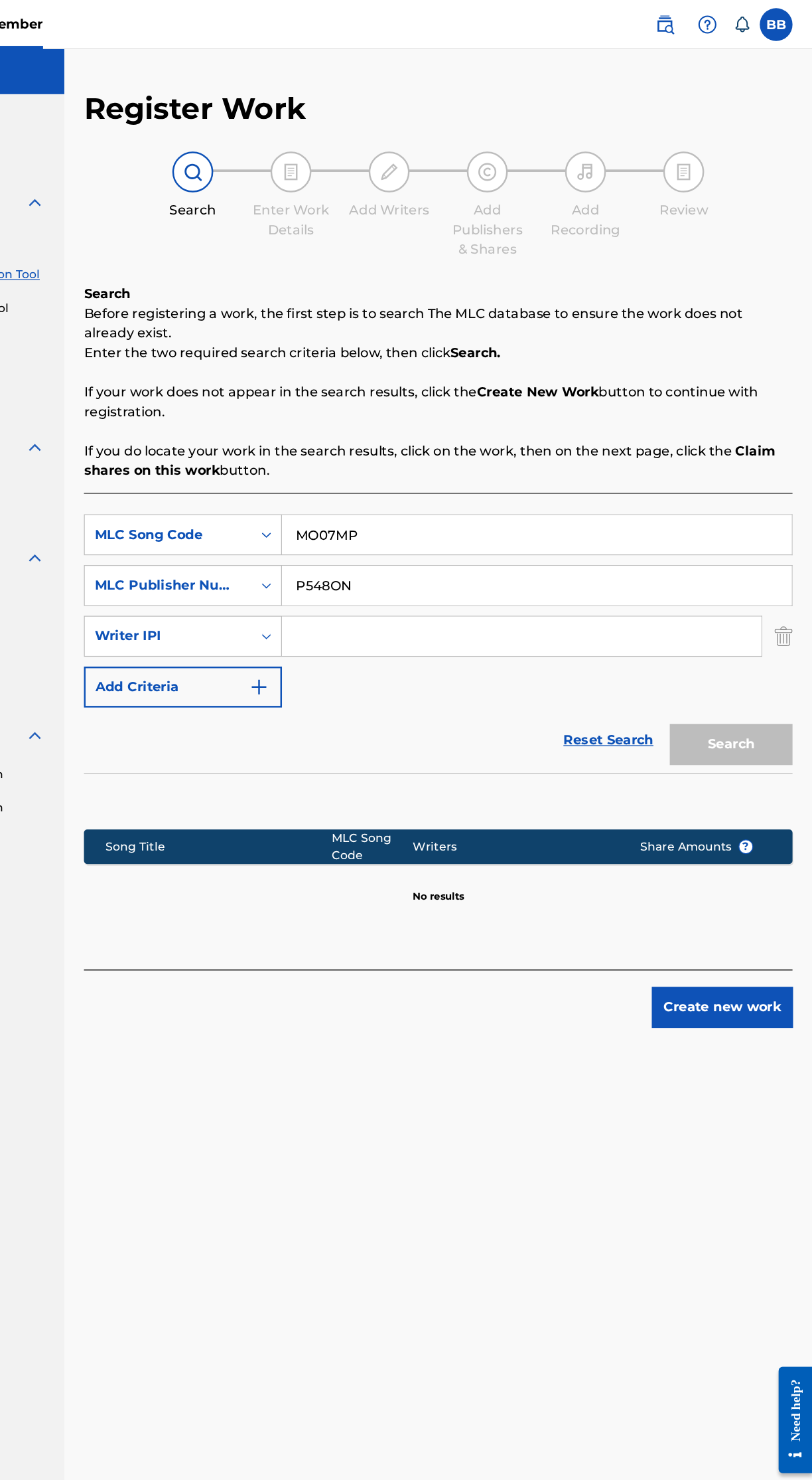
click at [787, 514] on img "Search Form" at bounding box center [788, 516] width 15 height 33
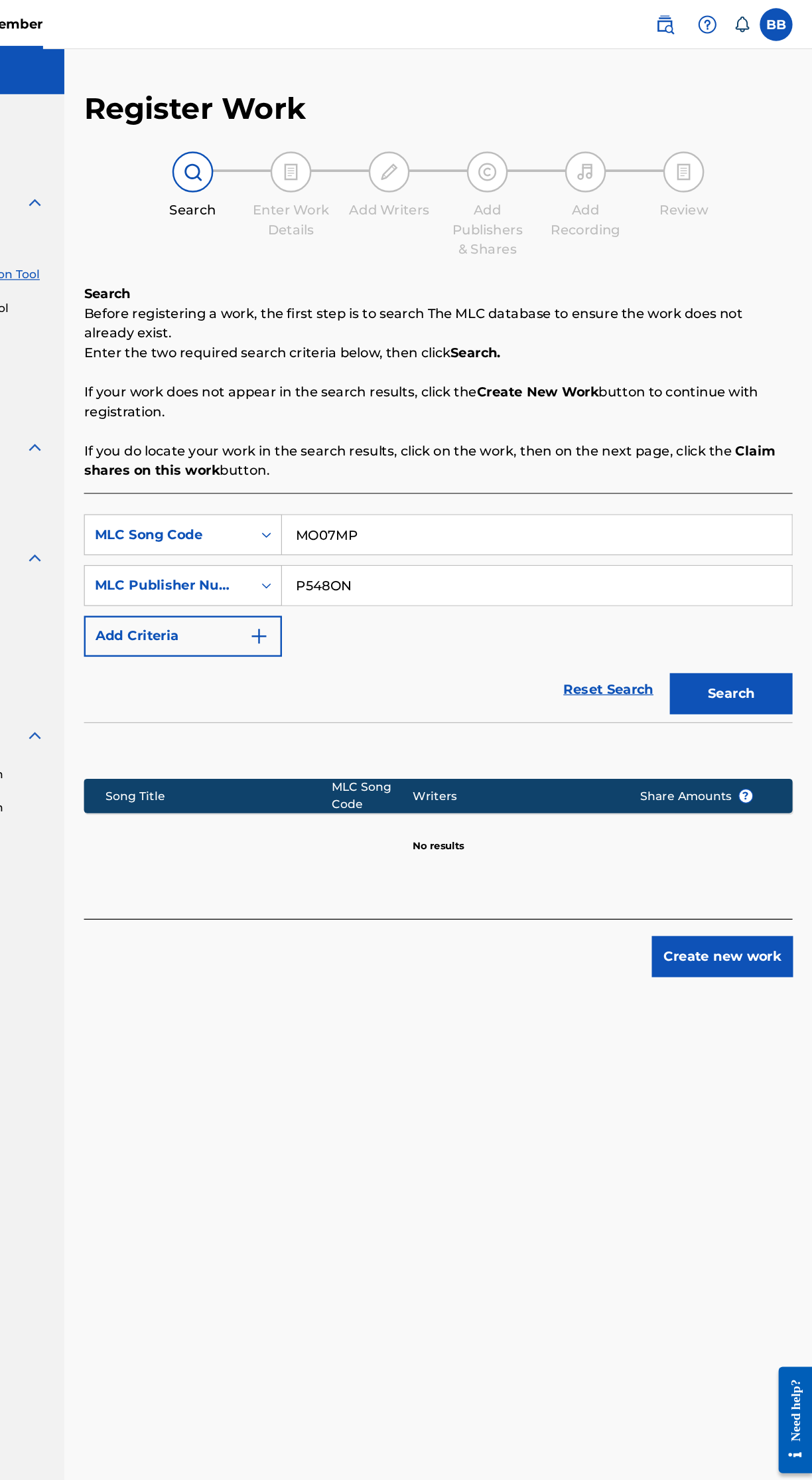
click at [766, 574] on button "Search" at bounding box center [745, 562] width 99 height 33
click at [553, 433] on input "MO07MP" at bounding box center [588, 433] width 413 height 32
type input "M"
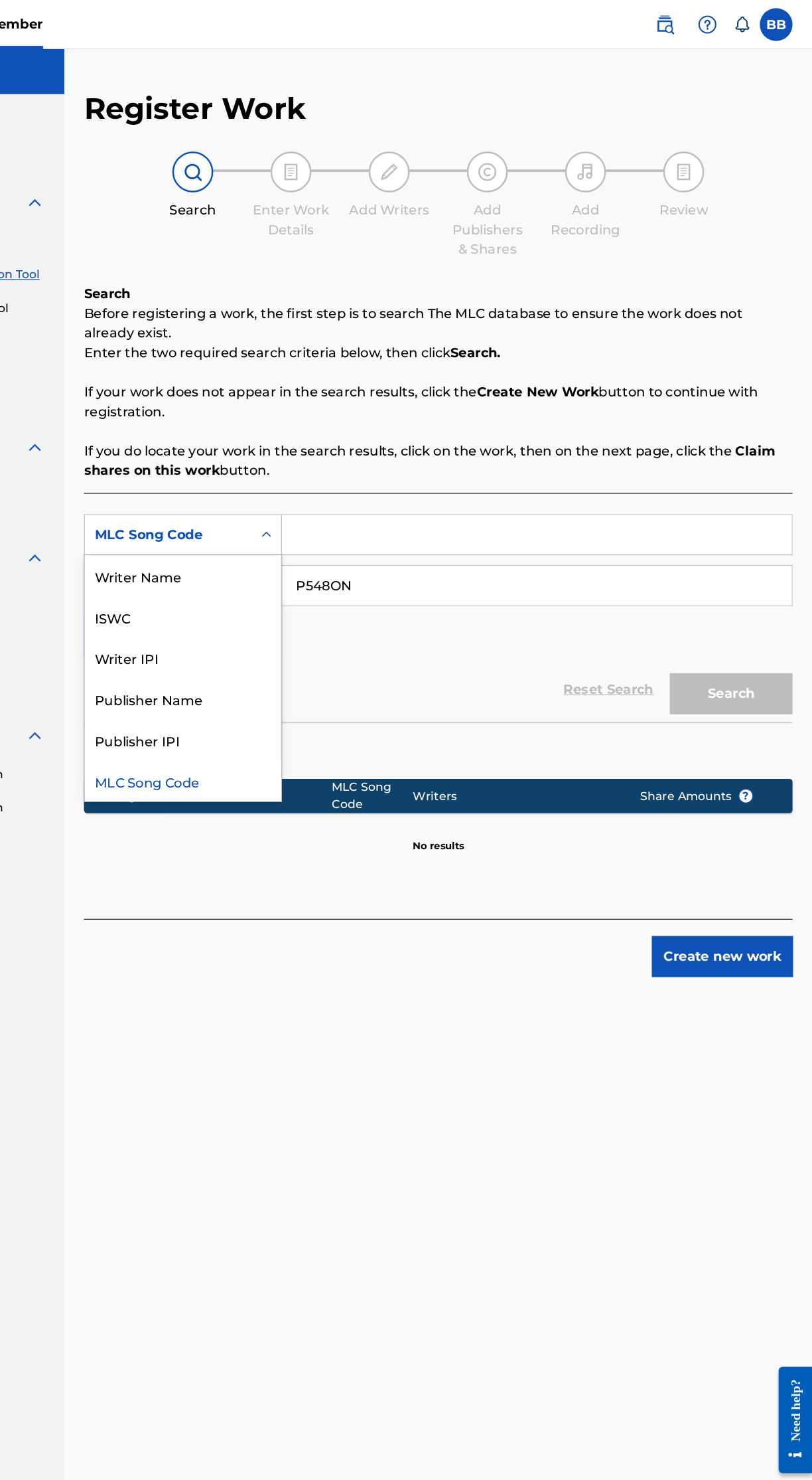
click at [346, 464] on div "Writer Name" at bounding box center [302, 467] width 160 height 33
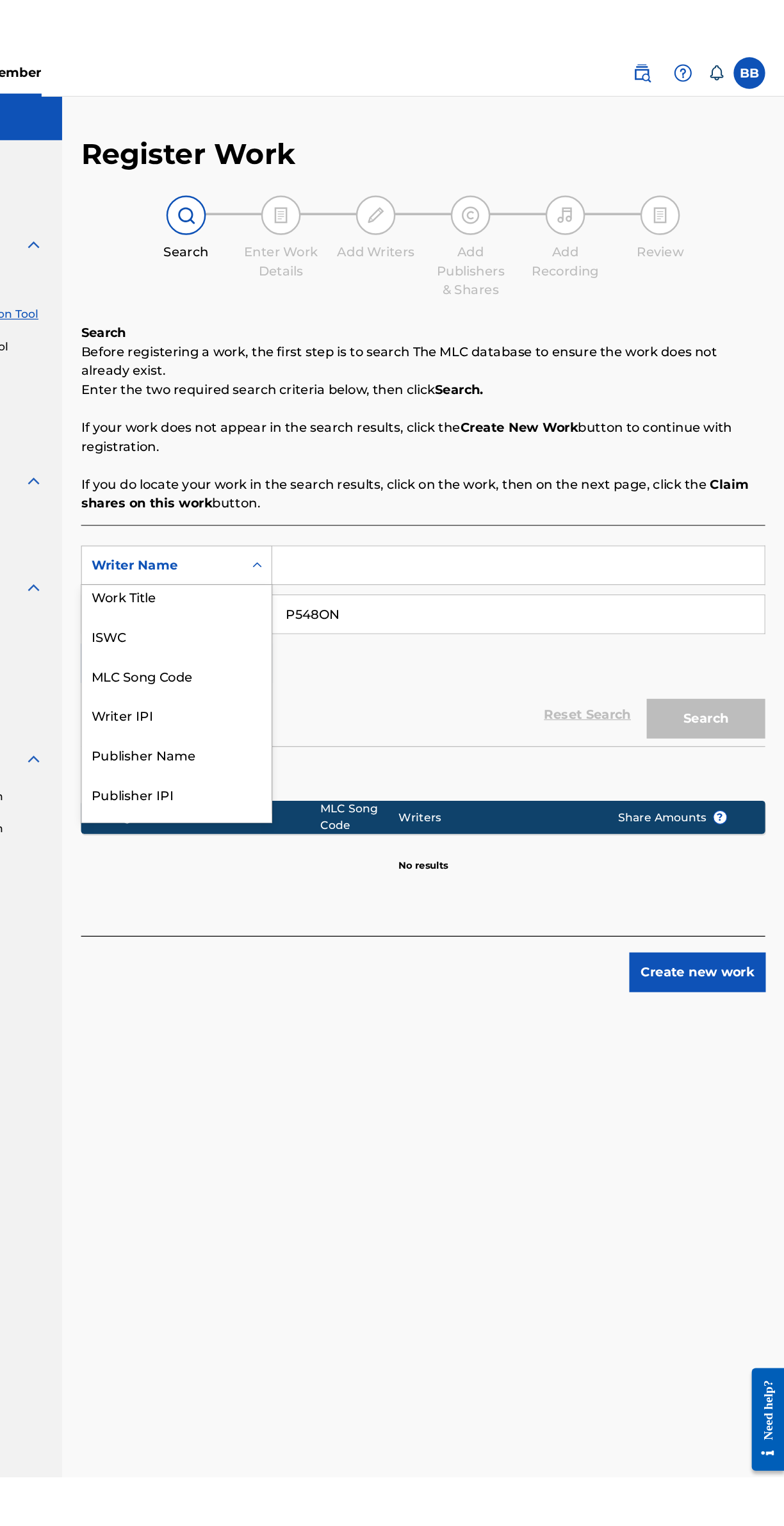
scroll to position [8, 0]
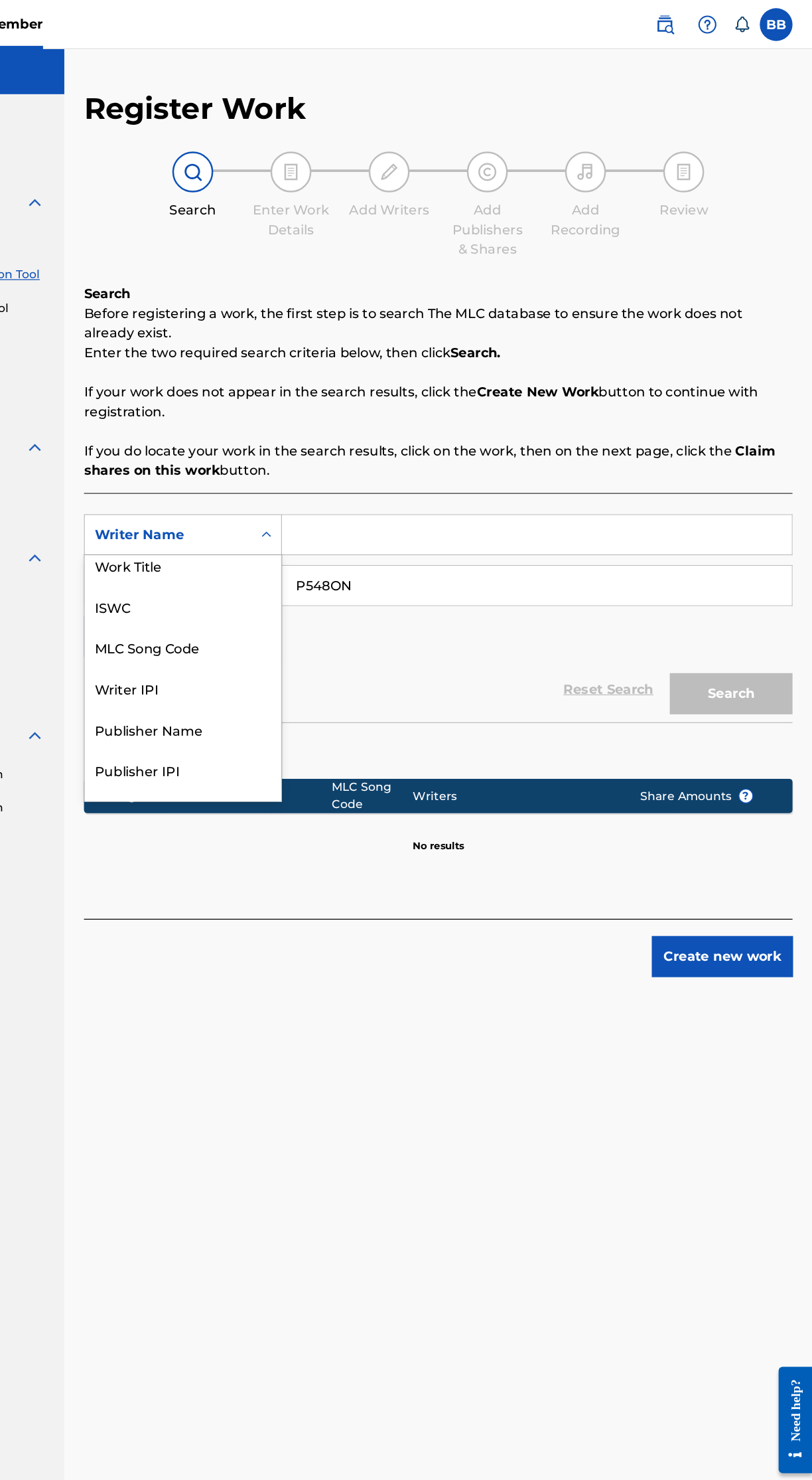
click at [331, 454] on div "Work Title" at bounding box center [302, 458] width 160 height 33
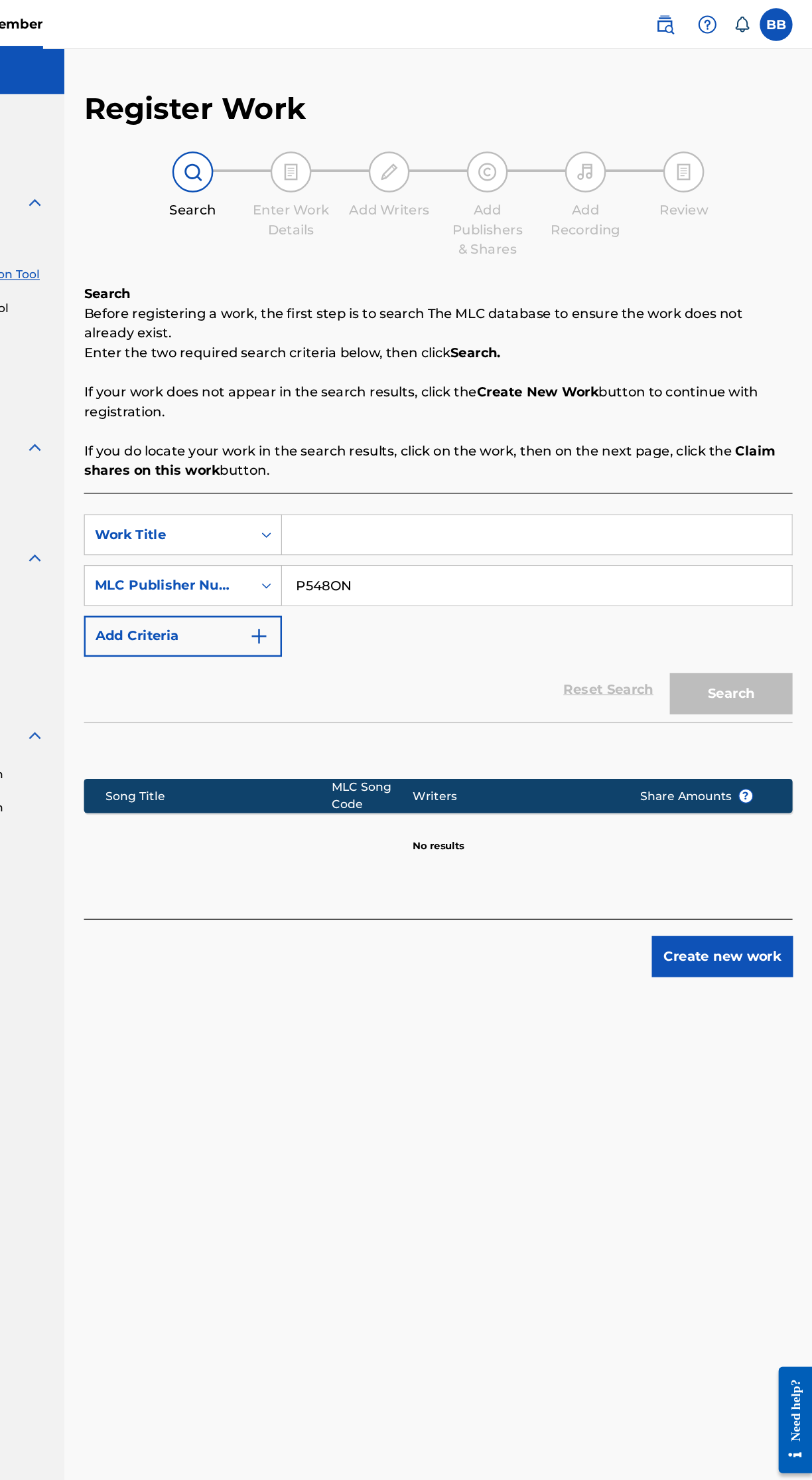
click at [548, 433] on input "Search Form" at bounding box center [588, 433] width 413 height 32
type input "Most Matter"
click at [763, 566] on button "Search" at bounding box center [745, 562] width 99 height 33
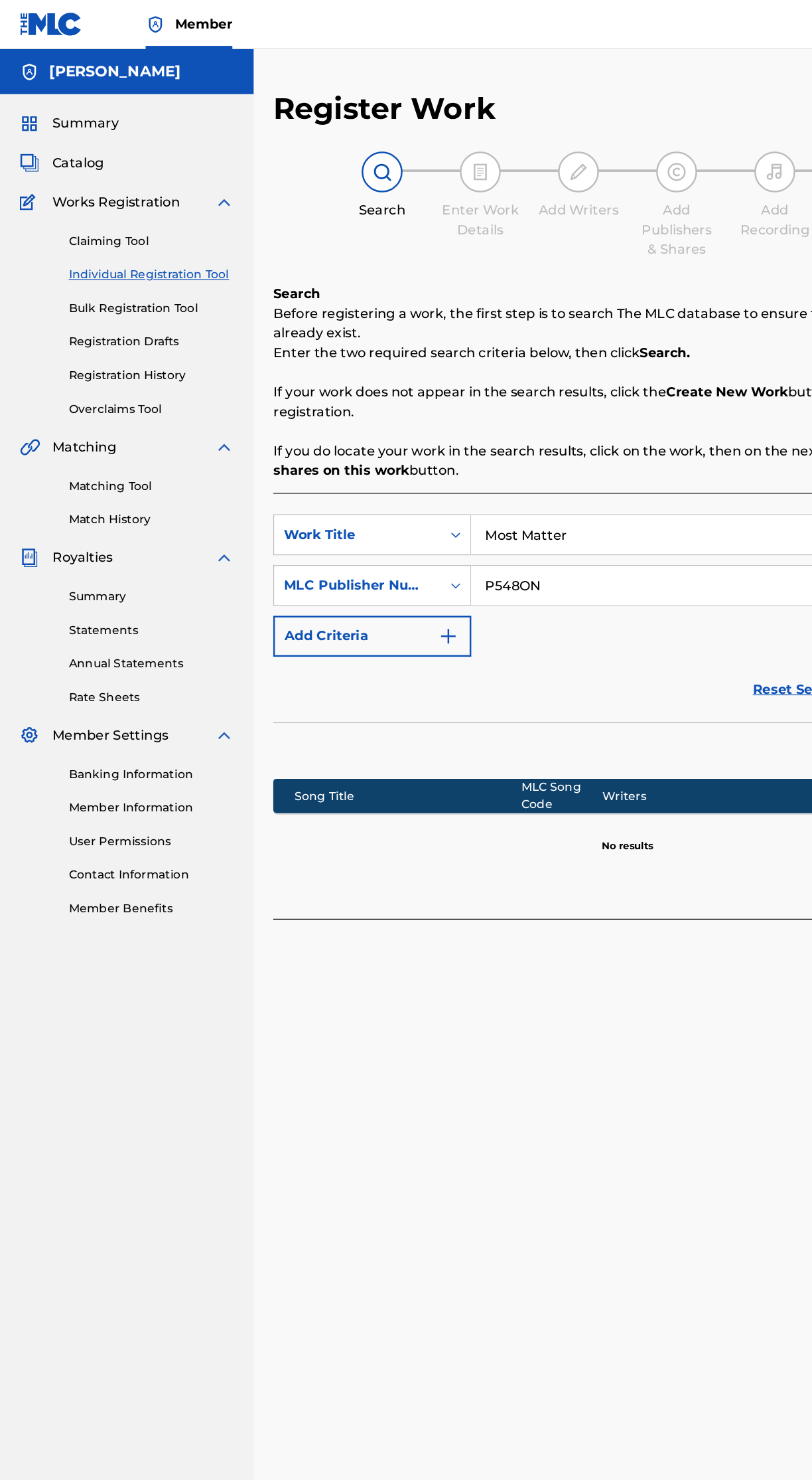
click at [147, 300] on link "Registration History" at bounding box center [123, 304] width 134 height 14
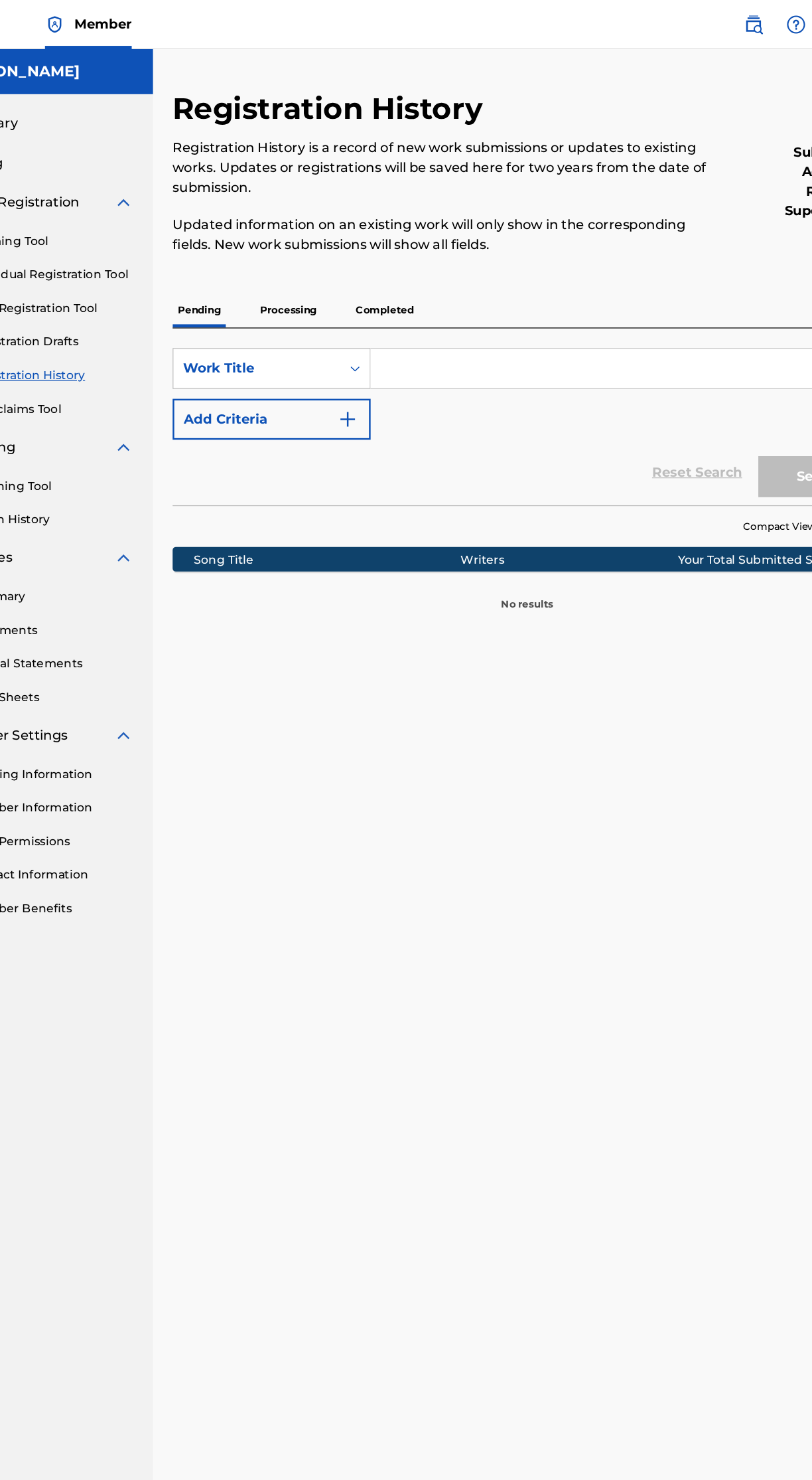
click at [402, 255] on p "Completed" at bounding box center [394, 252] width 55 height 28
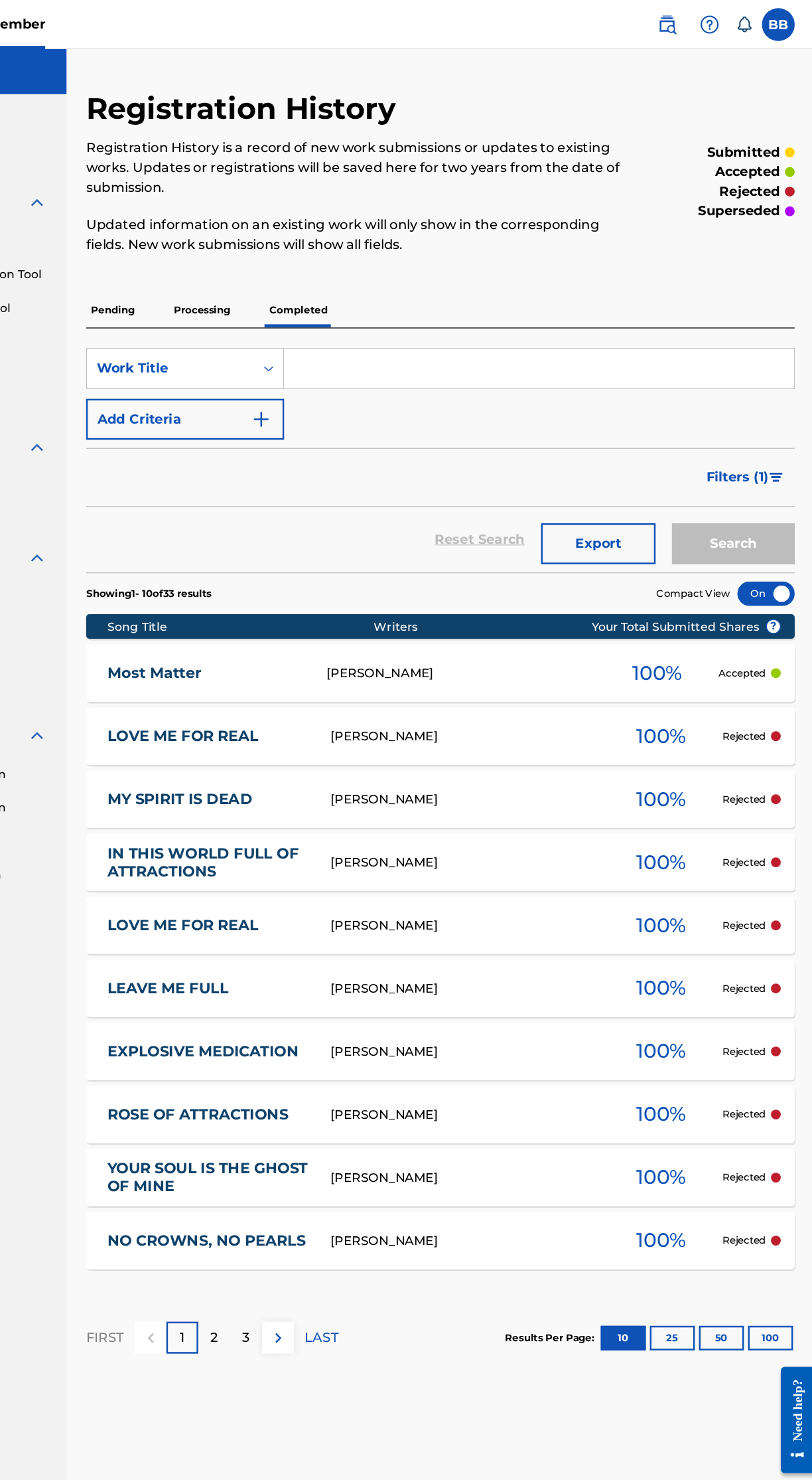
click at [773, 386] on span "Filters ( 1 )" at bounding box center [750, 387] width 51 height 16
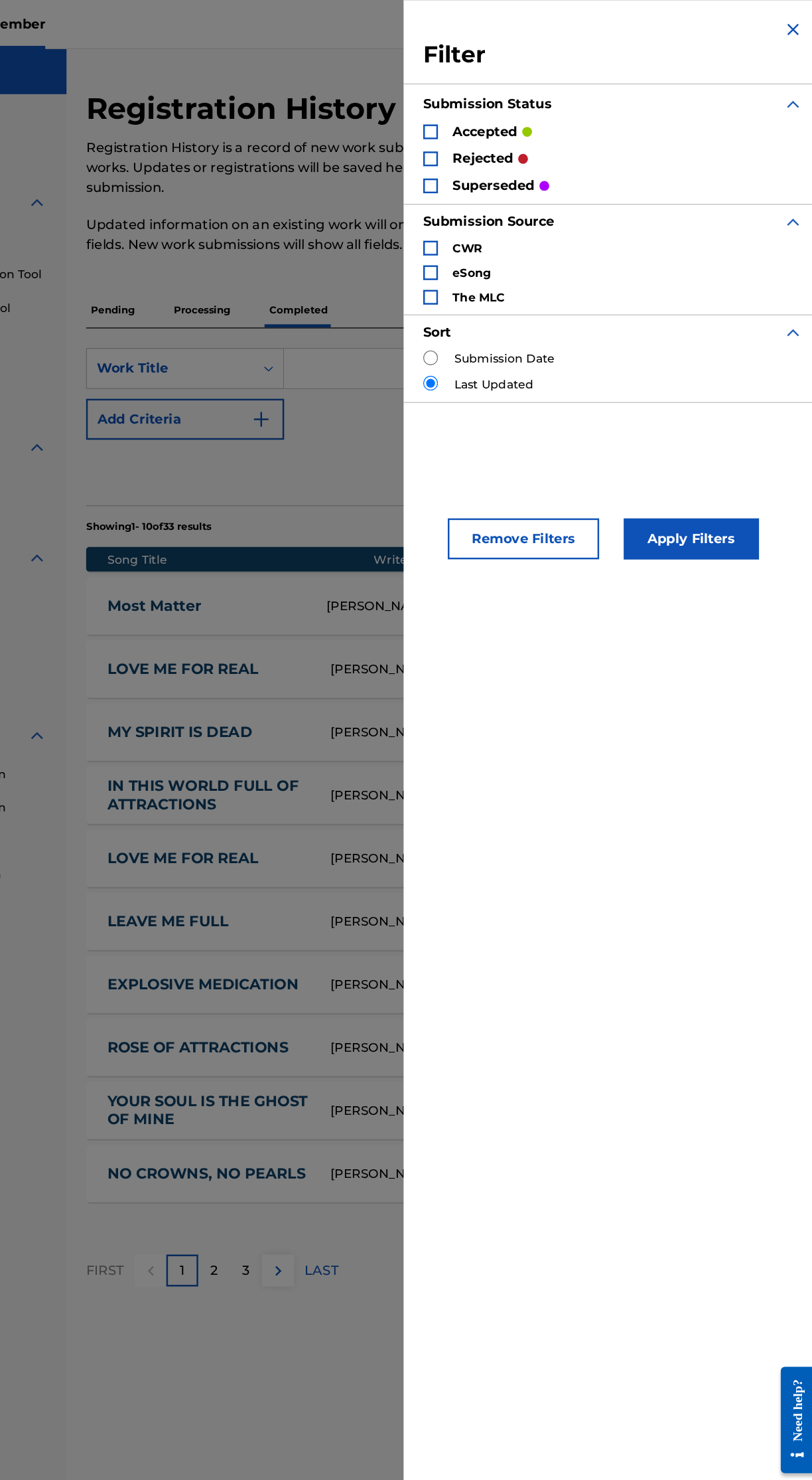
click at [780, 14] on div "Filter Submission Status accepted rejected superseded Submission Source CWR eSo…" at bounding box center [648, 171] width 339 height 342
click at [789, 23] on img "Search Form" at bounding box center [794, 24] width 16 height 16
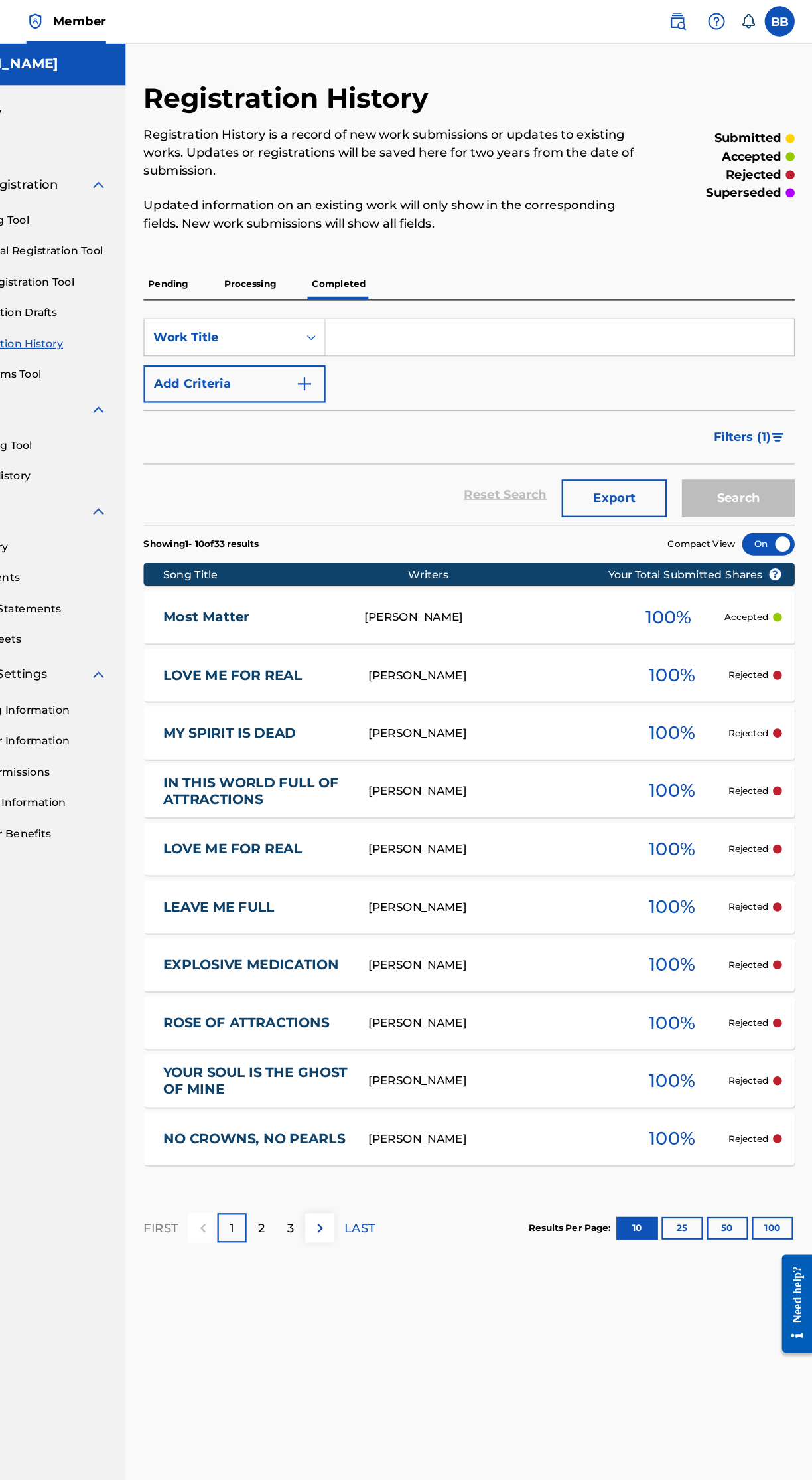
click at [290, 550] on link "Most Matter" at bounding box center [318, 546] width 160 height 15
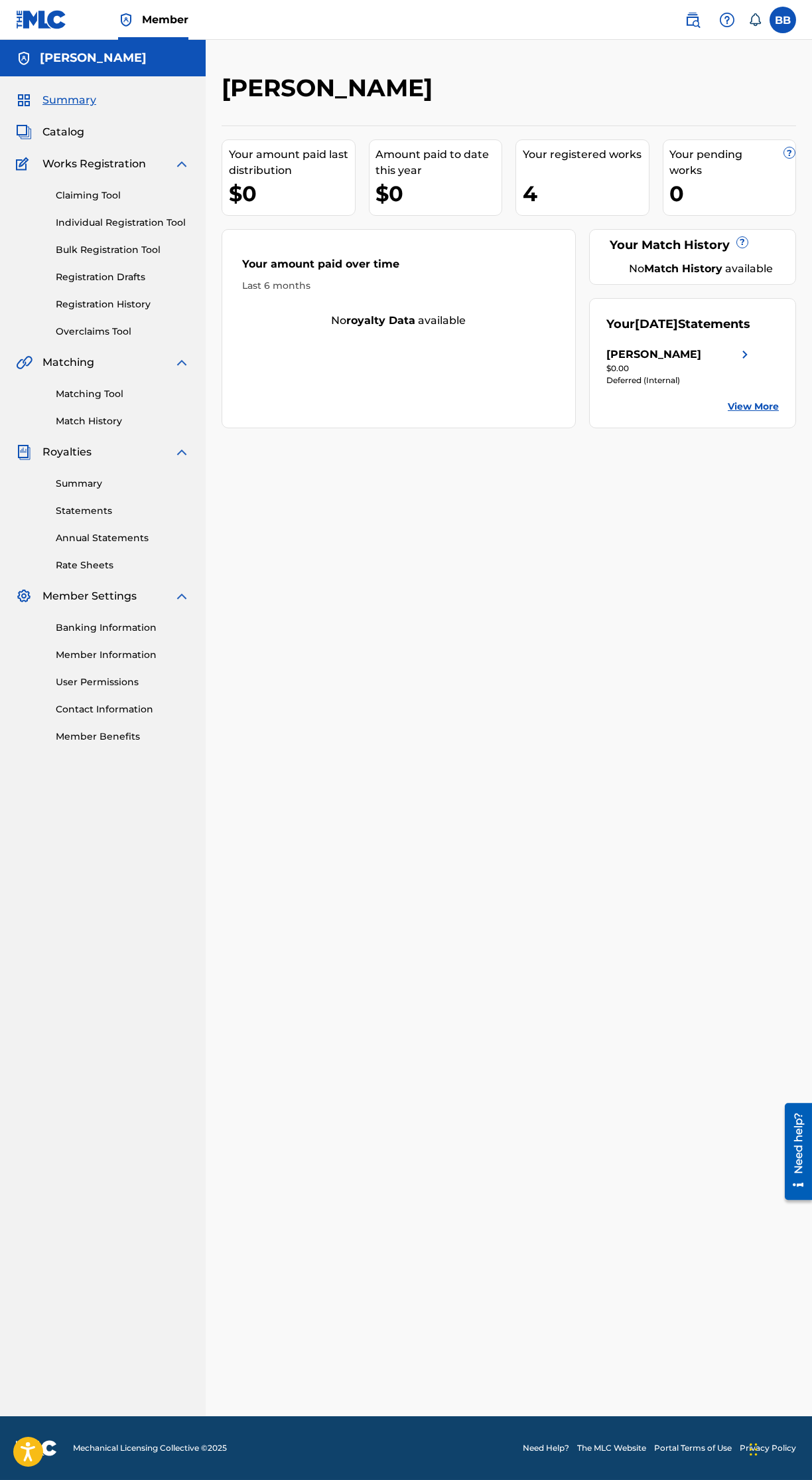
click at [81, 139] on span "Catalog" at bounding box center [63, 132] width 42 height 16
click at [747, 362] on img at bounding box center [745, 354] width 16 height 16
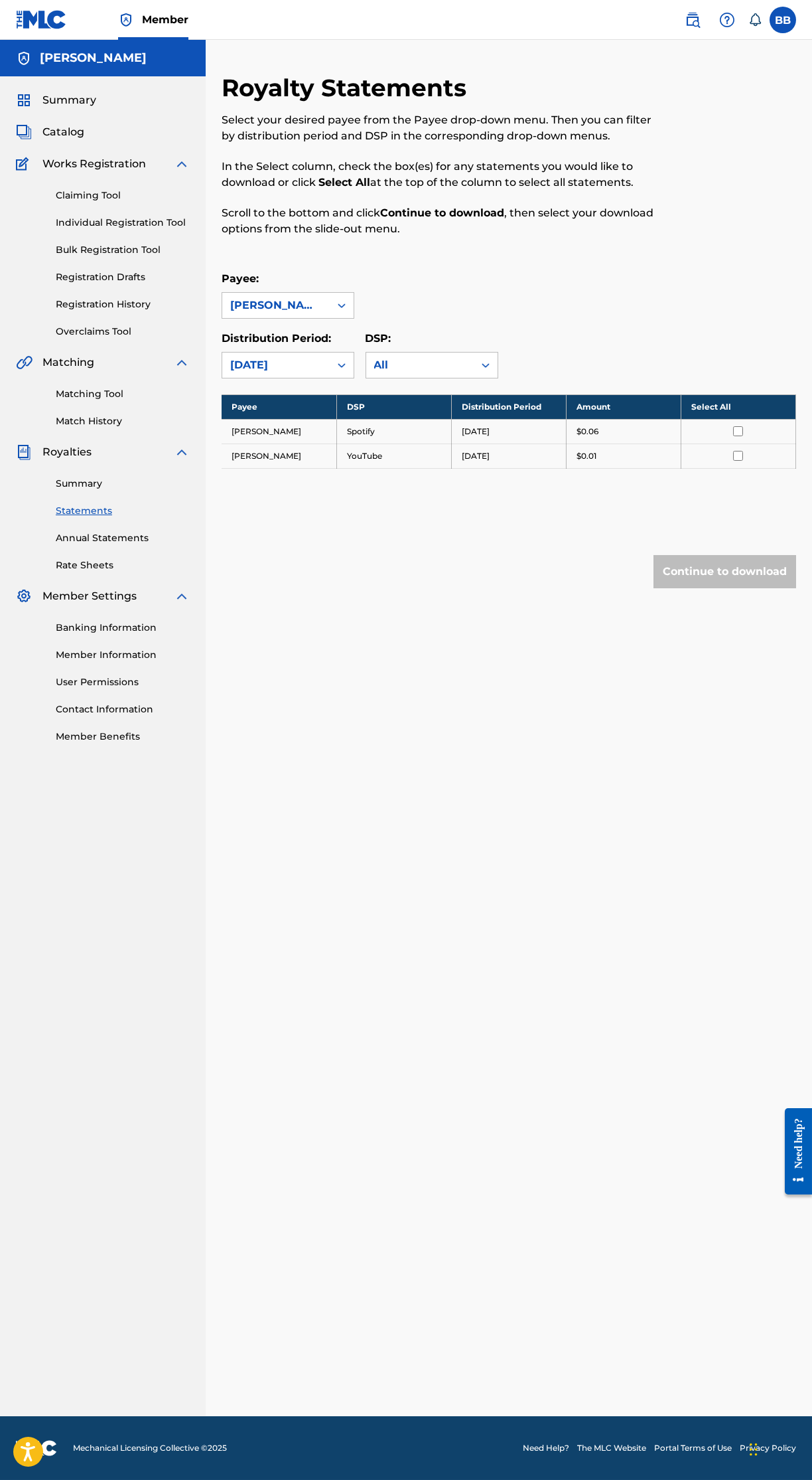
click at [71, 132] on span "Catalog" at bounding box center [63, 132] width 42 height 16
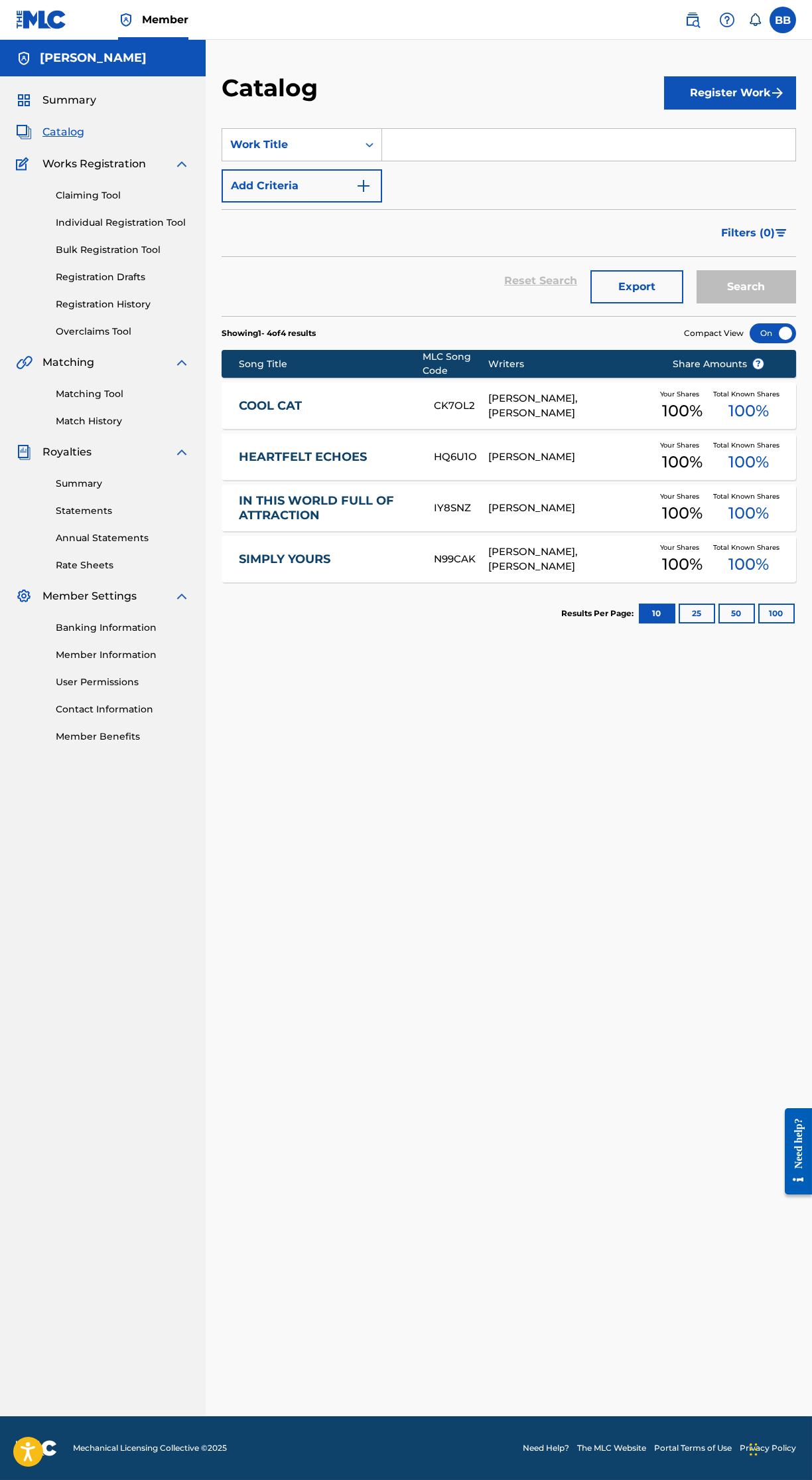
click at [139, 304] on link "Registration History" at bounding box center [123, 304] width 134 height 14
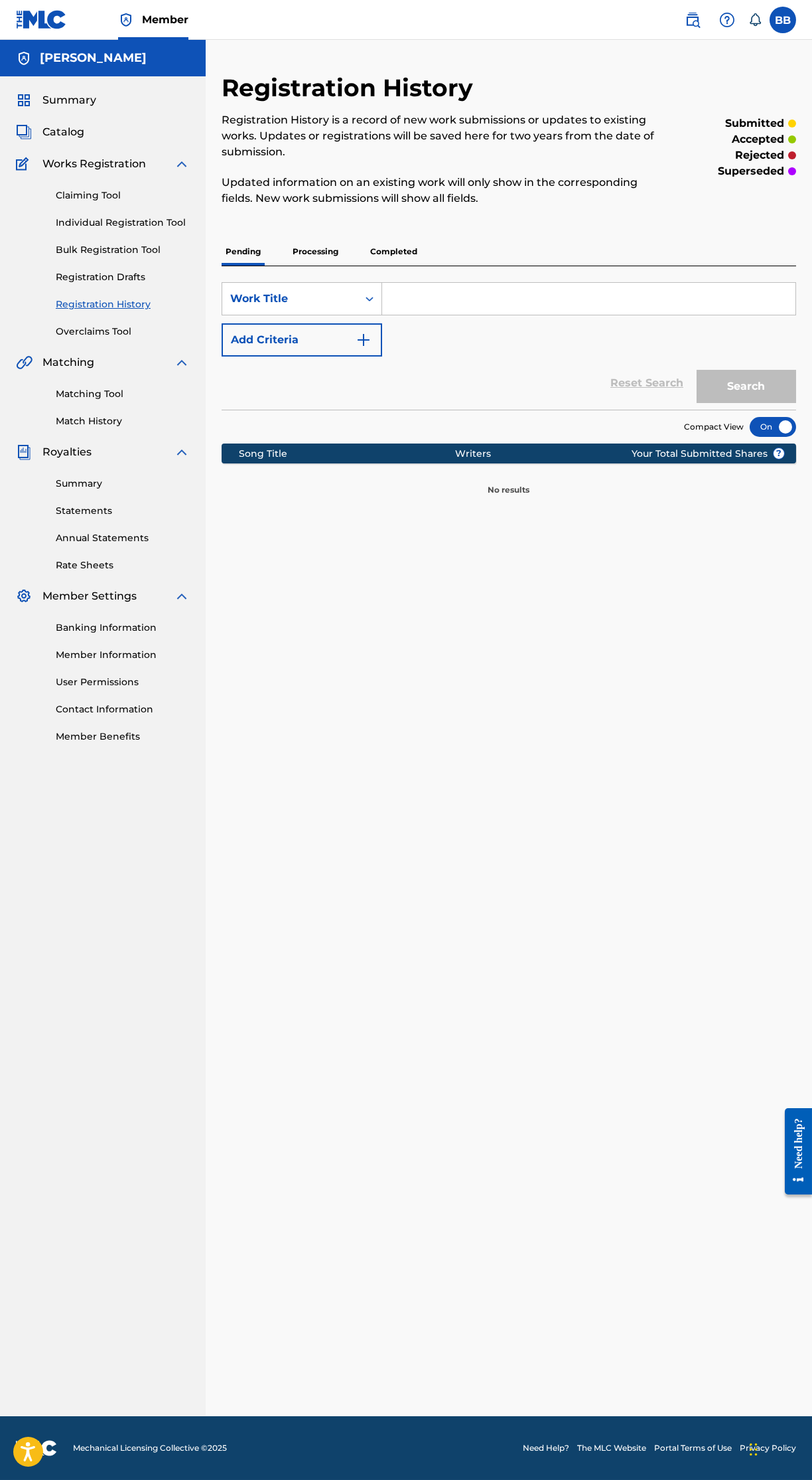
click at [331, 250] on p "Processing" at bounding box center [315, 252] width 53 height 28
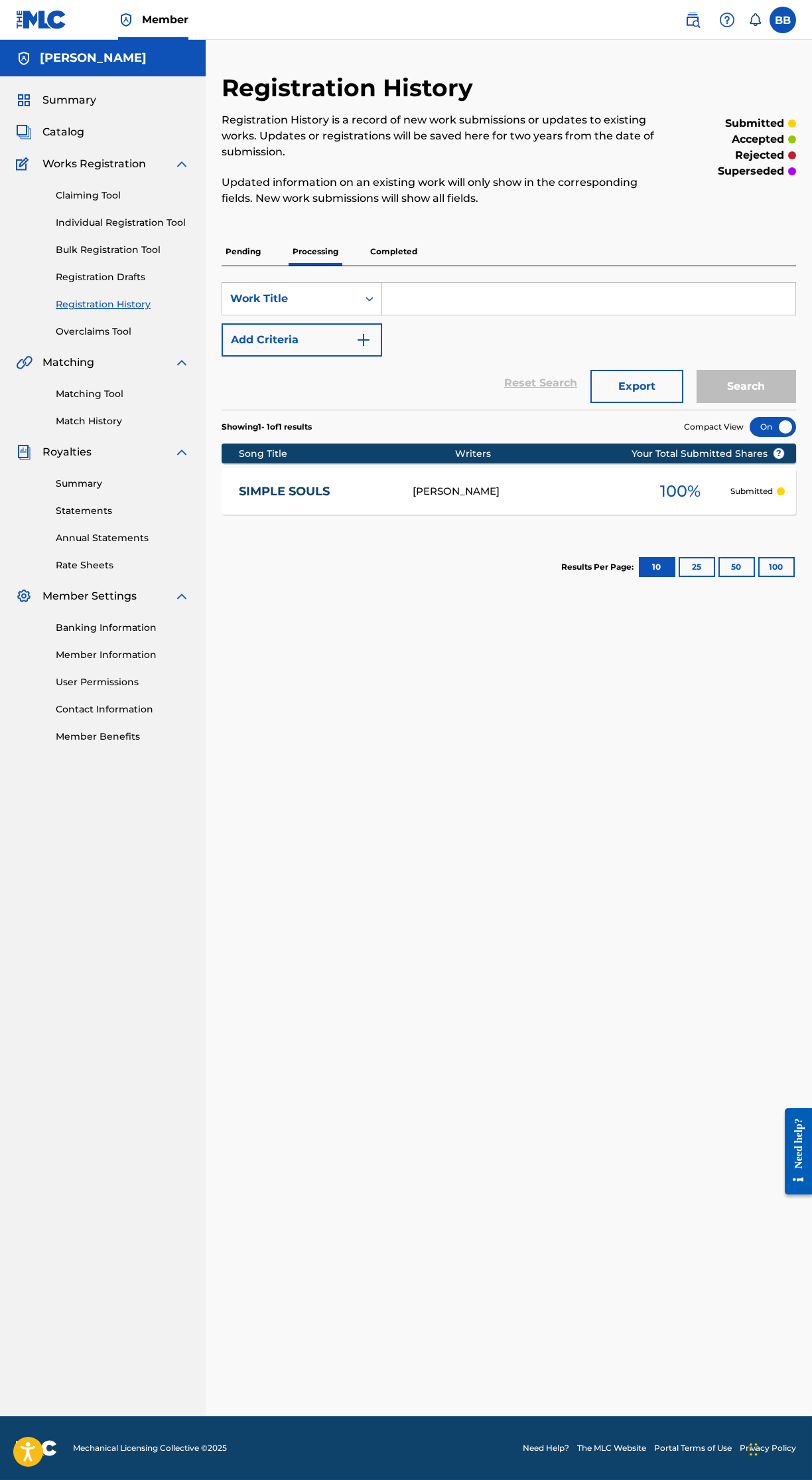
click at [420, 247] on p "Completed" at bounding box center [394, 252] width 55 height 28
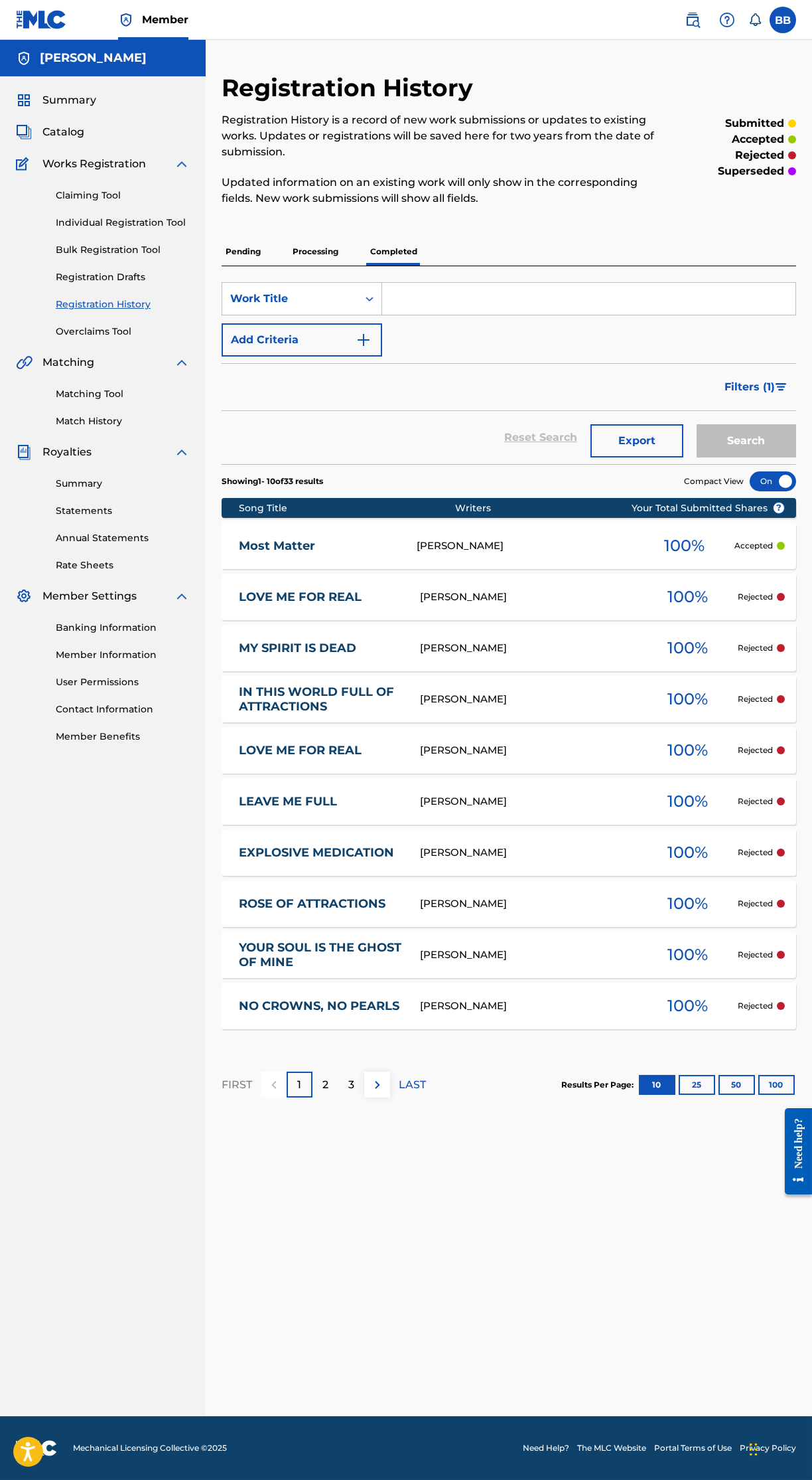
click at [411, 1088] on p "LAST" at bounding box center [412, 1084] width 27 height 16
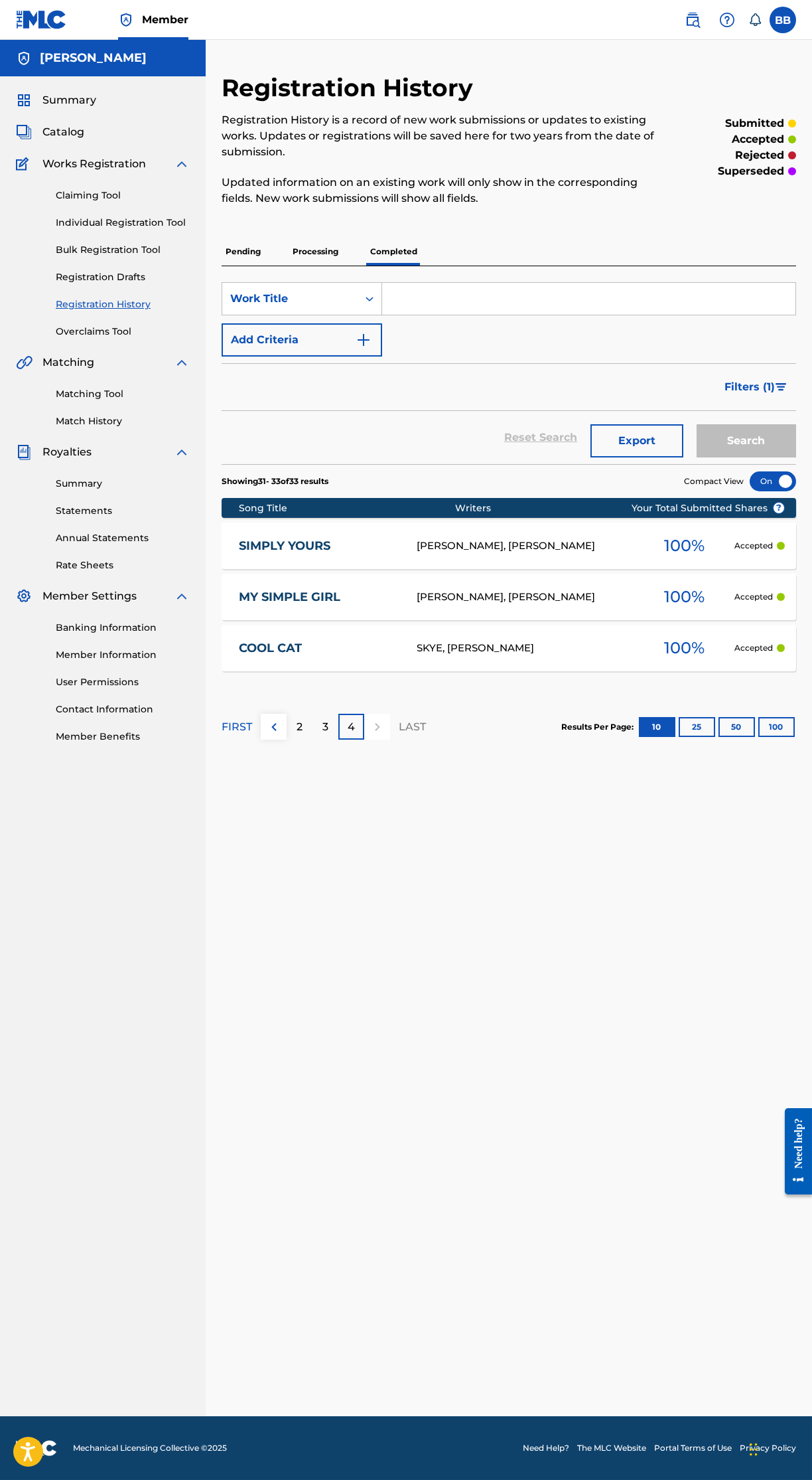
click at [335, 596] on link "MY SIMPLE GIRL" at bounding box center [318, 597] width 160 height 15
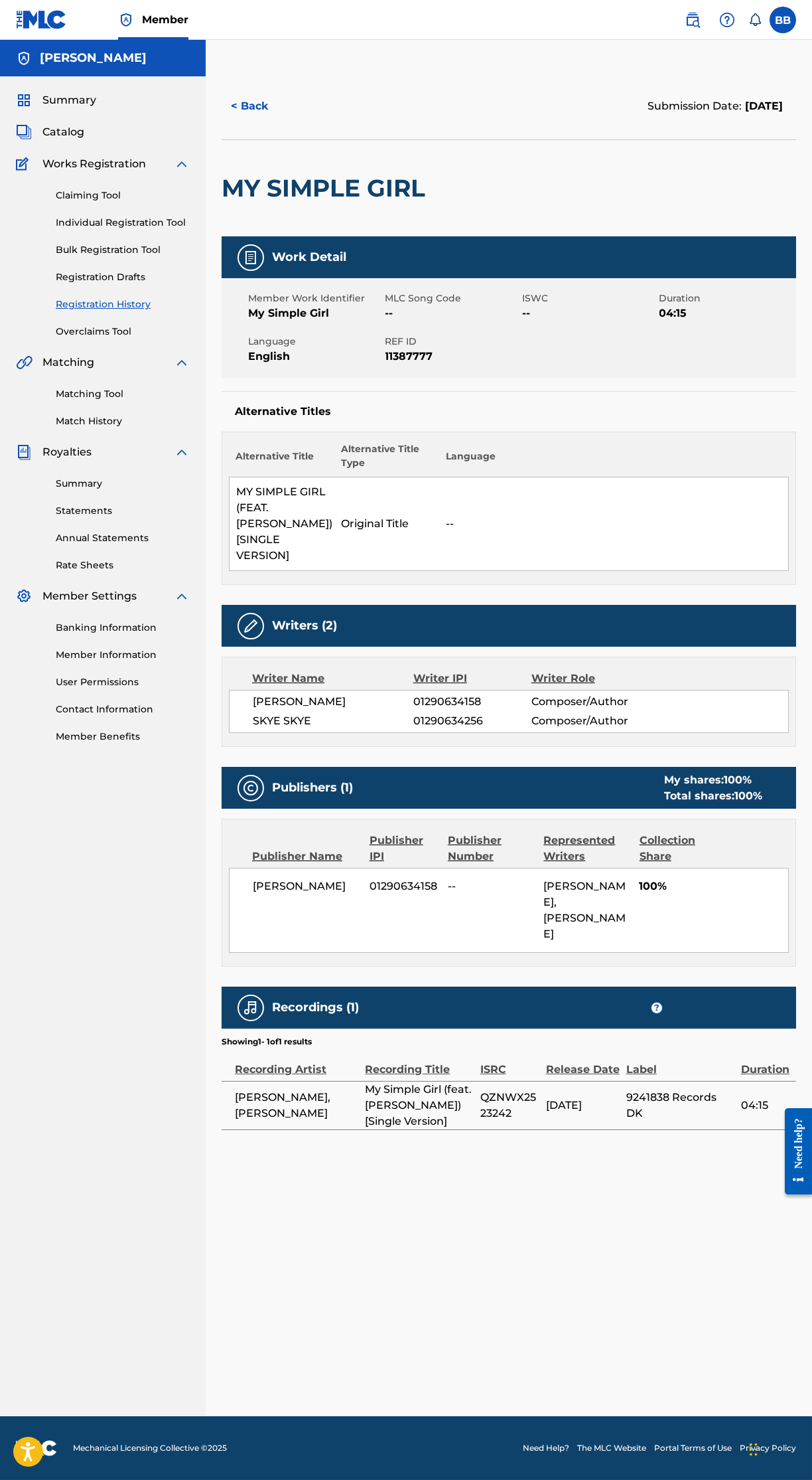
click at [249, 105] on button "< Back" at bounding box center [261, 106] width 80 height 33
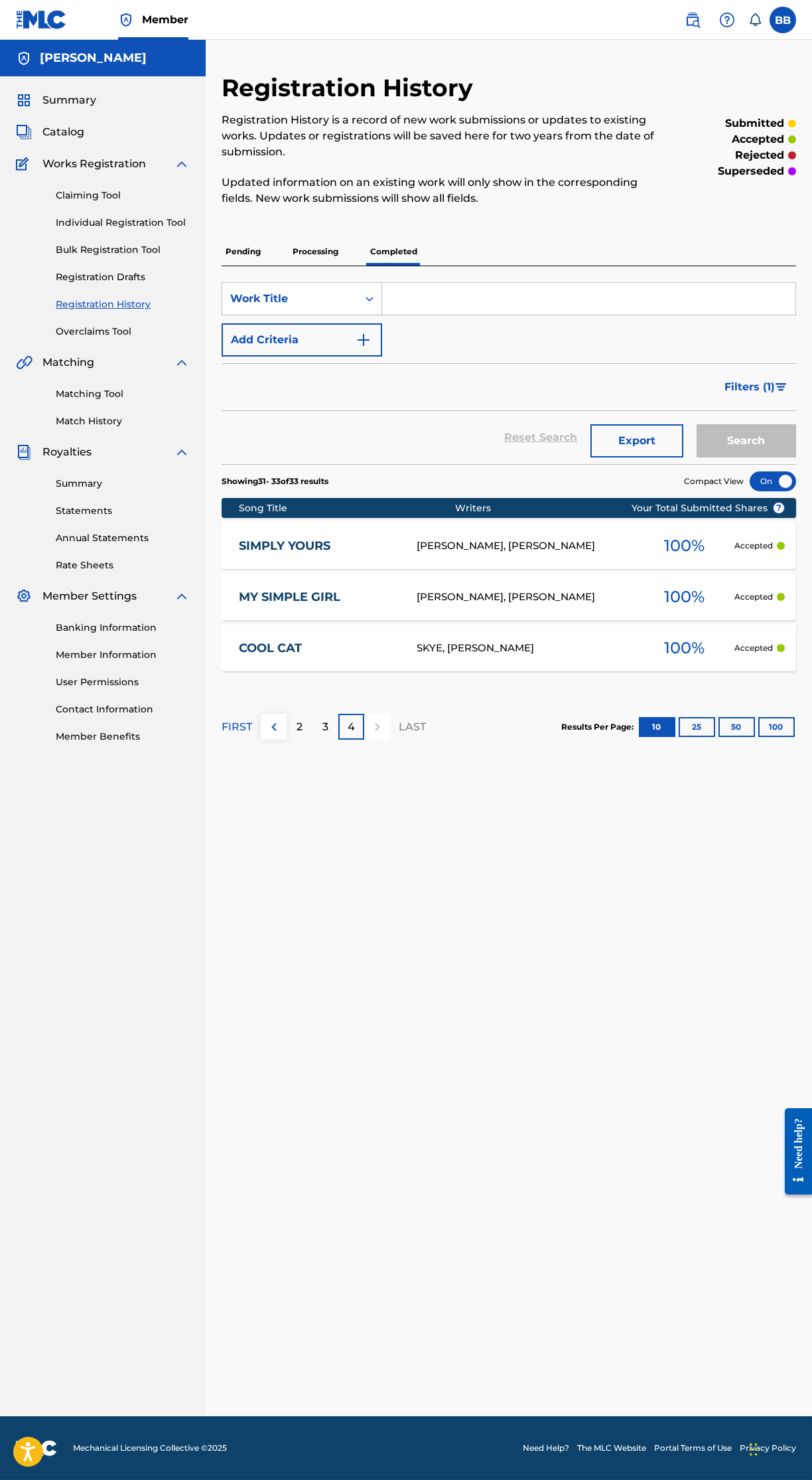
click at [334, 546] on link "SIMPLY YOURS" at bounding box center [318, 546] width 160 height 15
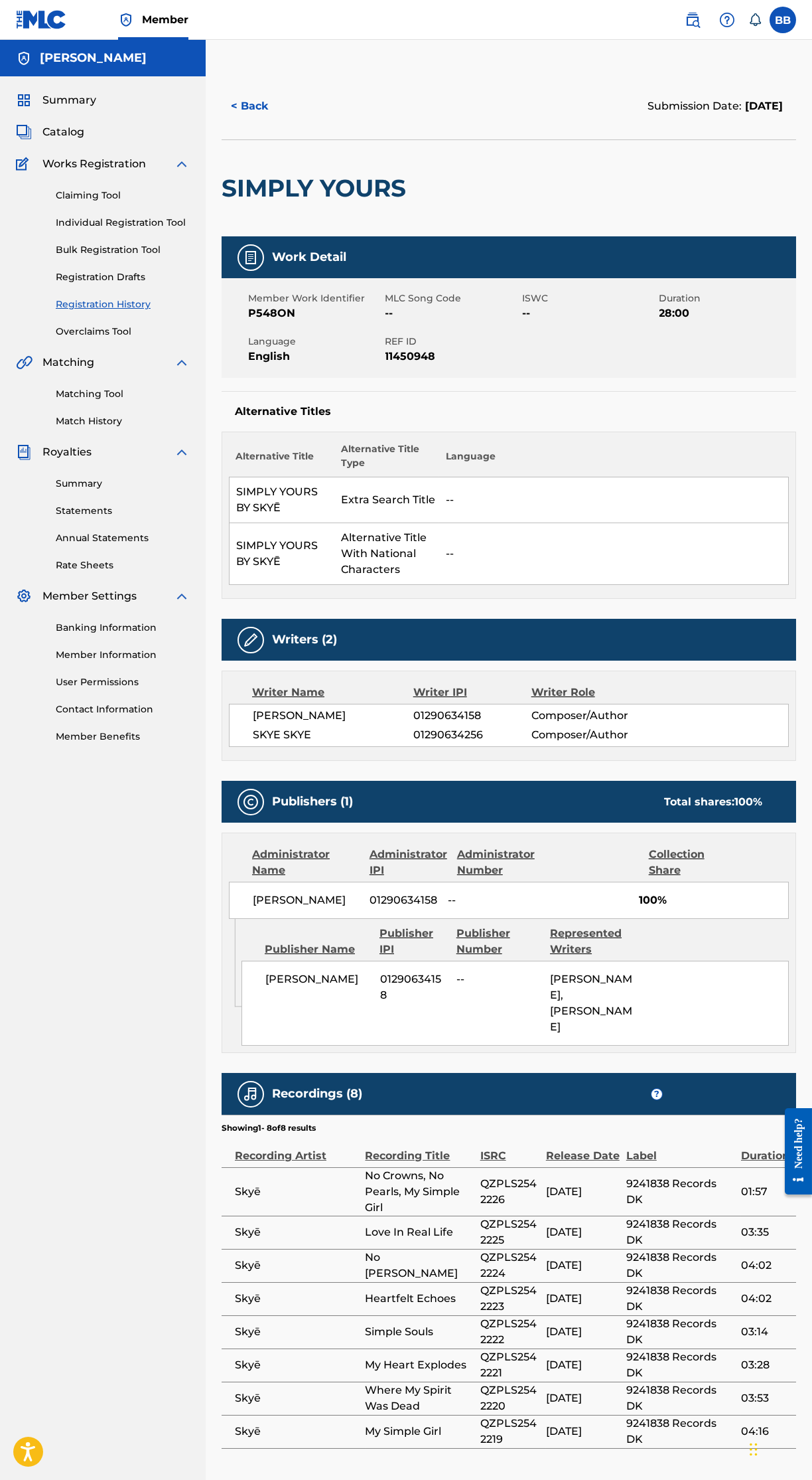
click at [259, 98] on button "< Back" at bounding box center [261, 106] width 80 height 33
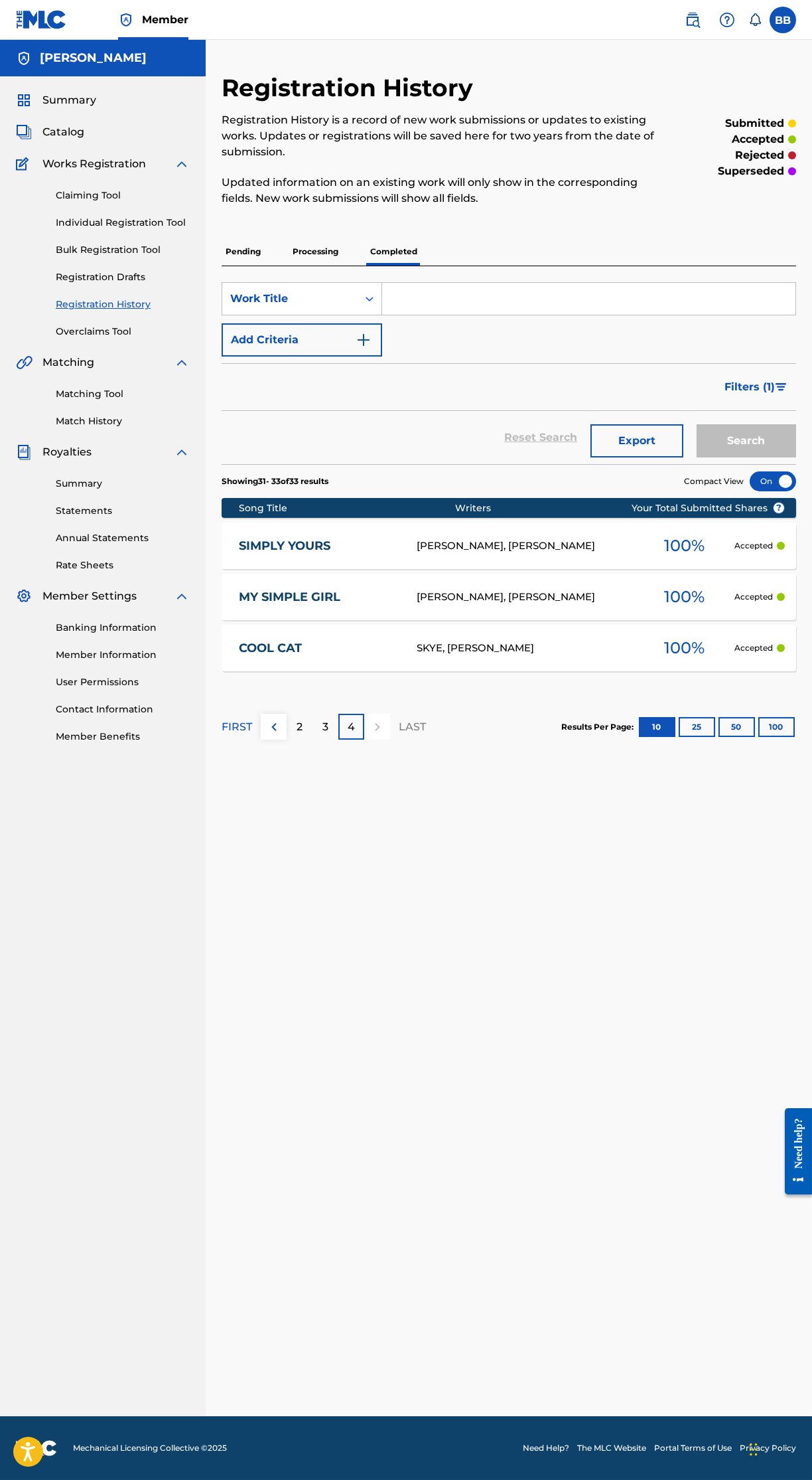
click at [325, 726] on p "3" at bounding box center [325, 726] width 6 height 16
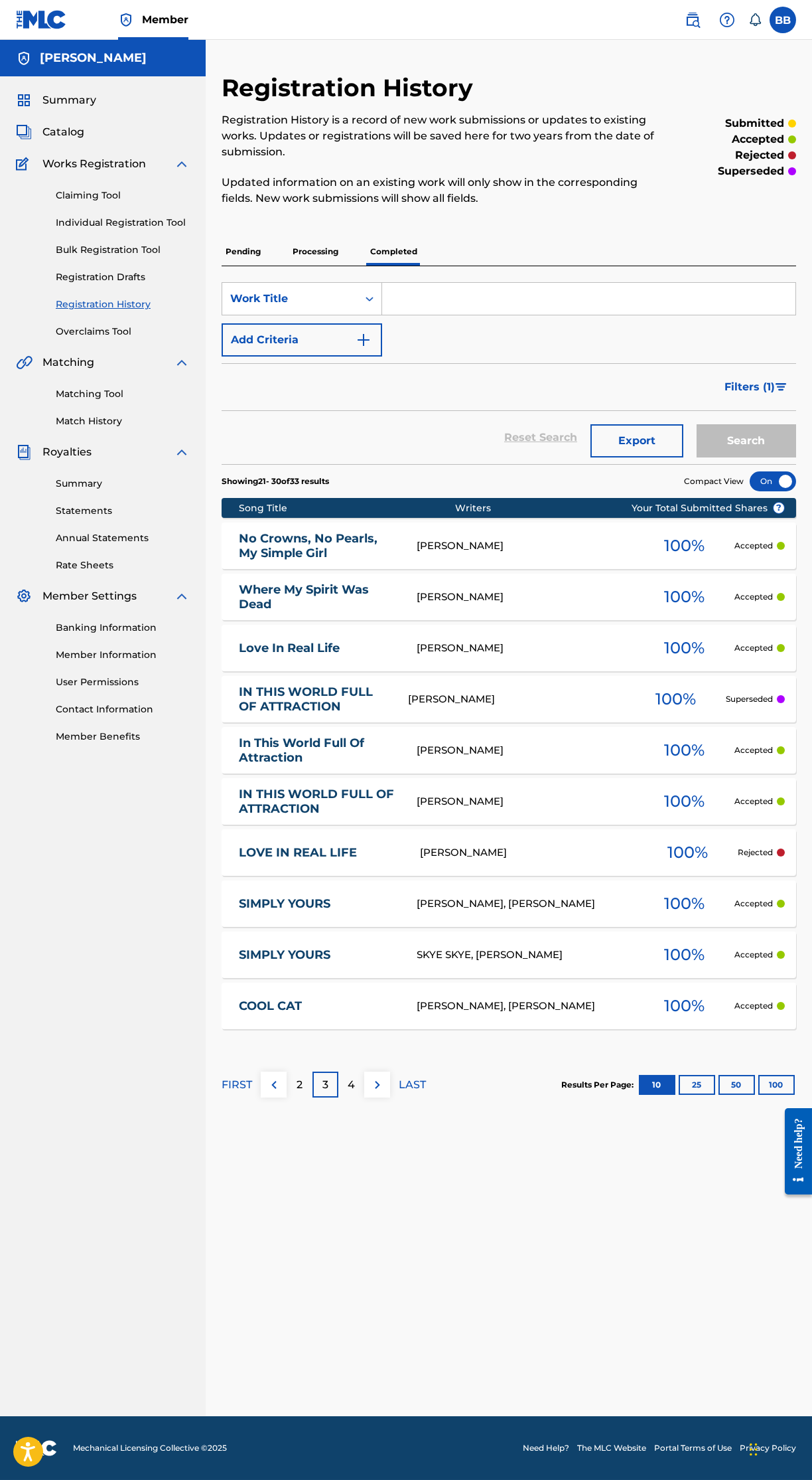
click at [335, 711] on link "IN THIS WORLD FULL OF ATTRACTION" at bounding box center [314, 699] width 152 height 30
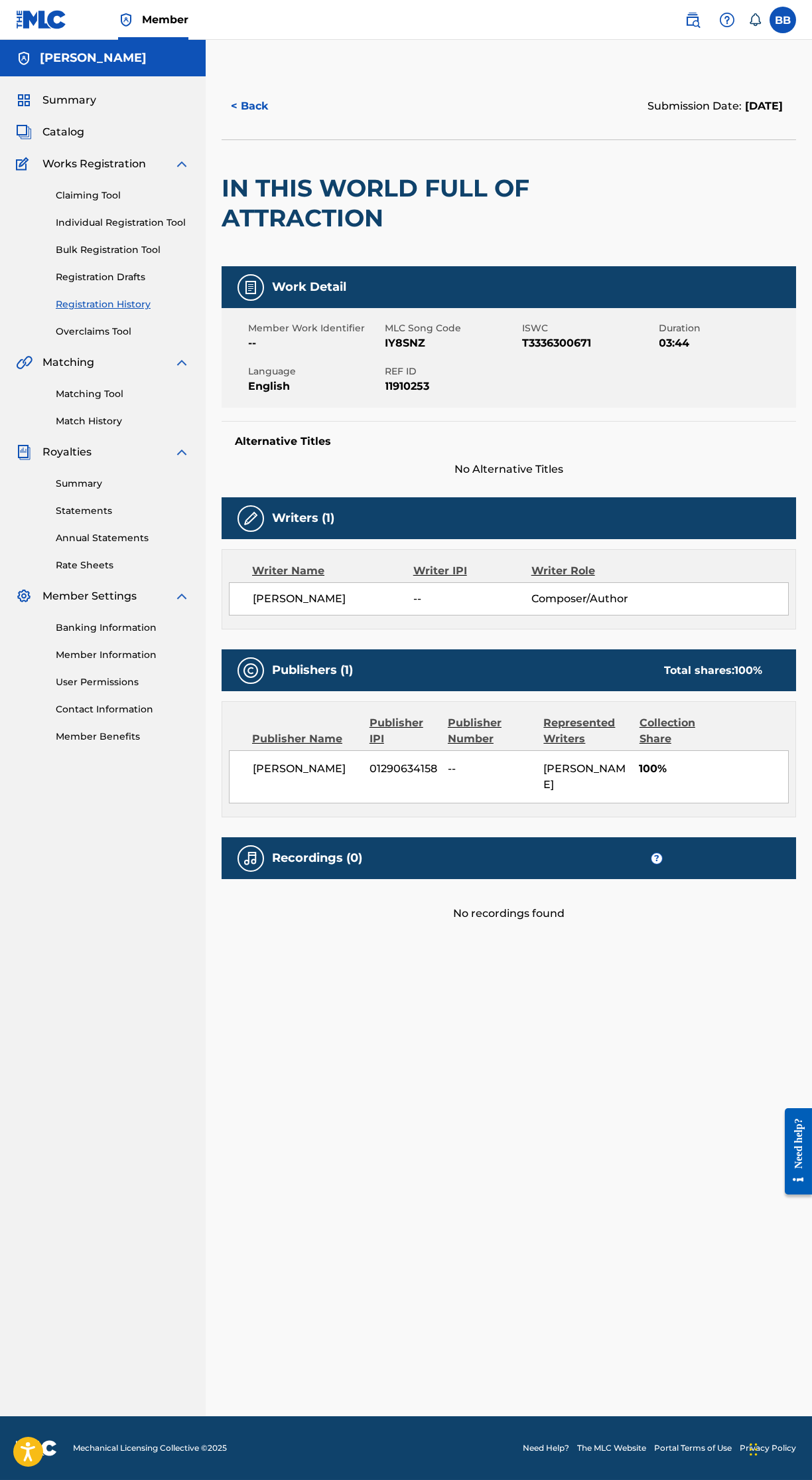
click at [253, 109] on button "< Back" at bounding box center [261, 106] width 80 height 33
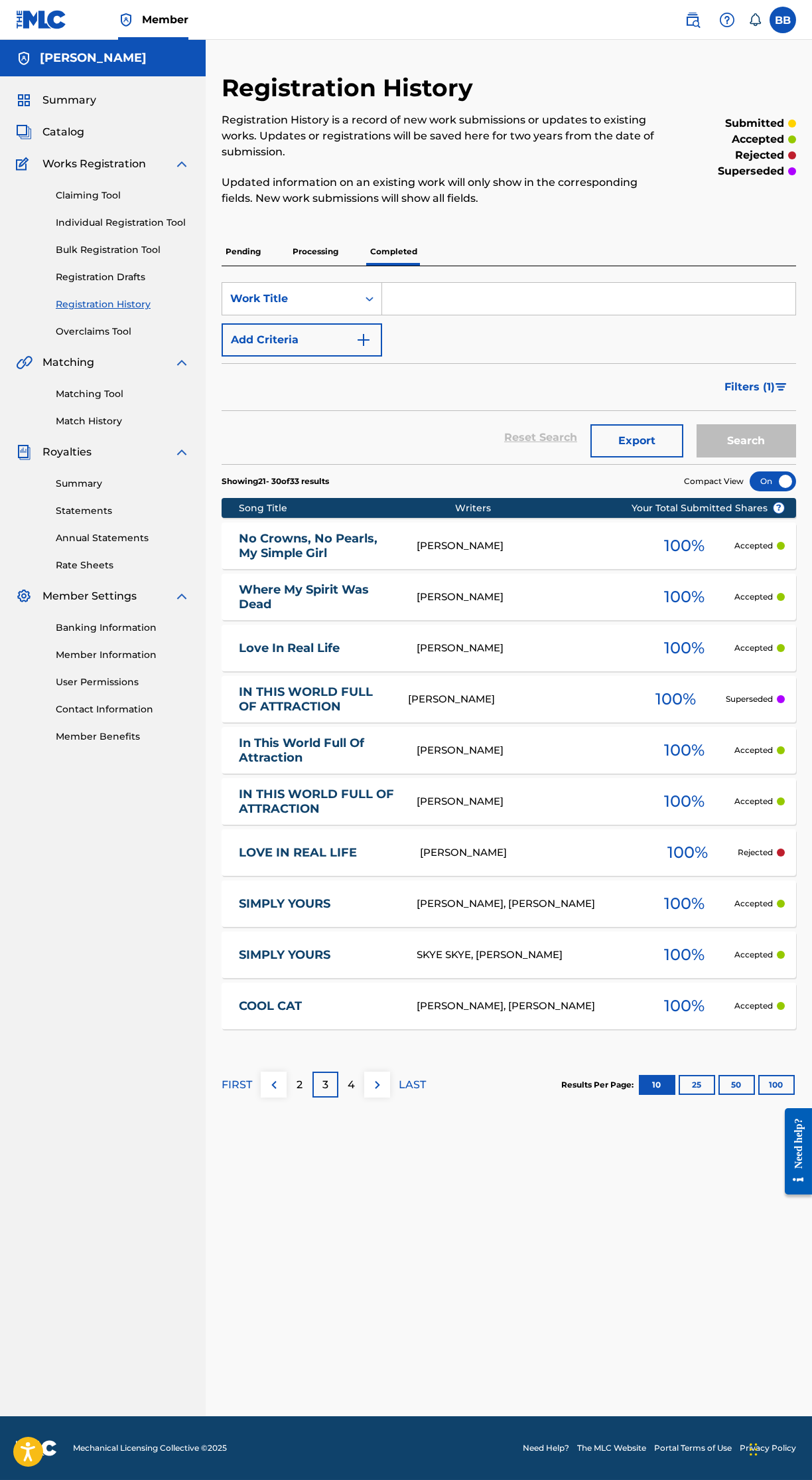
click at [338, 740] on link "In This World Full Of Attraction" at bounding box center [318, 750] width 160 height 30
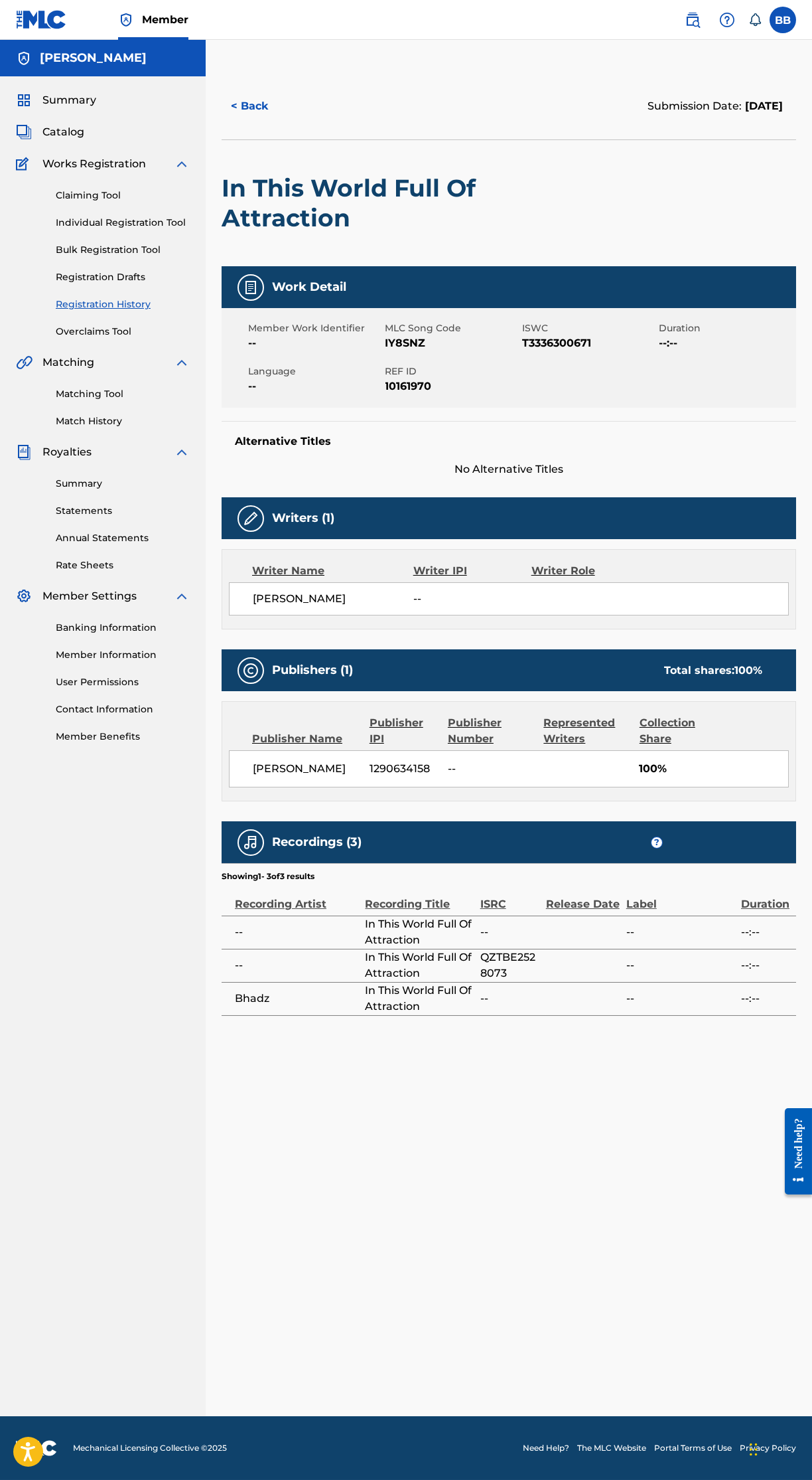
click at [273, 97] on button "< Back" at bounding box center [261, 106] width 80 height 33
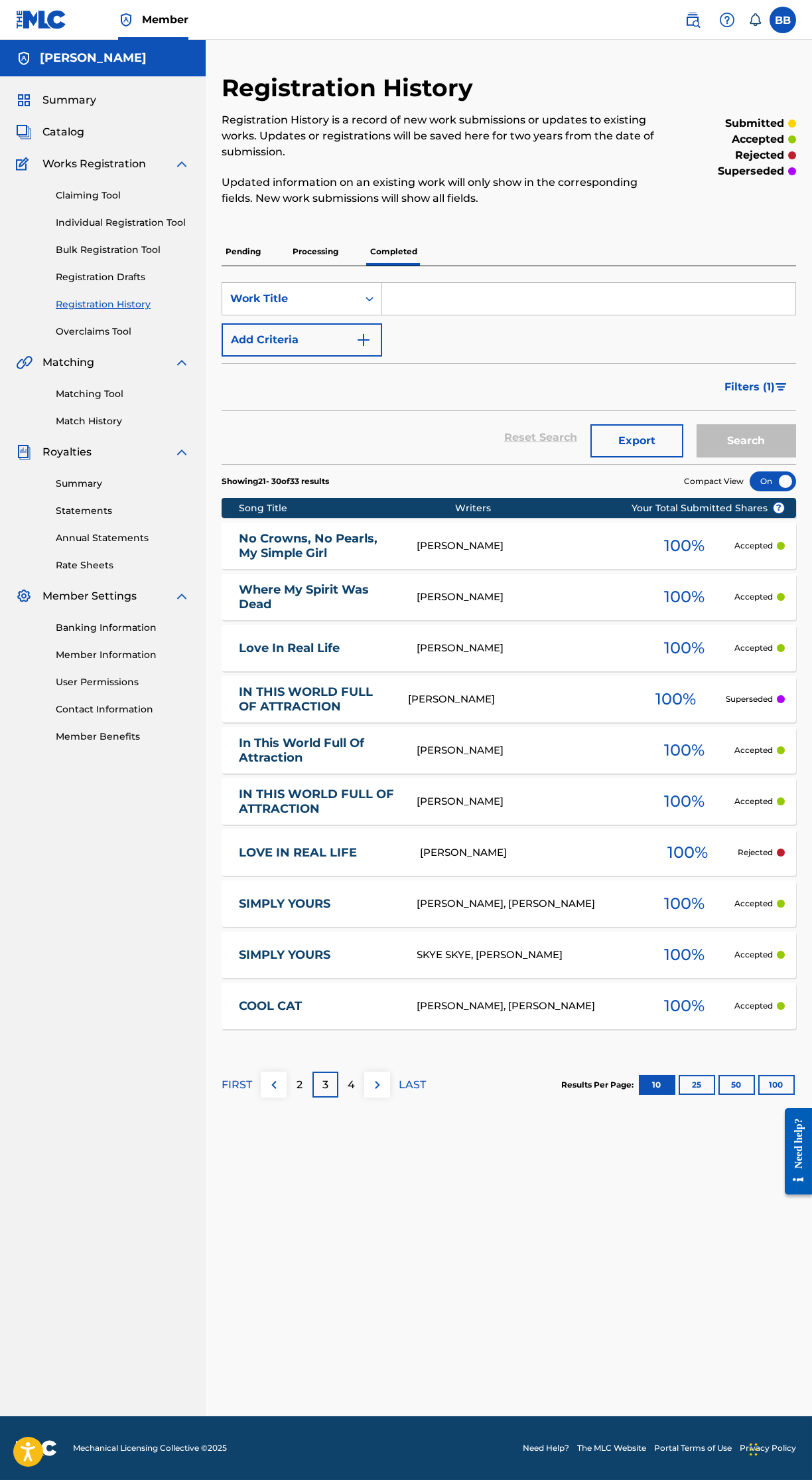
click at [359, 809] on link "IN THIS WORLD FULL OF ATTRACTION" at bounding box center [318, 802] width 160 height 30
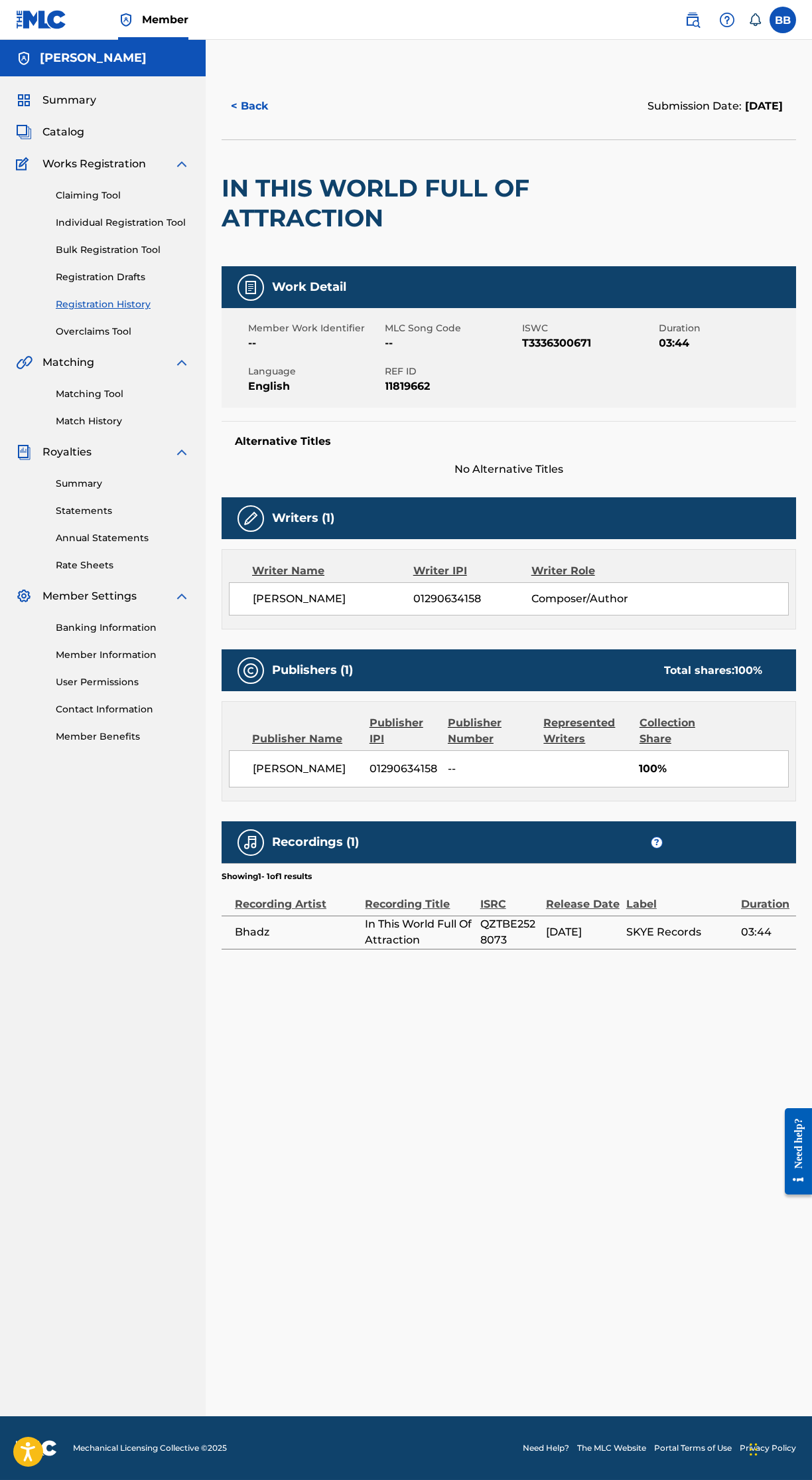
click at [286, 965] on div "< Back Submission Date: July 15, 2025 IN THIS WORLD FULL OF ATTRACTION Work Det…" at bounding box center [509, 537] width 574 height 929
click at [427, 952] on div "< Back Submission Date: July 15, 2025 IN THIS WORLD FULL OF ATTRACTION Work Det…" at bounding box center [509, 537] width 574 height 929
click at [533, 951] on div "< Back Submission Date: July 15, 2025 IN THIS WORLD FULL OF ATTRACTION Work Det…" at bounding box center [509, 537] width 574 height 929
click at [778, 938] on span "03:44" at bounding box center [765, 932] width 48 height 16
click at [686, 918] on td "SKYE Records" at bounding box center [683, 932] width 115 height 33
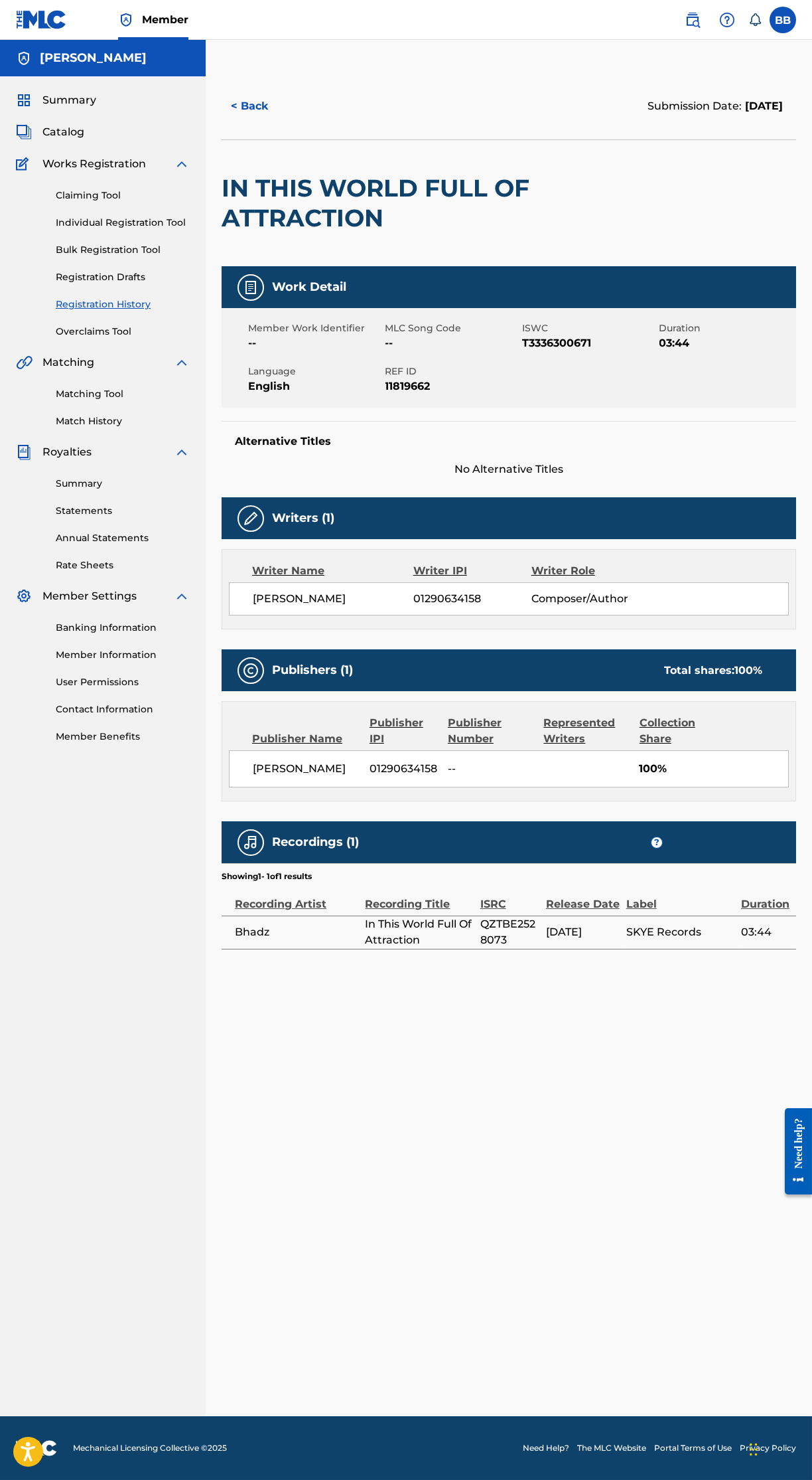
click at [274, 113] on button "< Back" at bounding box center [261, 106] width 80 height 33
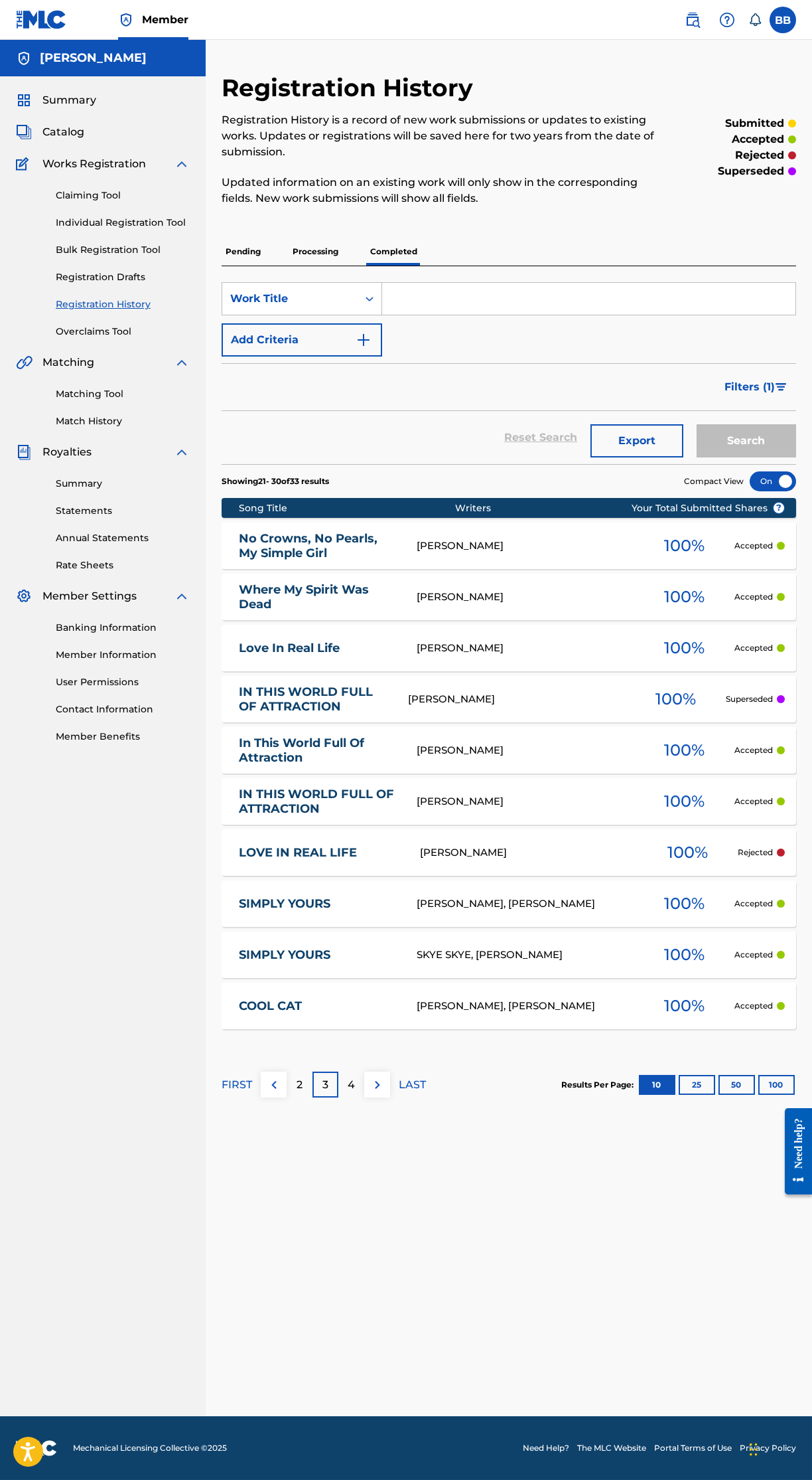
click at [307, 1087] on div "2" at bounding box center [300, 1084] width 26 height 26
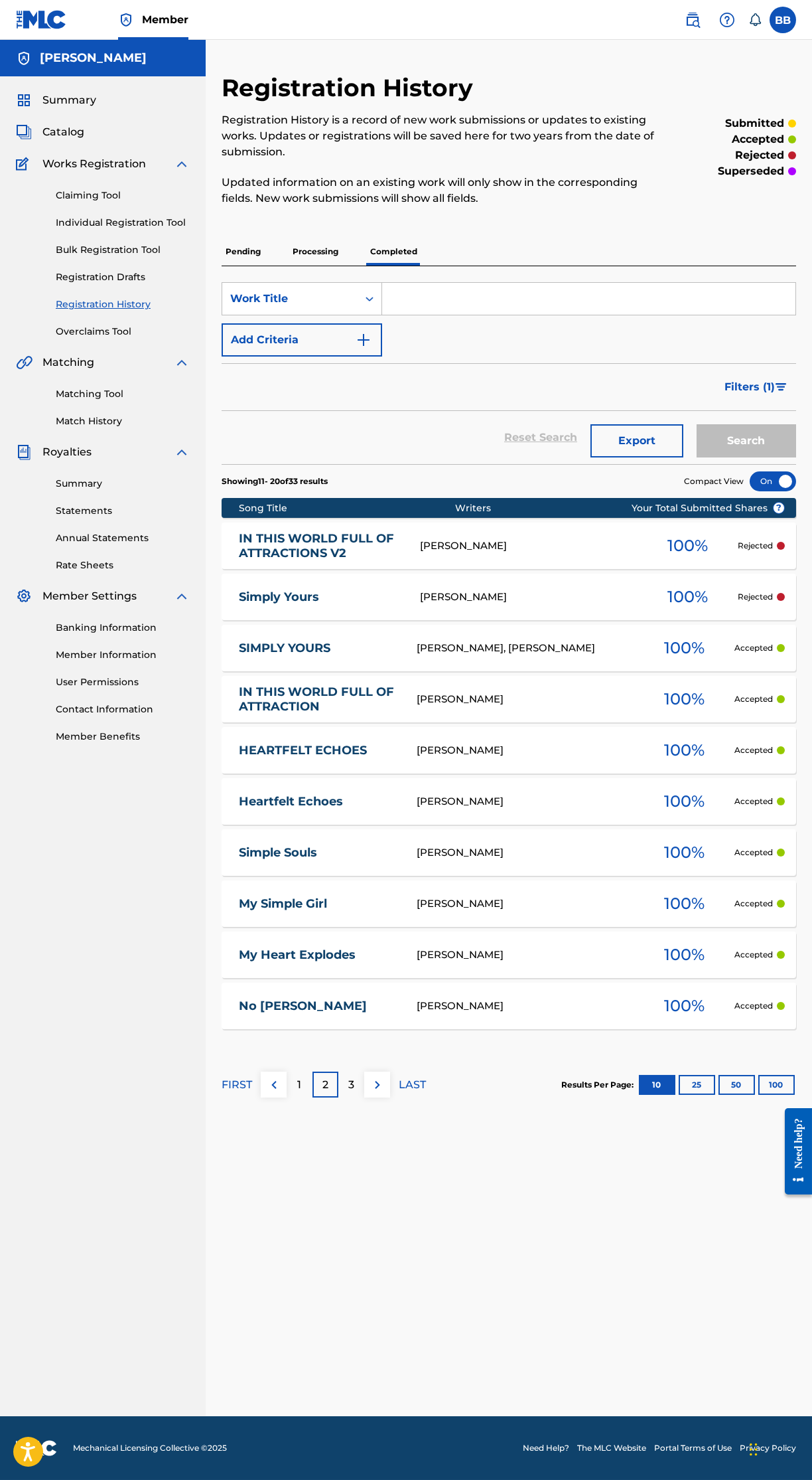
click at [274, 1086] on img at bounding box center [274, 1084] width 16 height 16
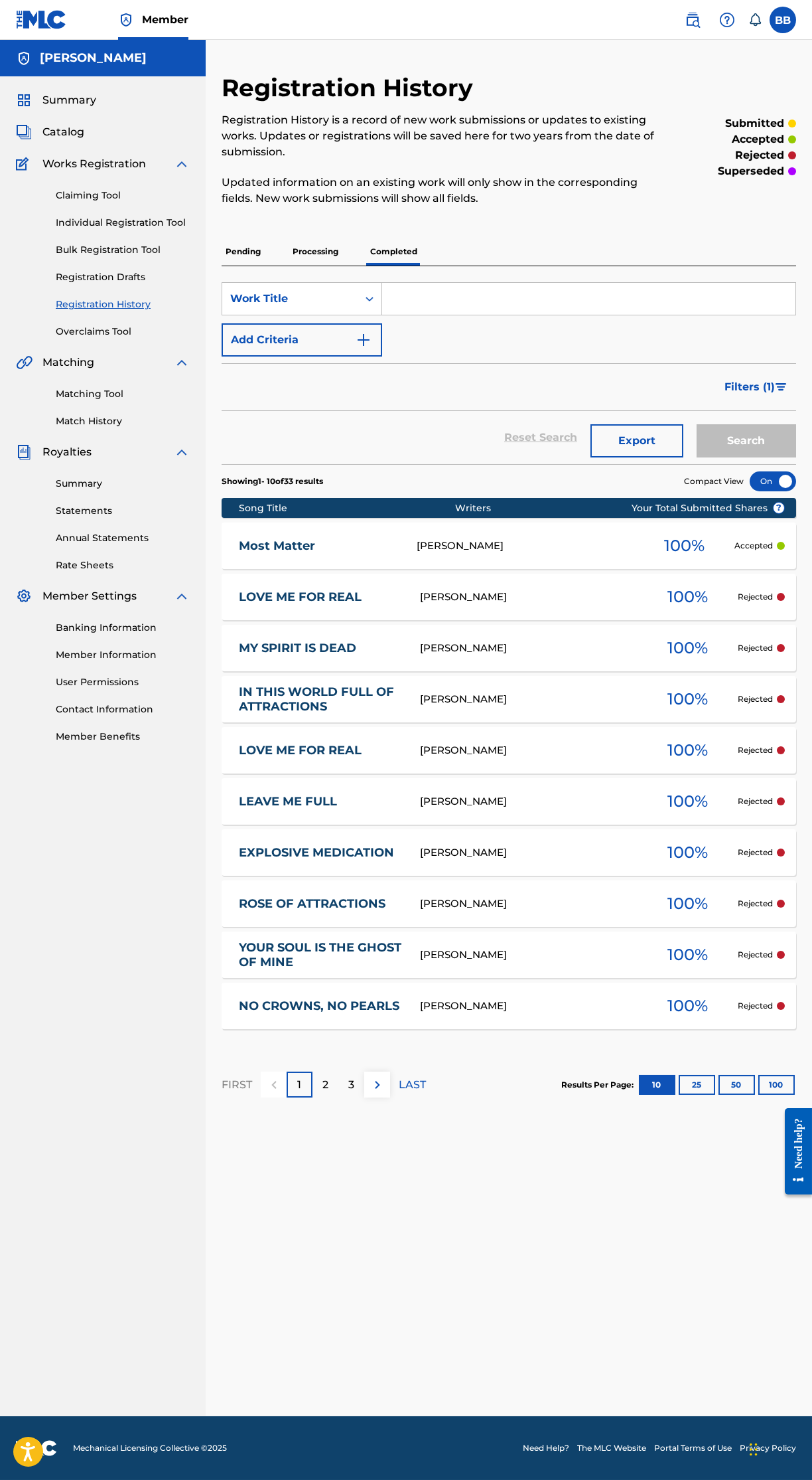
click at [302, 549] on link "Most Matter" at bounding box center [318, 546] width 160 height 15
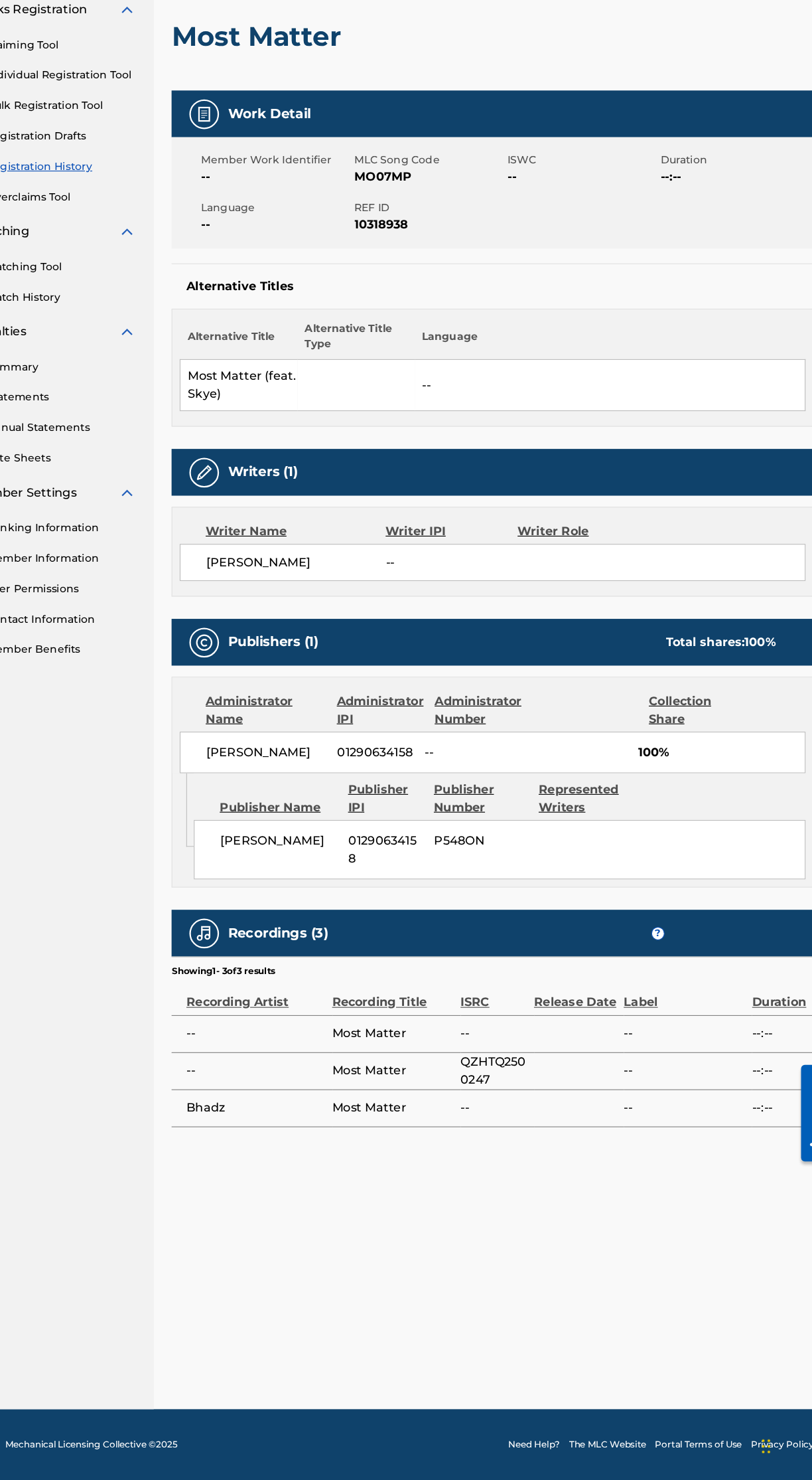
scroll to position [15, 0]
